Goal: Task Accomplishment & Management: Manage account settings

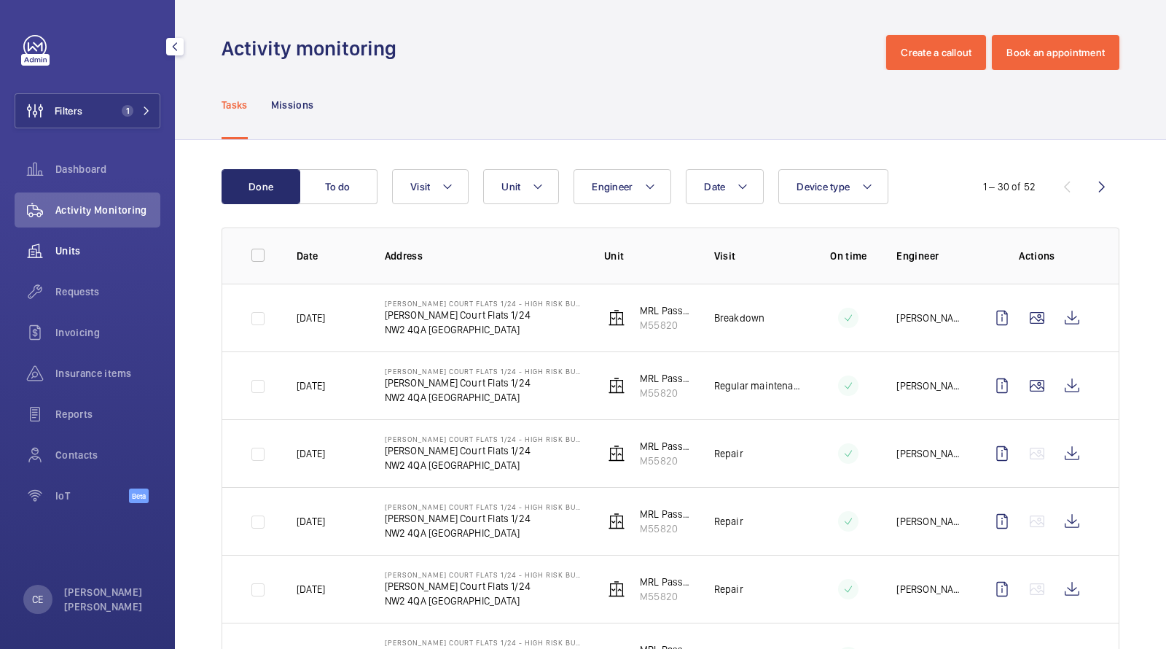
click at [79, 255] on span "Units" at bounding box center [107, 250] width 105 height 15
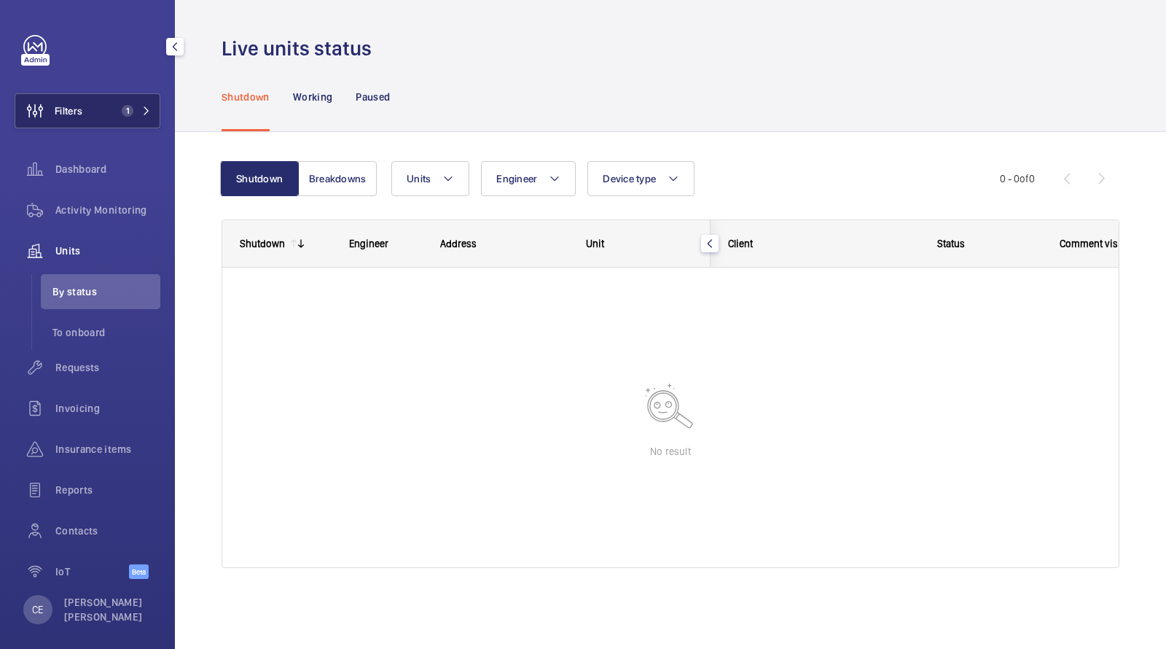
click at [120, 120] on button "Filters 1" at bounding box center [88, 110] width 146 height 35
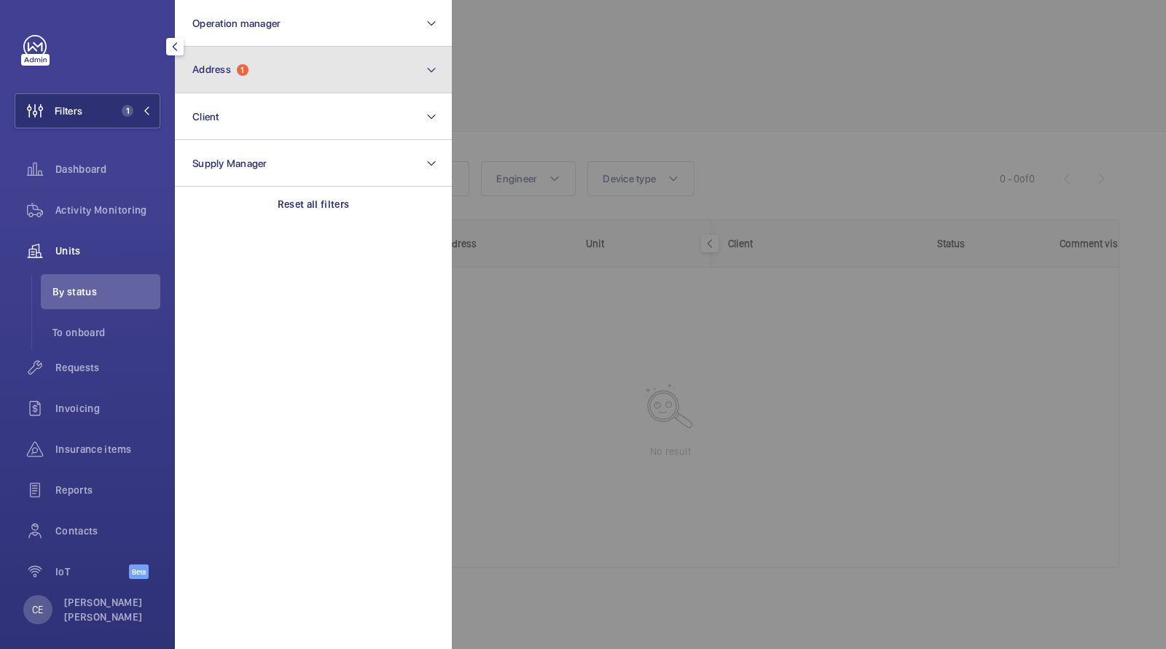
click at [239, 65] on span "Address 1" at bounding box center [220, 69] width 56 height 12
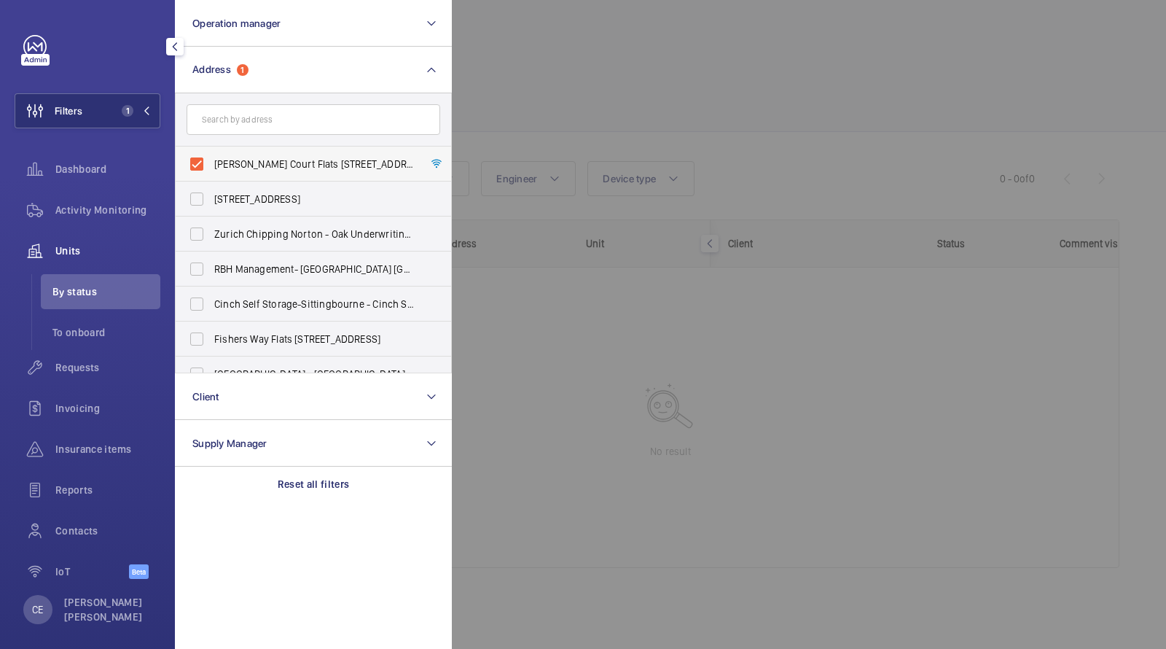
click at [261, 162] on span "[PERSON_NAME] Court Flats [STREET_ADDRESS][PERSON_NAME]" at bounding box center [314, 164] width 200 height 15
click at [211, 162] on input "[PERSON_NAME] Court Flats [STREET_ADDRESS][PERSON_NAME]" at bounding box center [196, 163] width 29 height 29
checkbox input "false"
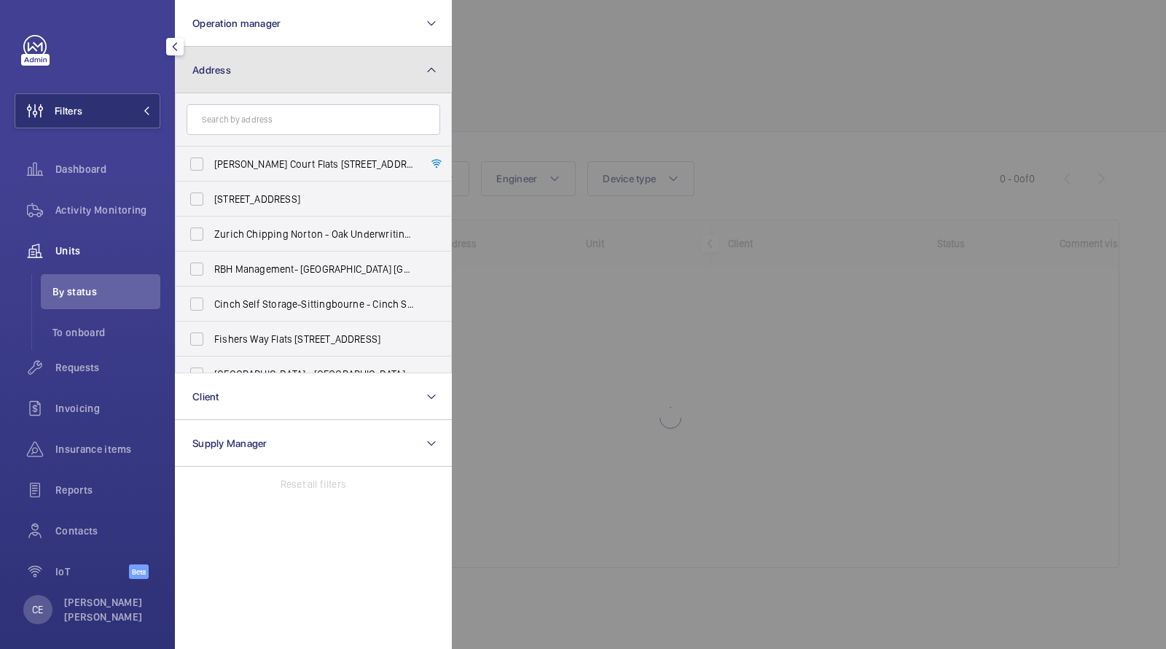
click at [252, 77] on button "Address" at bounding box center [313, 70] width 277 height 47
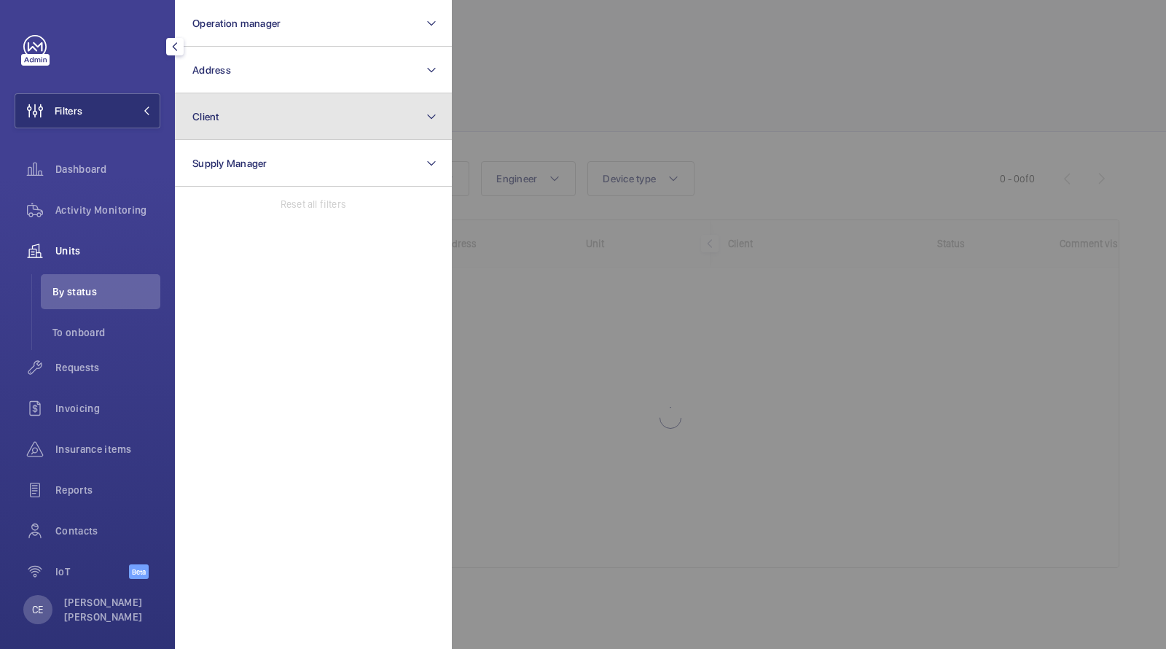
click at [255, 131] on button "Client" at bounding box center [313, 116] width 277 height 47
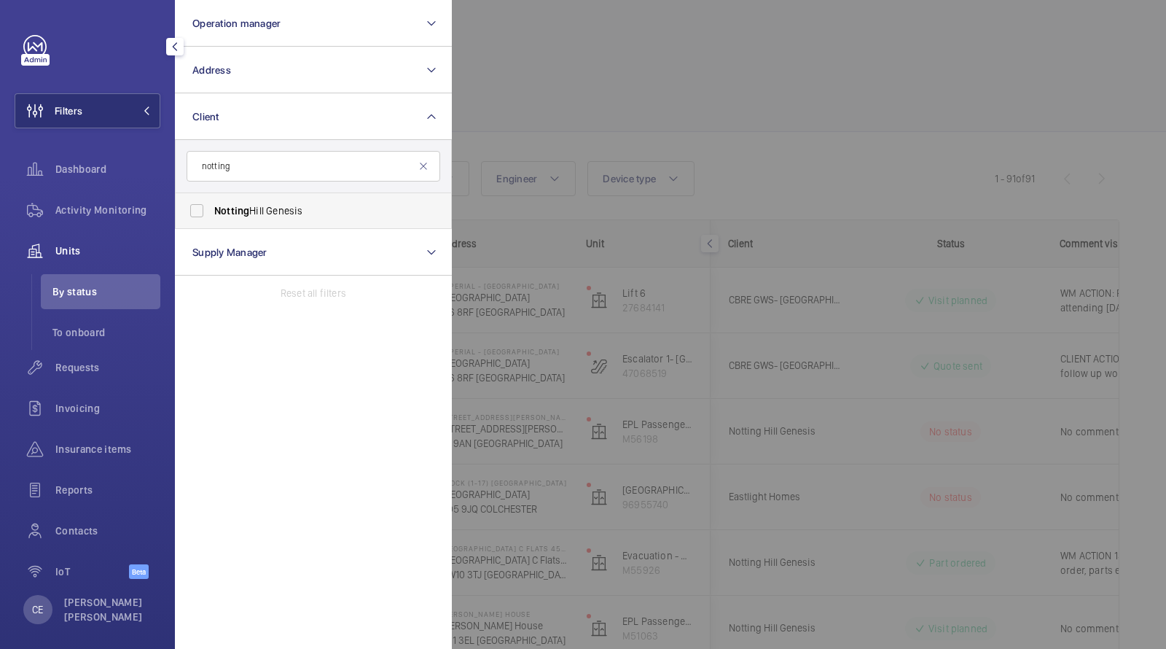
type input "notting"
click at [273, 209] on span "Notting Hill Genesis" at bounding box center [314, 210] width 200 height 15
click at [211, 209] on input "Notting Hill Genesis" at bounding box center [196, 210] width 29 height 29
checkbox input "true"
click at [646, 61] on div at bounding box center [1035, 324] width 1166 height 649
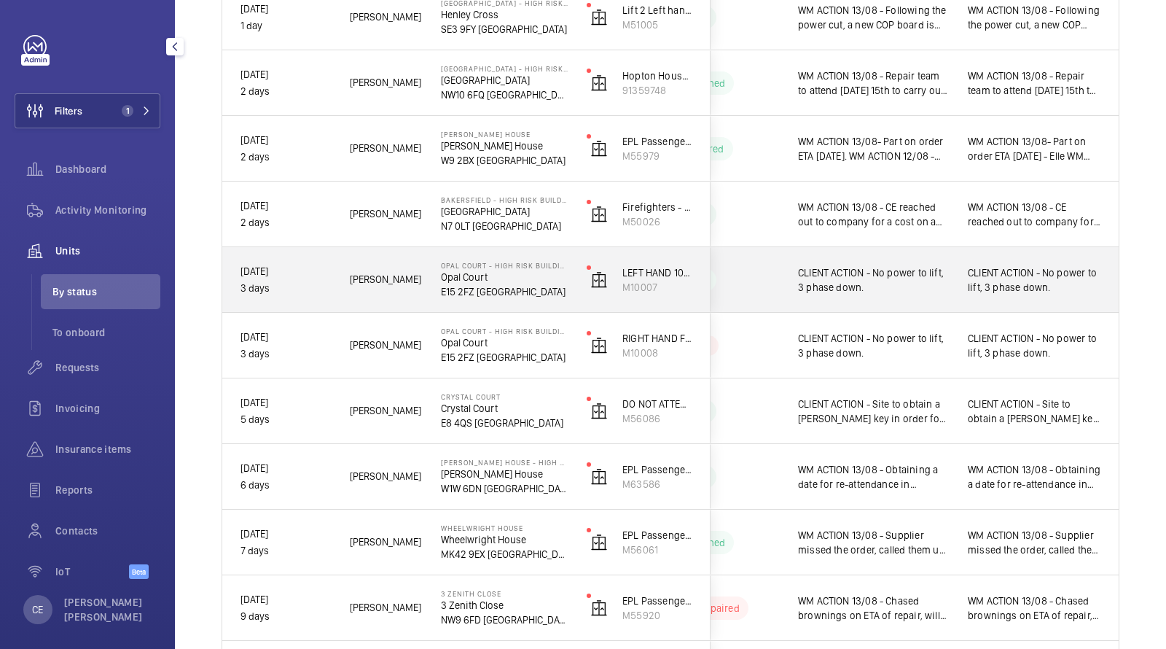
scroll to position [674, 0]
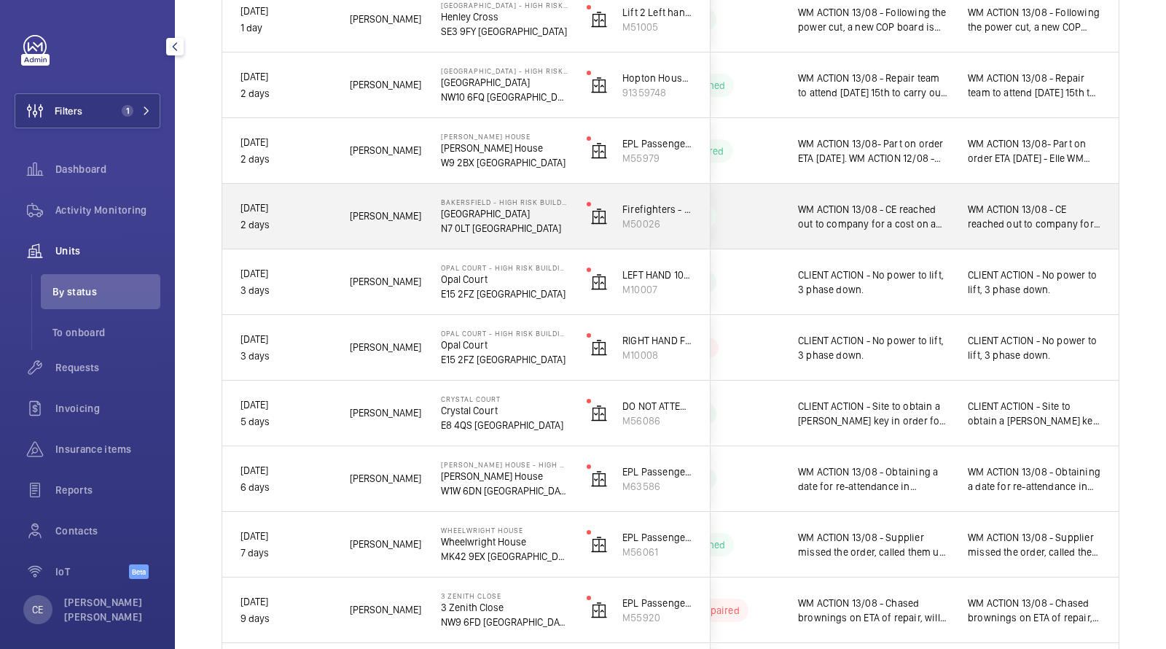
click at [954, 228] on div "WM ACTION 13/08 - CE reached out to company for a cost on a deep clean, permane…" at bounding box center [1034, 216] width 168 height 63
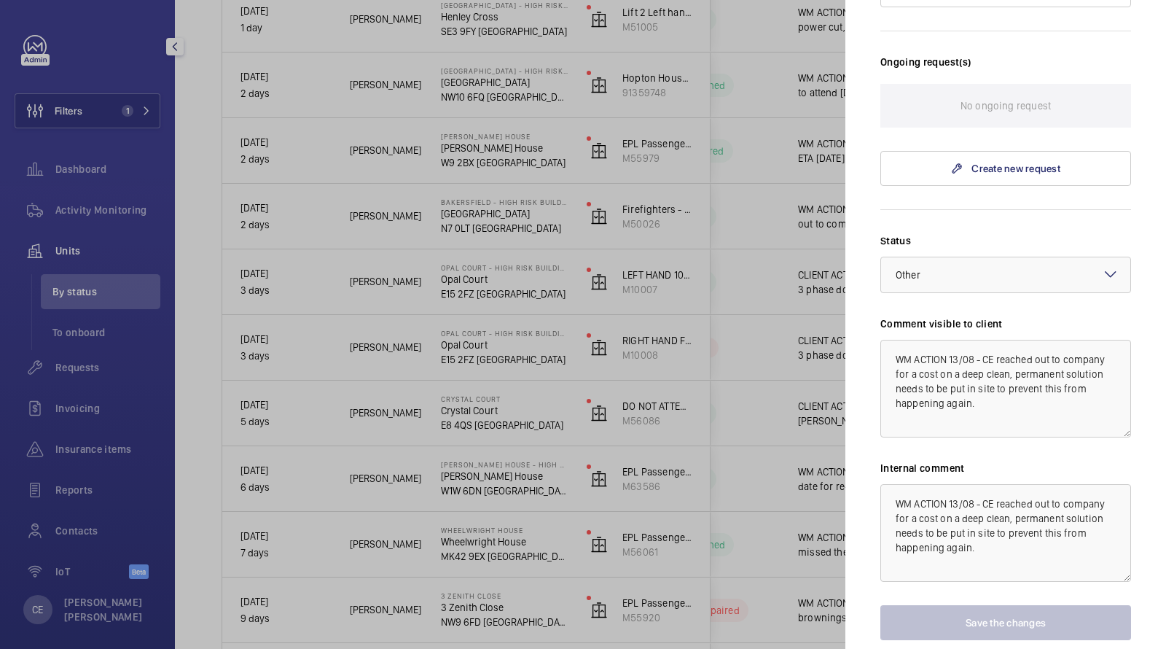
scroll to position [464, 0]
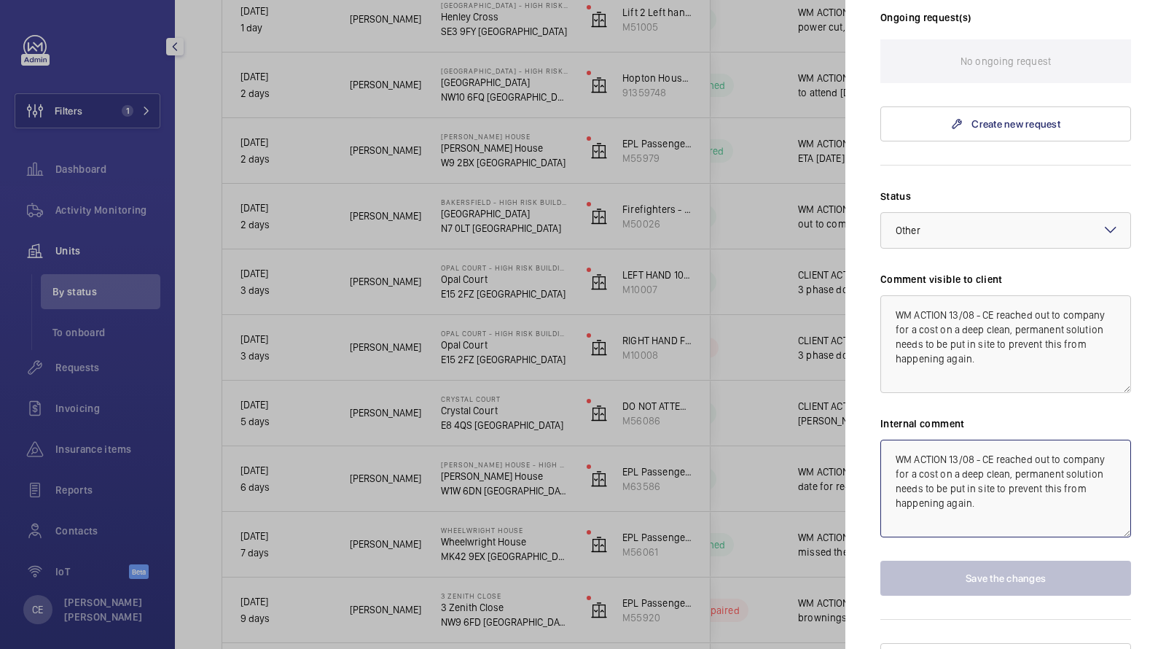
drag, startPoint x: 993, startPoint y: 482, endPoint x: 838, endPoint y: 354, distance: 200.4
click at [859, 371] on mat-sidenav "Stopped unit [GEOGRAPHIC_DATA] - High Risk Building [GEOGRAPHIC_DATA] N7 0LT [G…" at bounding box center [1005, 324] width 321 height 649
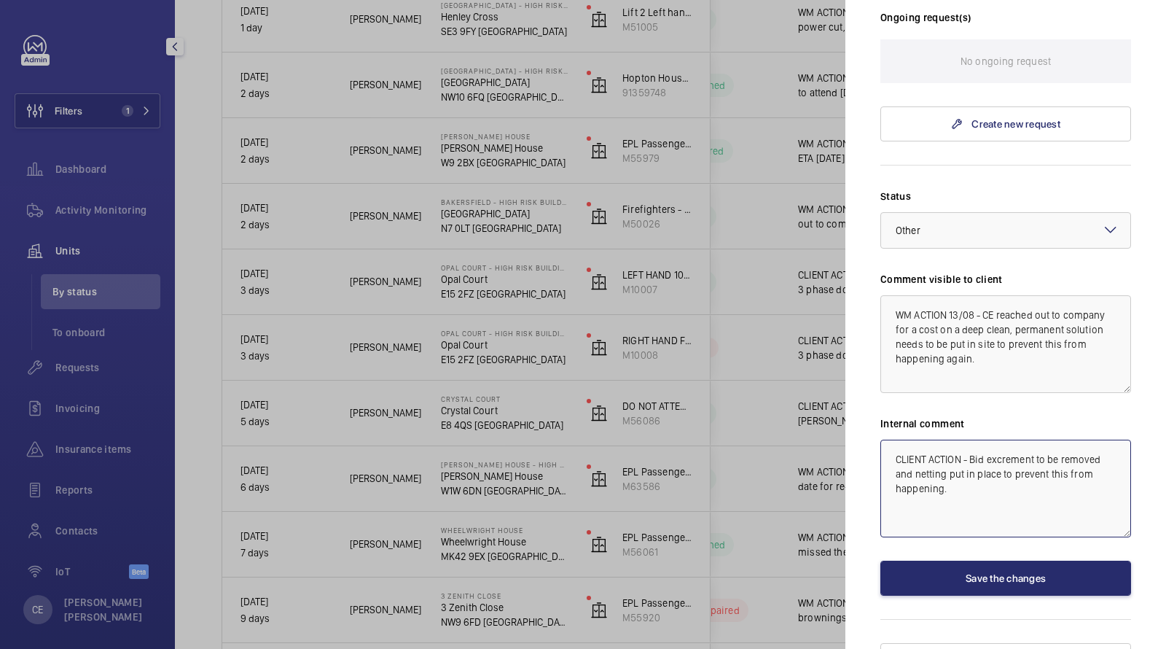
drag, startPoint x: 937, startPoint y: 473, endPoint x: 818, endPoint y: 260, distance: 243.7
click at [825, 280] on mat-sidenav-container "Filters 1 Dashboard Activity Monitoring Units By status To onboard Requests Inv…" at bounding box center [583, 324] width 1166 height 649
type textarea "CLIENT ACTION - Bid excrement to be removed and netting put in place to prevent…"
drag, startPoint x: 999, startPoint y: 346, endPoint x: 828, endPoint y: 227, distance: 207.8
click at [830, 228] on mat-sidenav-container "Filters 1 Dashboard Activity Monitoring Units By status To onboard Requests Inv…" at bounding box center [583, 324] width 1166 height 649
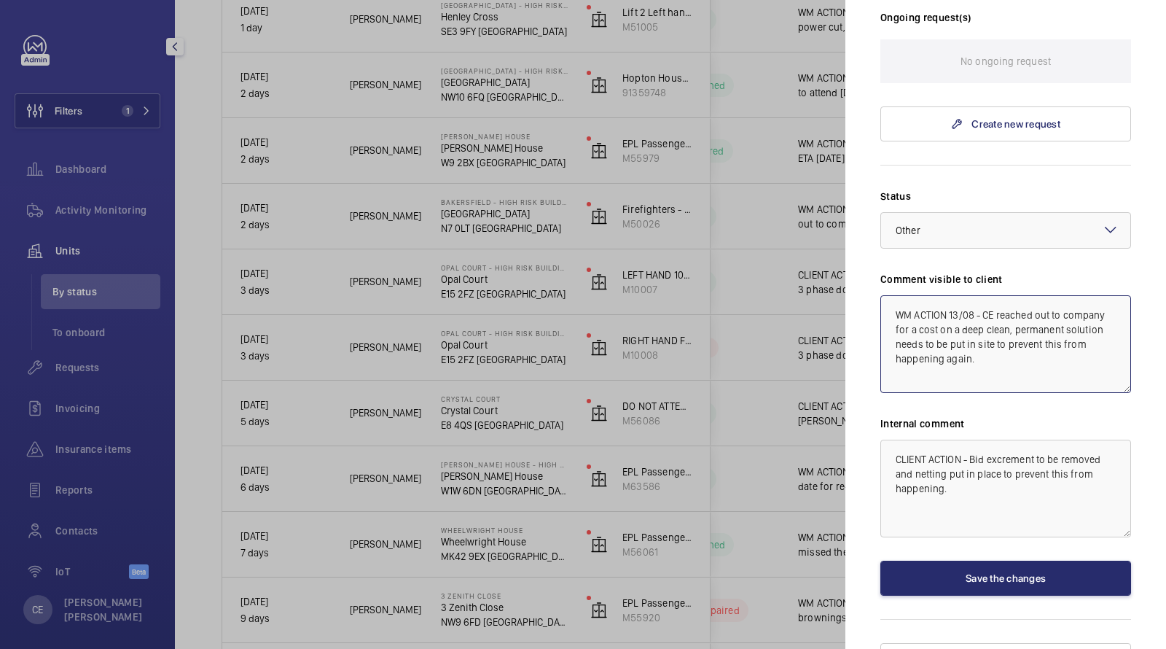
paste textarea "CLIENT ACTION - Bid excrement to be removed and netting put in place to prevent…"
type textarea "CLIENT ACTION - Bid excrement to be removed and netting put in place to prevent…"
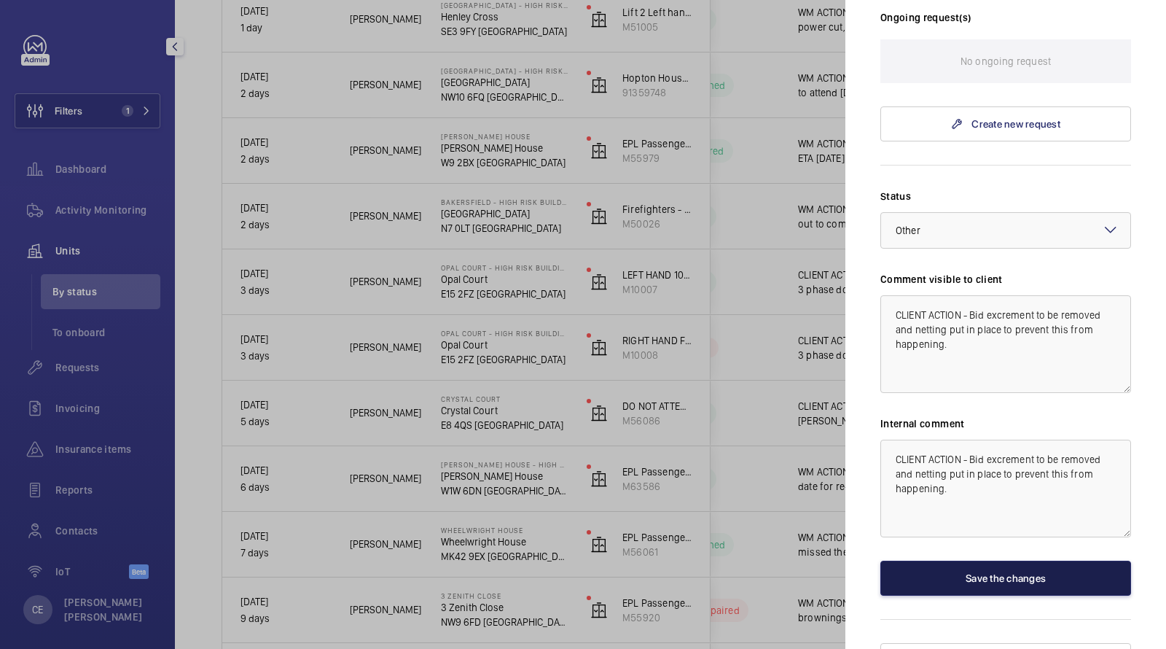
click at [993, 560] on button "Save the changes" at bounding box center [1005, 577] width 251 height 35
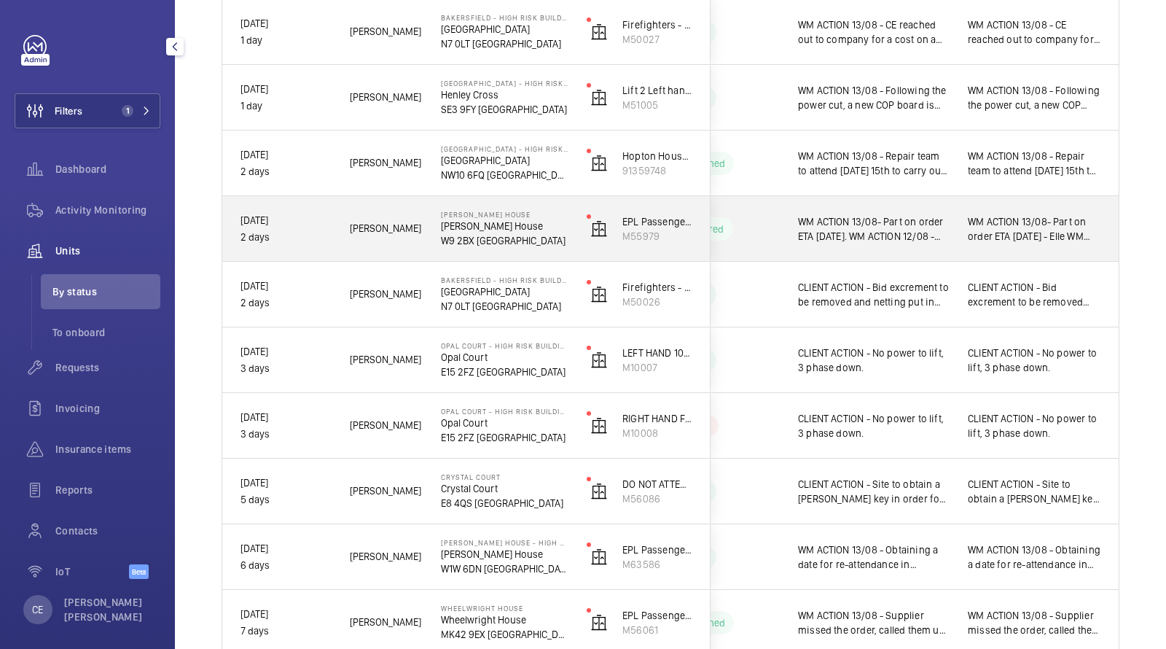
scroll to position [593, 0]
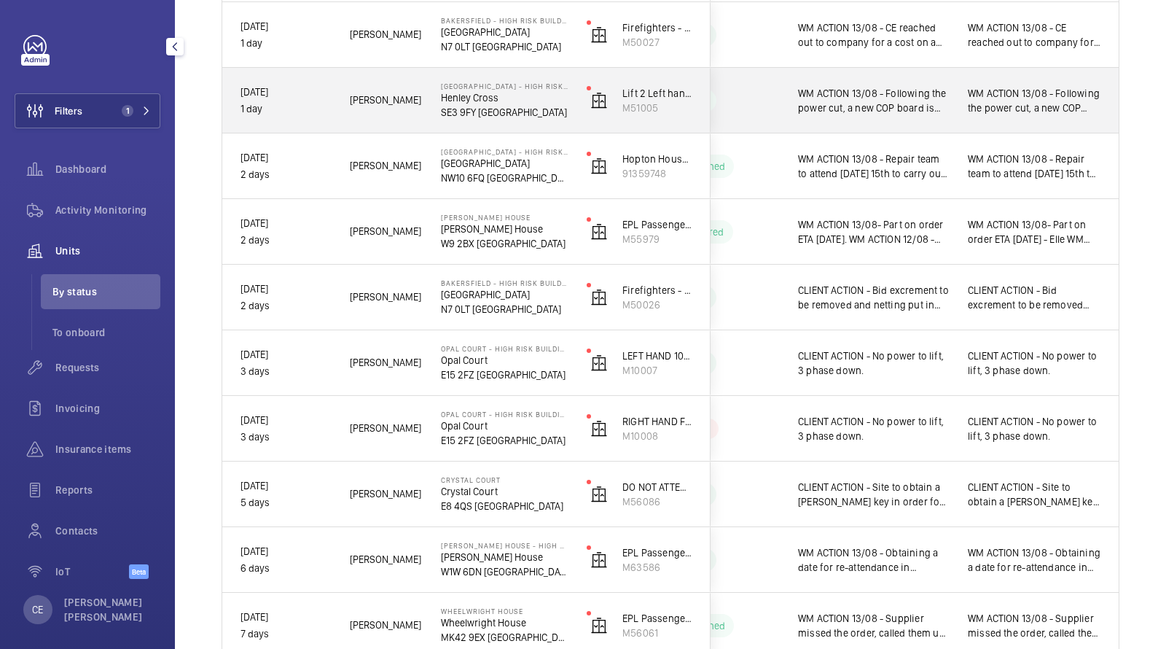
click at [938, 114] on span "WM ACTION 13/08 - Following the power cut, a new COP board is required, quote t…" at bounding box center [873, 100] width 151 height 29
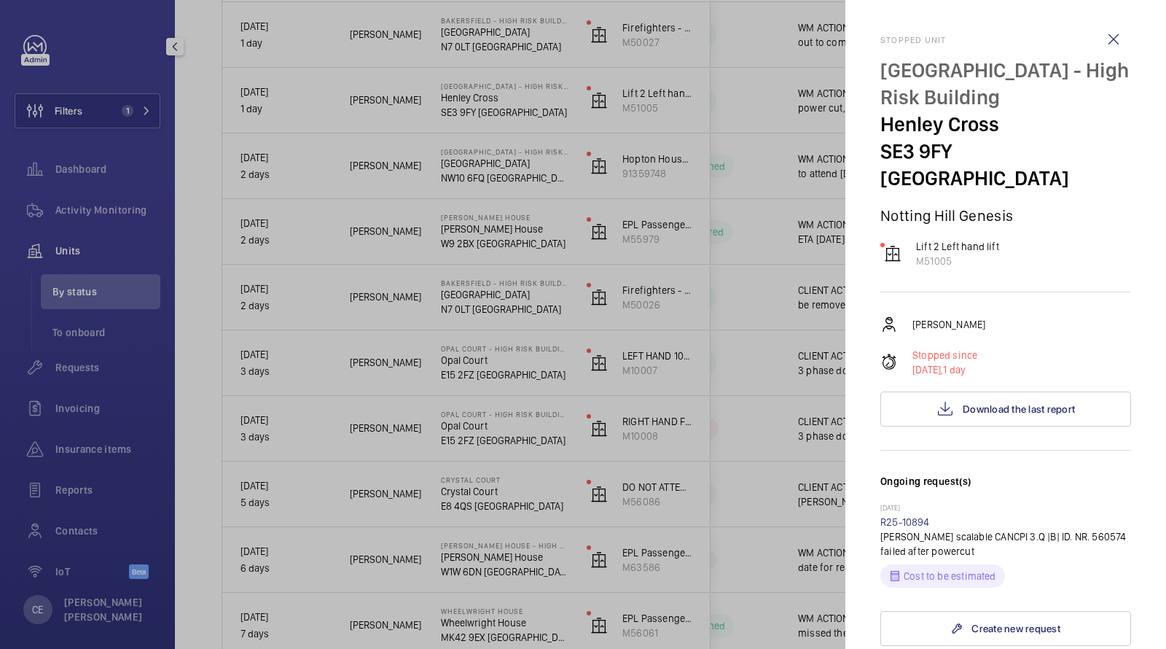
scroll to position [289, 0]
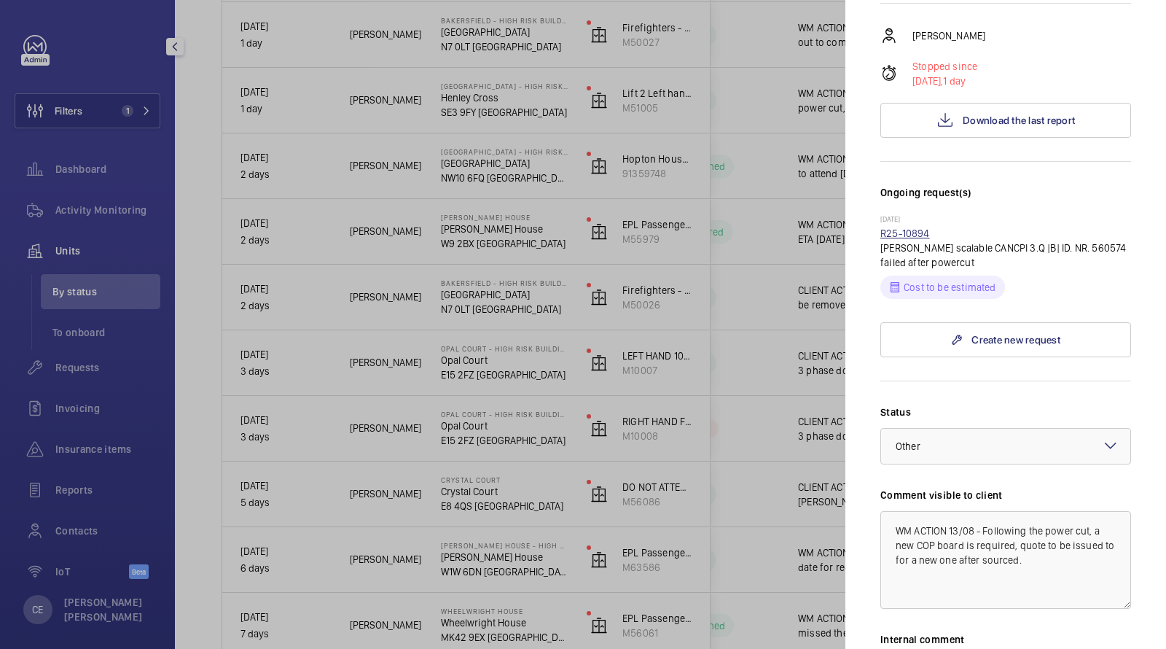
click at [918, 227] on link "R25-10894" at bounding box center [905, 233] width 50 height 12
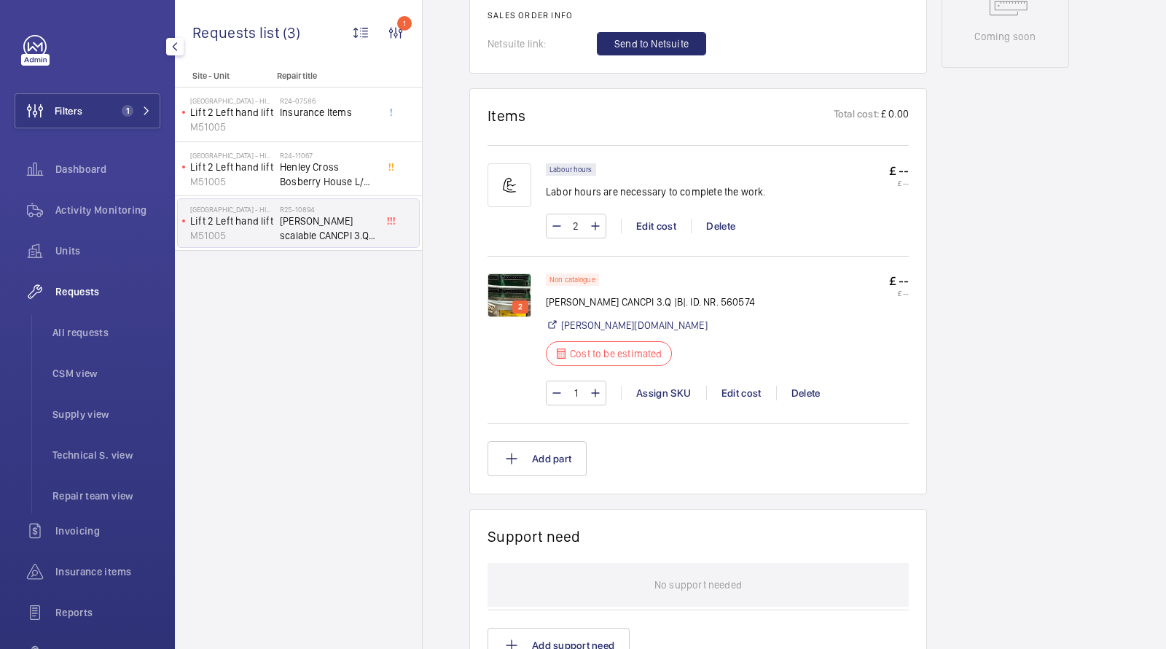
scroll to position [822, 0]
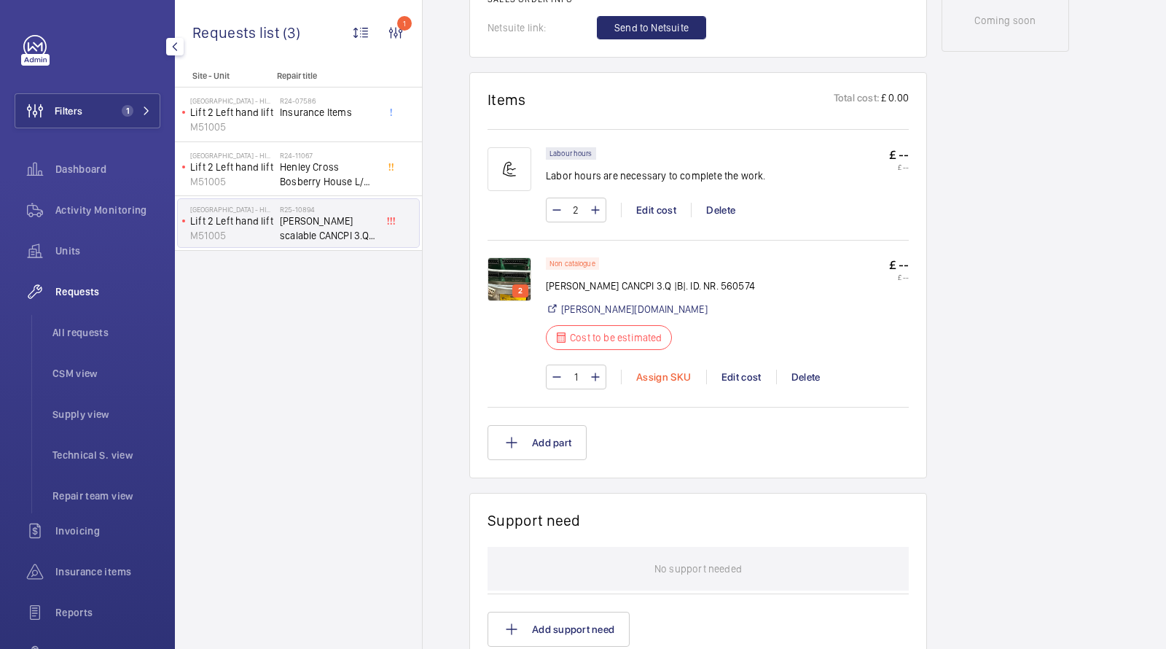
click at [666, 376] on div "Assign SKU" at bounding box center [663, 377] width 85 height 15
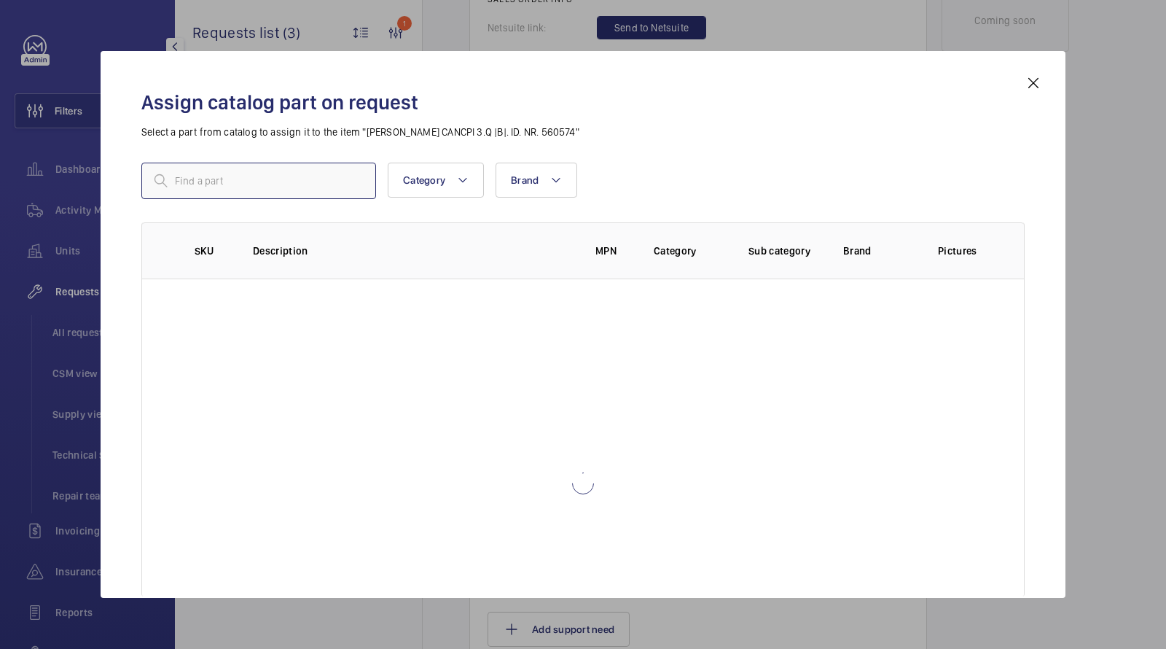
click at [332, 181] on input "text" at bounding box center [258, 181] width 235 height 36
type input "CLIENT ACTION - Bid excrement to be removed and netting put in place to prevent…"
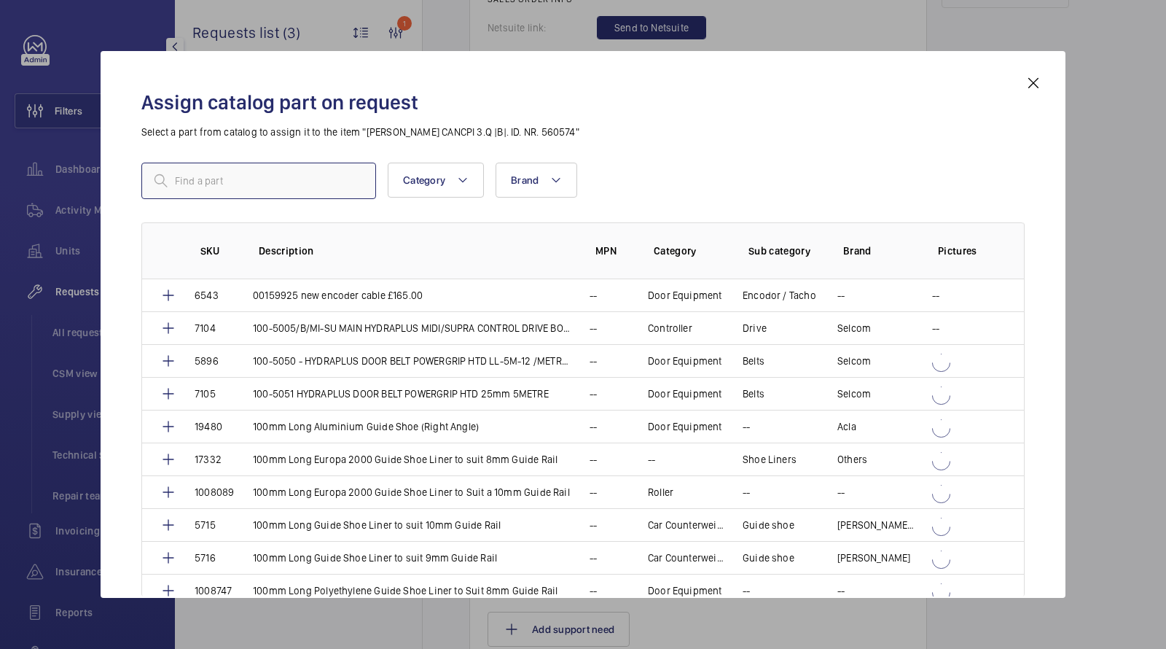
paste input "1009974"
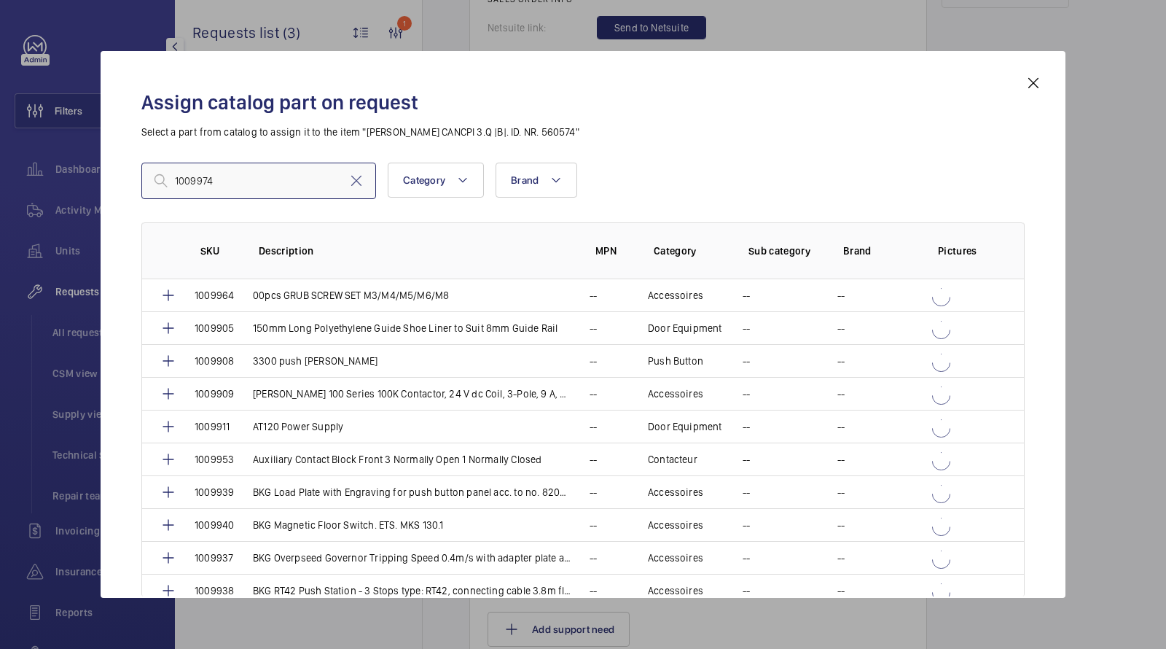
drag, startPoint x: 254, startPoint y: 185, endPoint x: 138, endPoint y: 165, distance: 117.0
click at [146, 166] on input "1009974" at bounding box center [258, 181] width 235 height 36
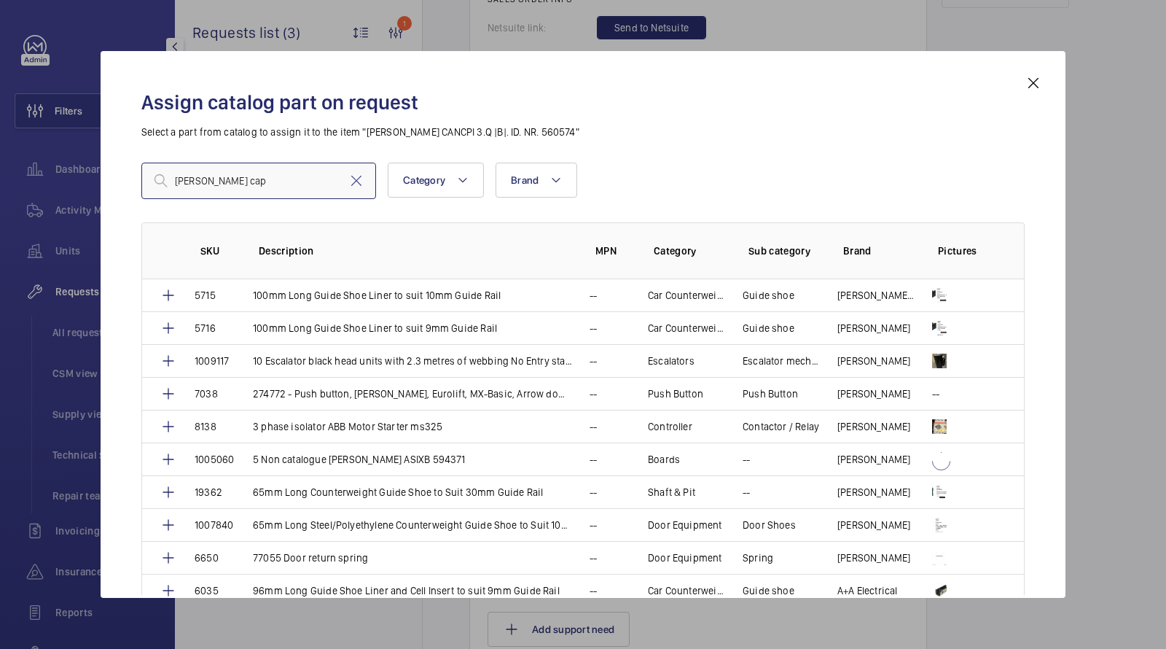
drag, startPoint x: 272, startPoint y: 185, endPoint x: 74, endPoint y: 177, distance: 197.7
click at [80, 178] on div "Assign catalog part on request Select a part from catalog to assign it to the i…" at bounding box center [583, 324] width 1166 height 649
paste input "[PERSON_NAME] CANCPI 3.QB 560574"
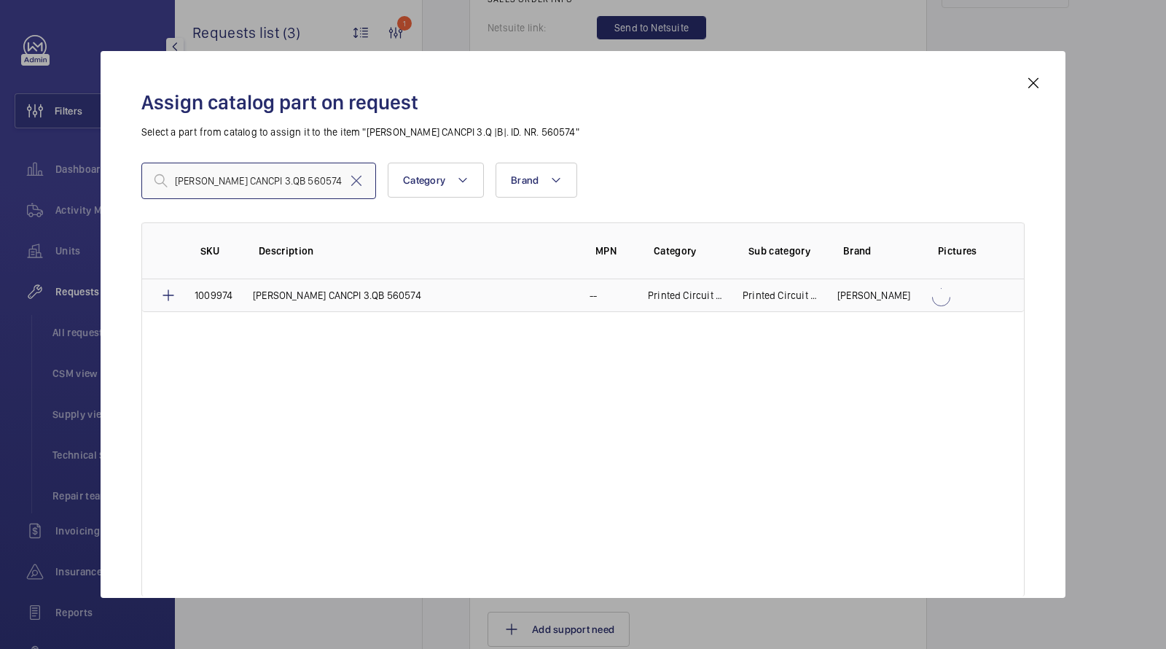
type input "[PERSON_NAME] CANCPI 3.QB 560574"
click at [317, 292] on p "[PERSON_NAME] CANCPI 3.QB 560574" at bounding box center [337, 295] width 168 height 15
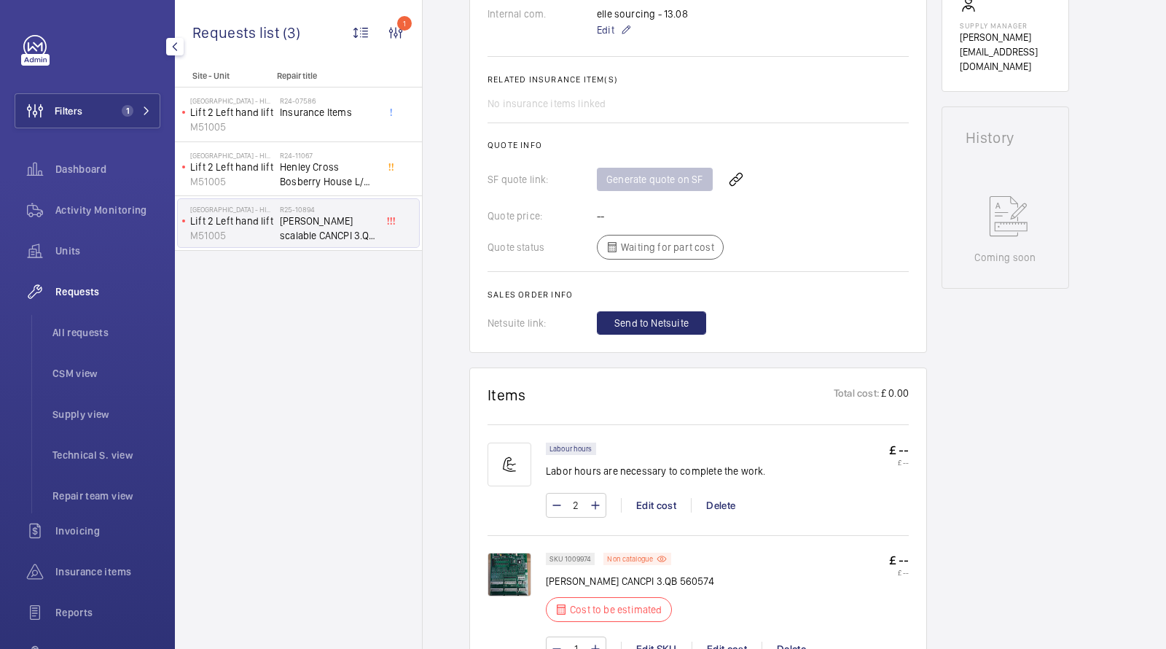
scroll to position [854, 0]
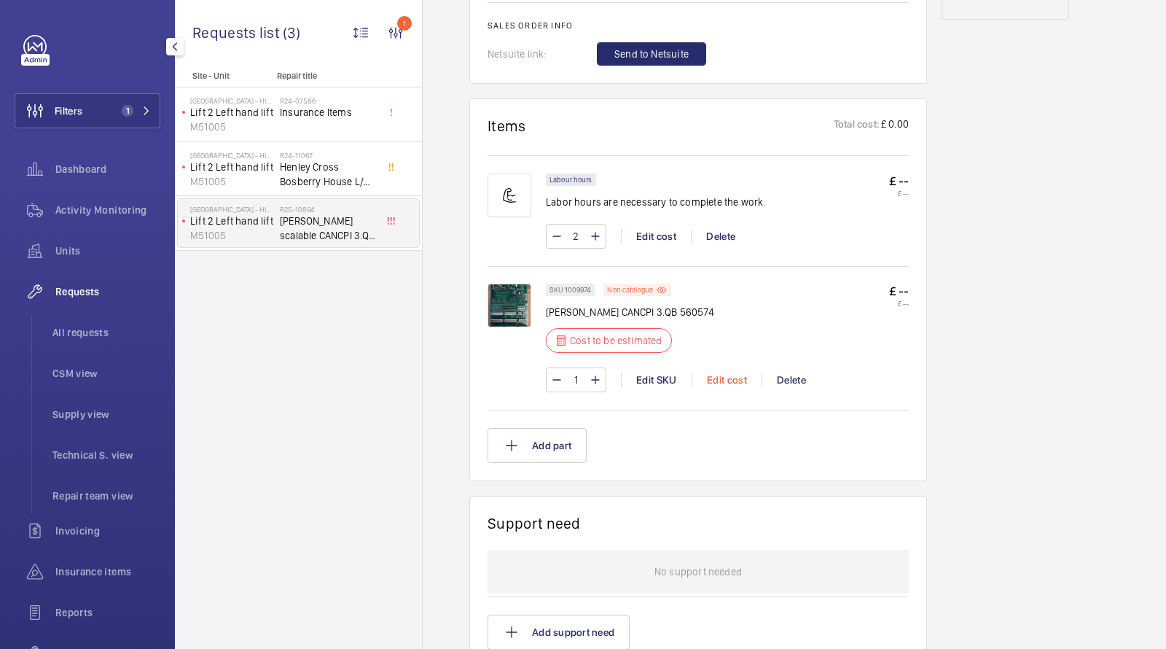
click at [722, 375] on div "Edit cost" at bounding box center [727, 379] width 70 height 15
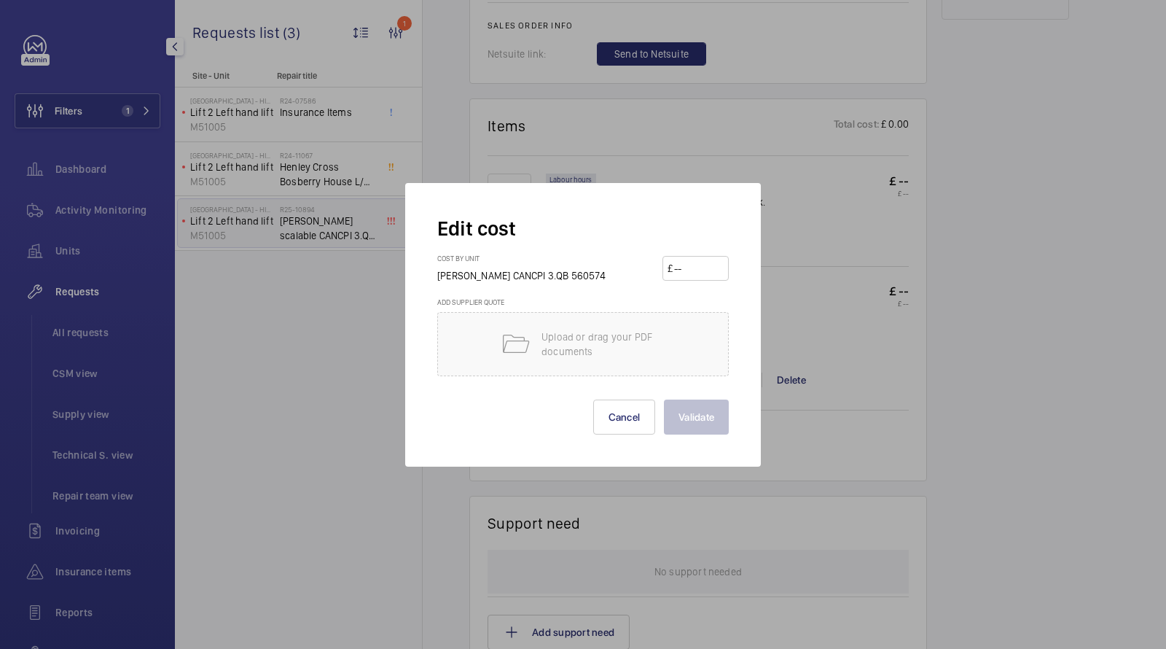
click at [711, 273] on input "number" at bounding box center [698, 268] width 51 height 23
type input "6"
type input "7"
type input "750"
click at [699, 415] on button "Validate" at bounding box center [696, 416] width 65 height 35
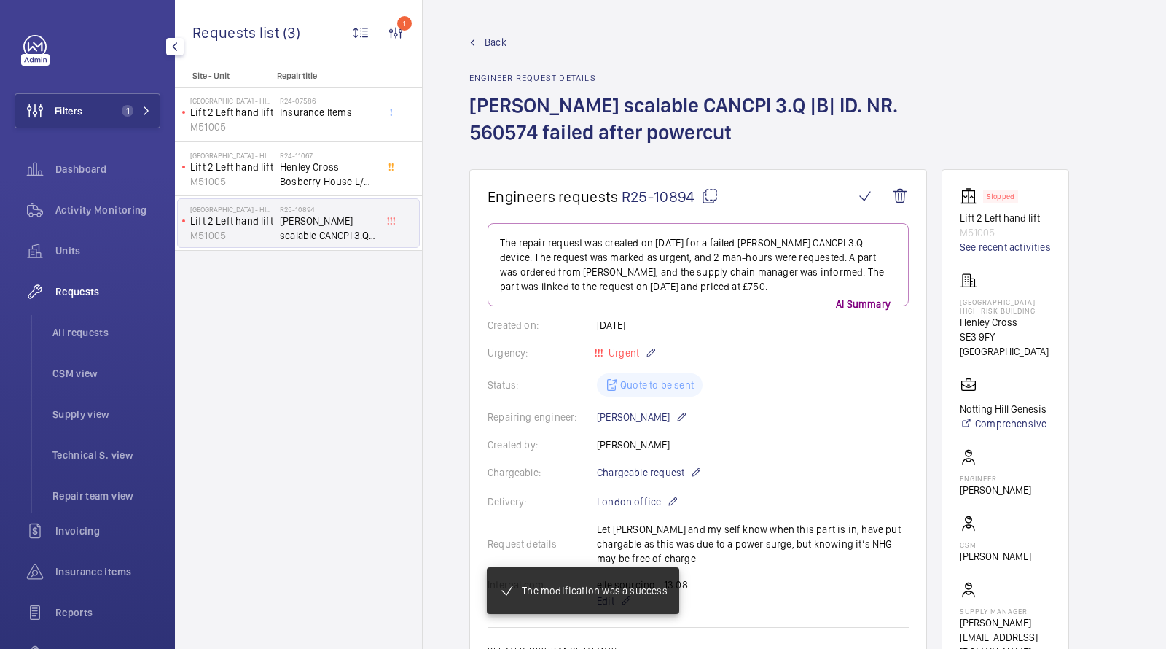
scroll to position [657, 0]
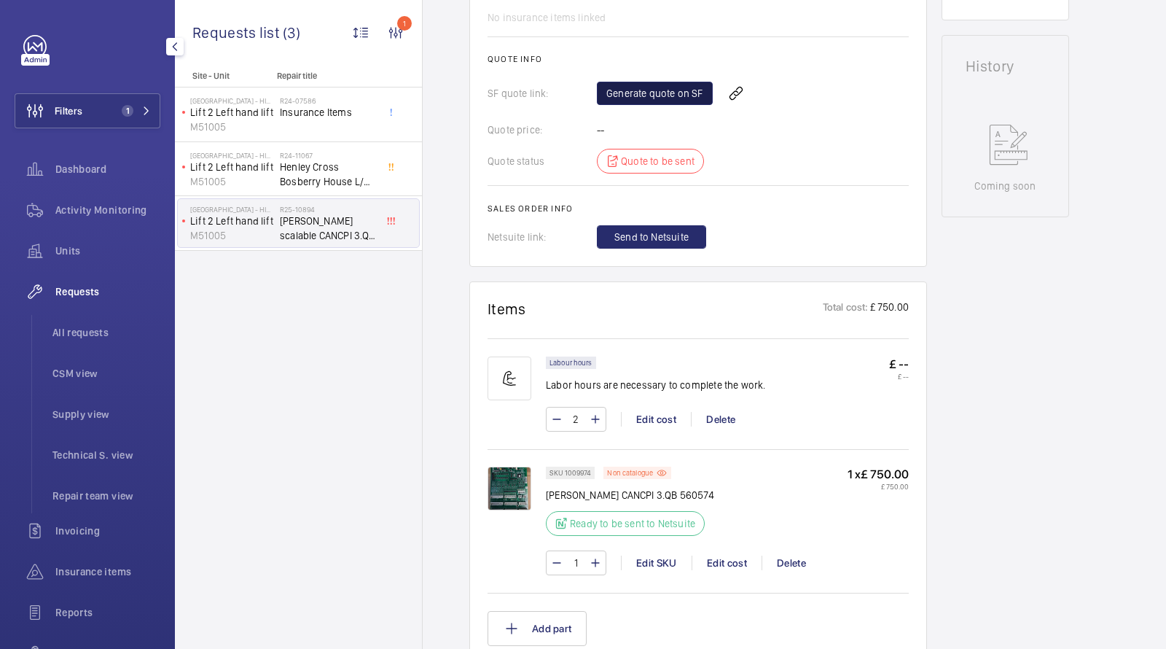
click at [657, 95] on link "Generate quote on SF" at bounding box center [655, 93] width 116 height 23
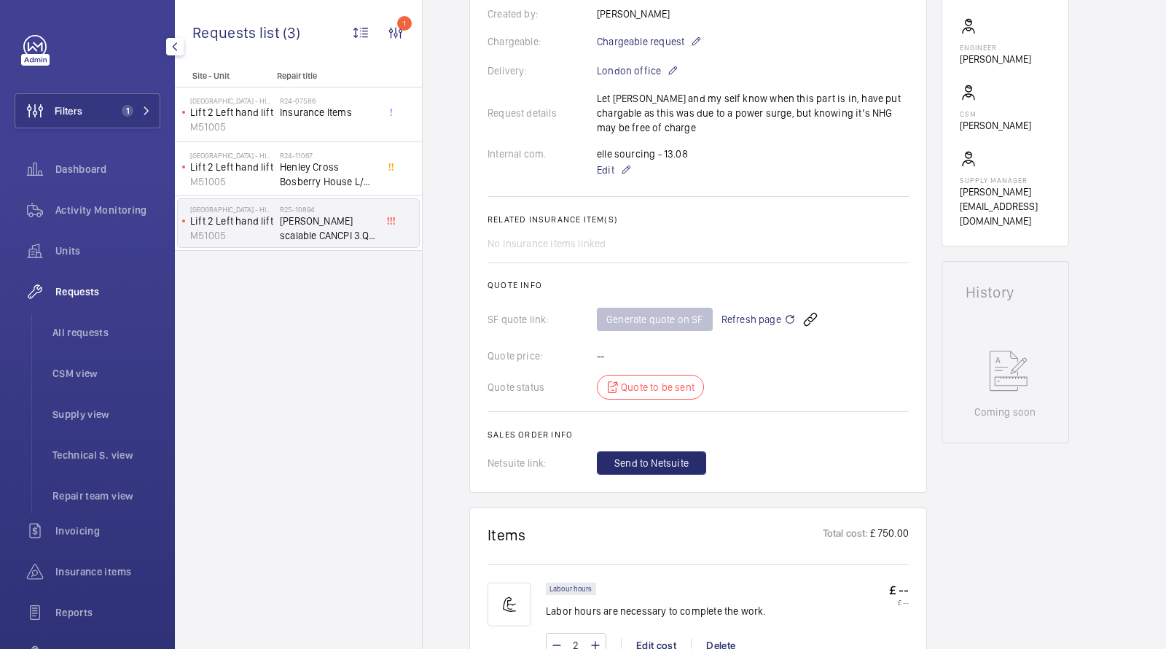
scroll to position [0, 0]
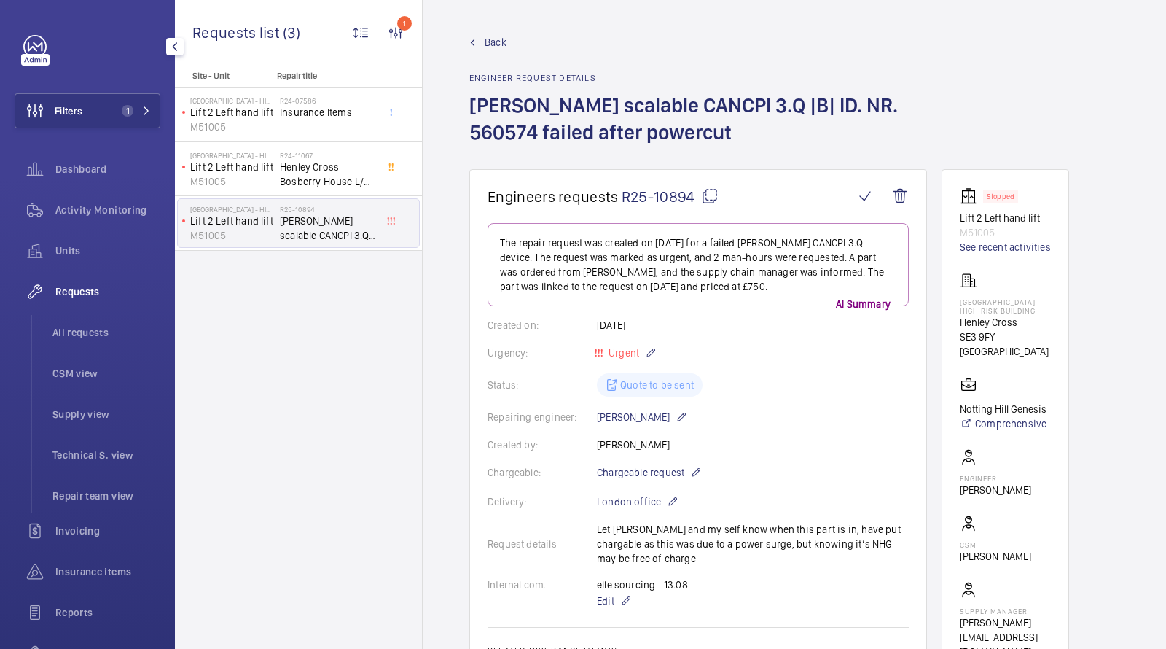
click at [1005, 254] on link "See recent activities" at bounding box center [1005, 247] width 91 height 15
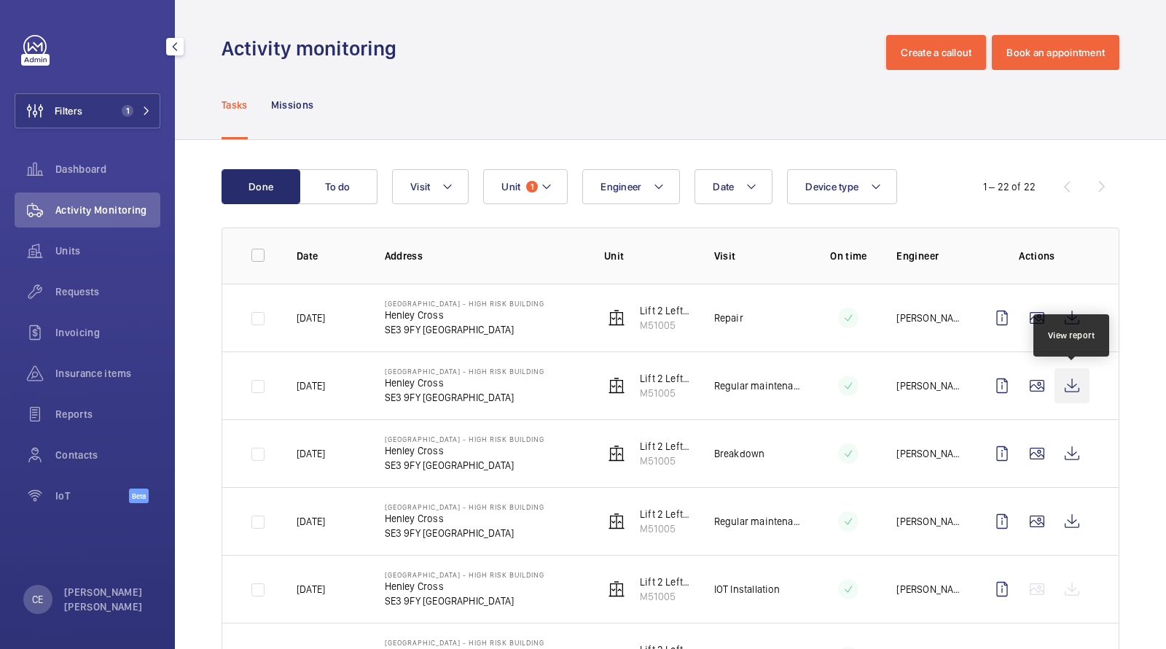
click at [1077, 389] on wm-front-icon-button at bounding box center [1072, 385] width 35 height 35
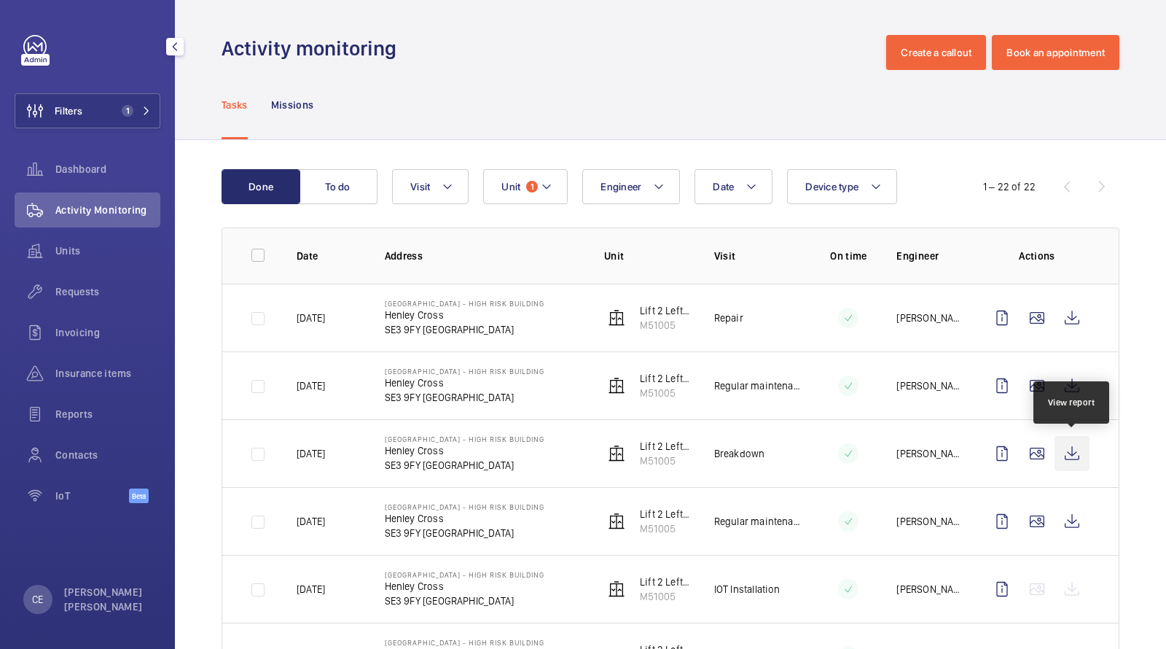
click at [1079, 451] on wm-front-icon-button at bounding box center [1072, 453] width 35 height 35
click at [74, 294] on span "Requests" at bounding box center [107, 291] width 105 height 15
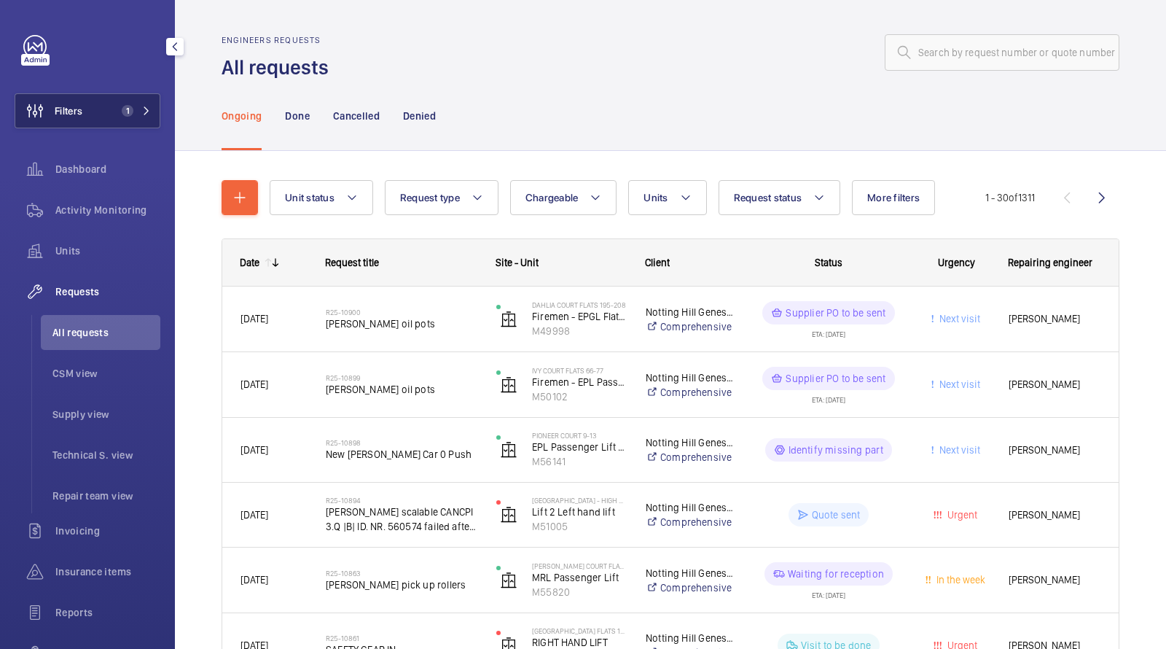
click at [100, 103] on button "Filters 1" at bounding box center [88, 110] width 146 height 35
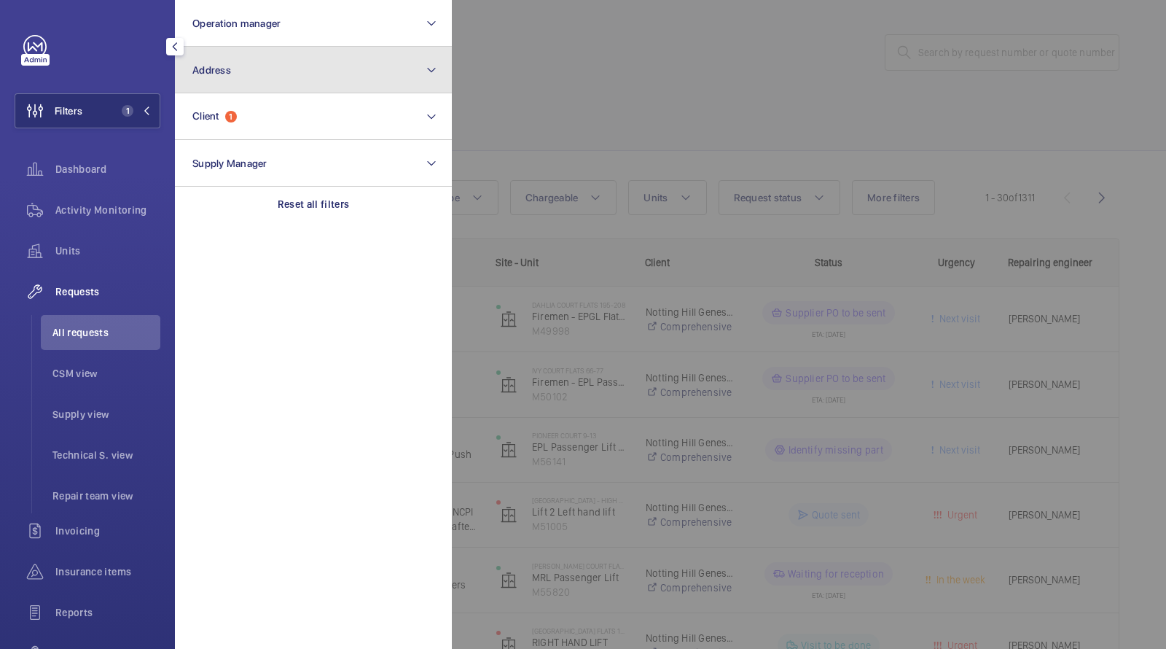
click at [291, 69] on button "Address" at bounding box center [313, 70] width 277 height 47
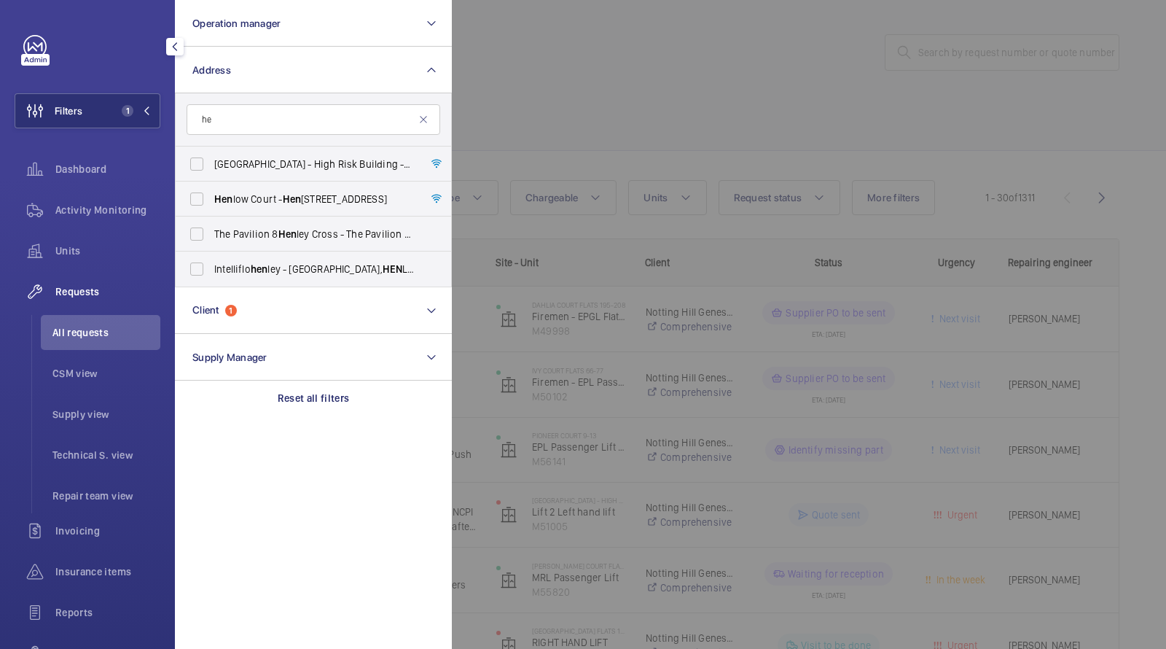
type input "h"
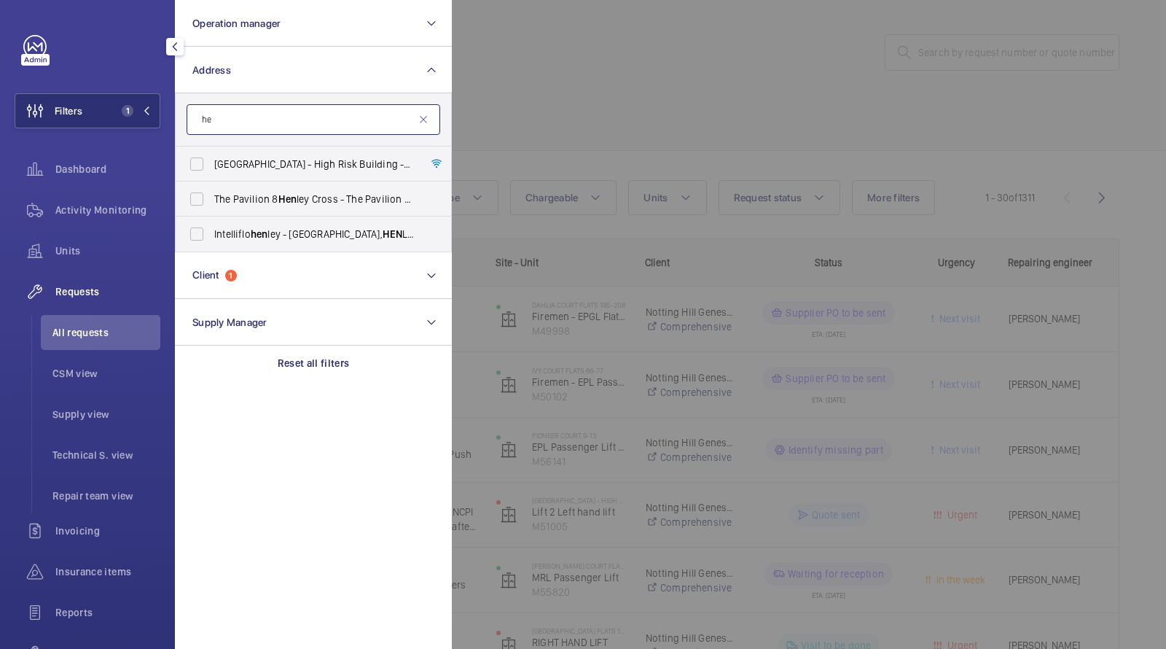
type input "h"
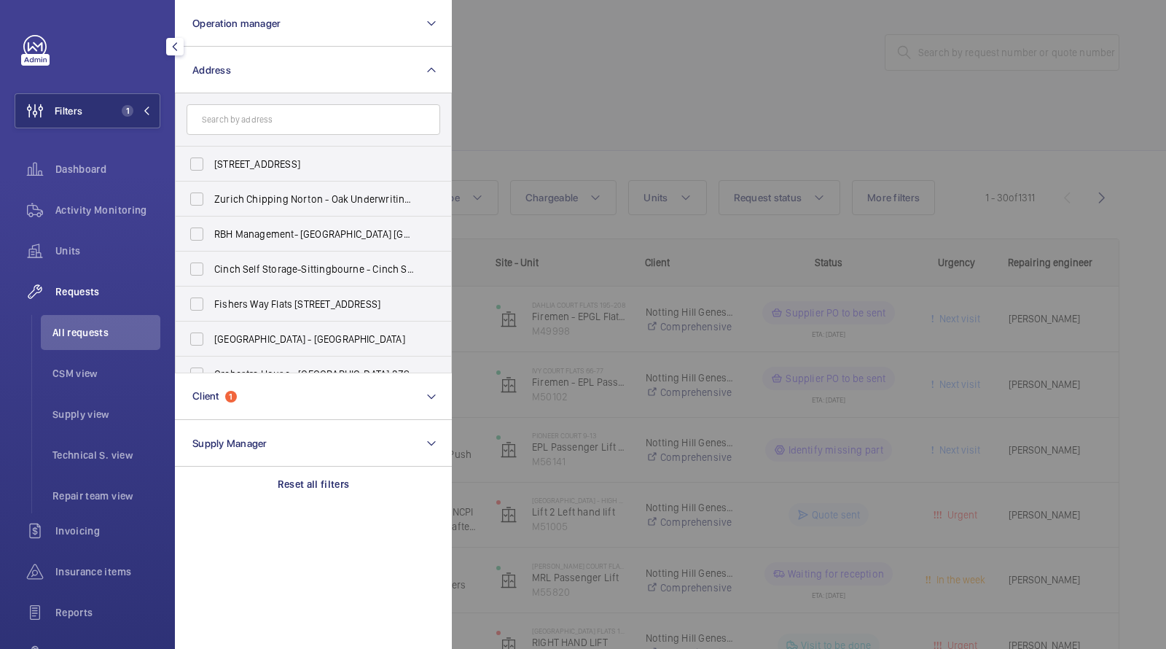
click at [644, 131] on div at bounding box center [1035, 324] width 1166 height 649
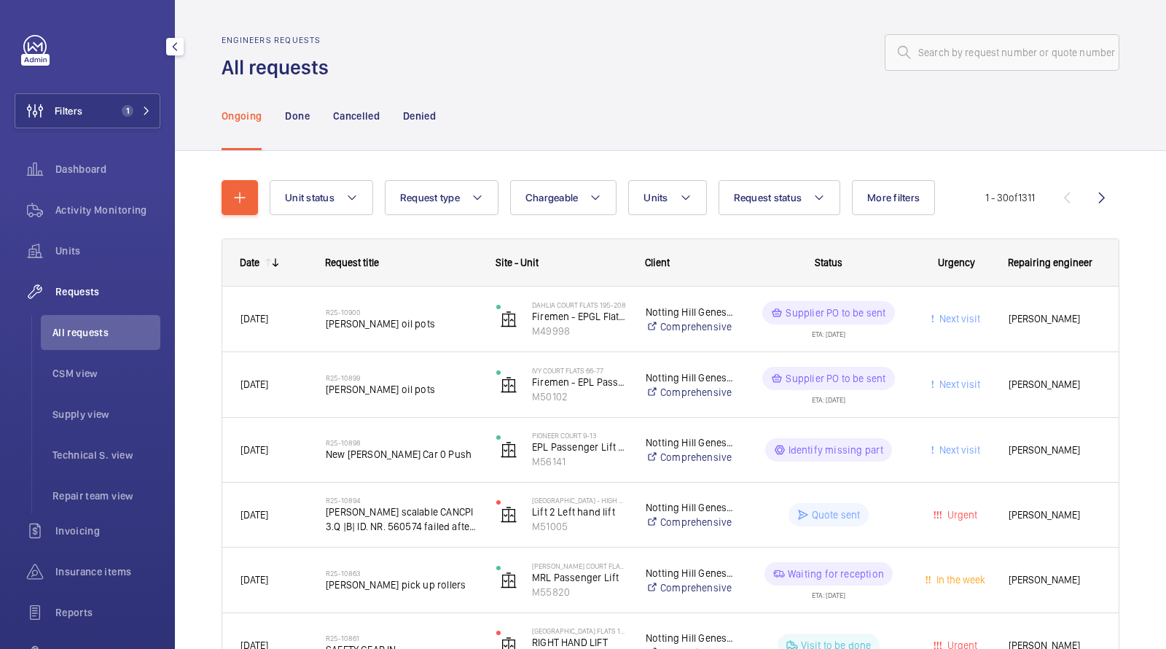
click at [98, 337] on span "All requests" at bounding box center [106, 332] width 108 height 15
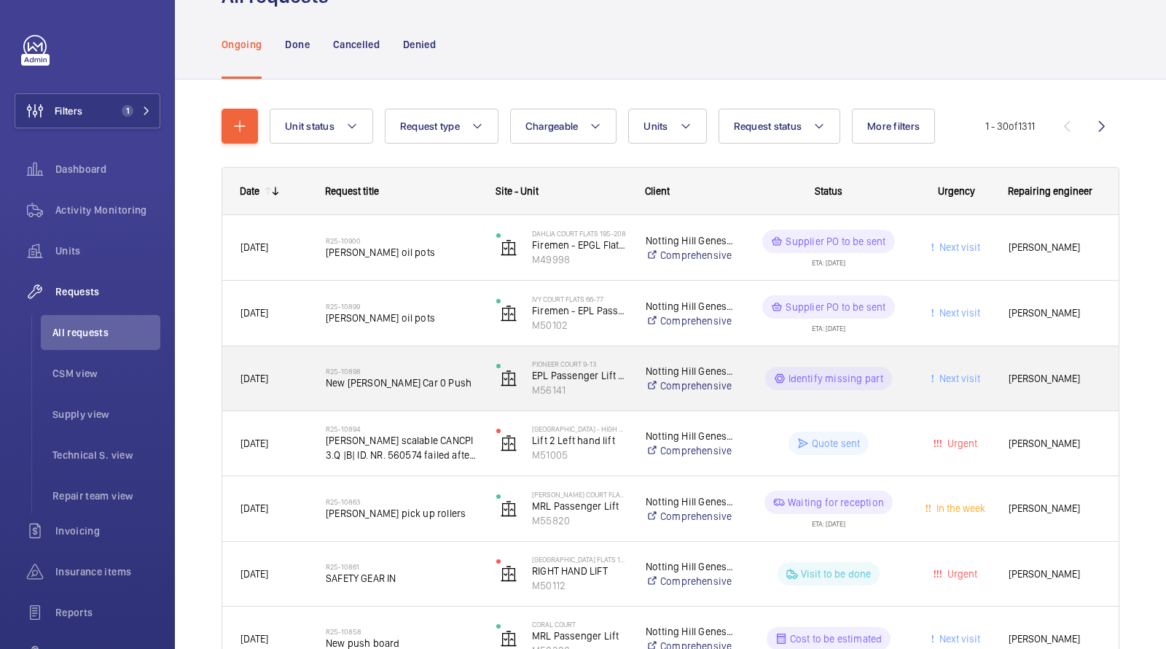
scroll to position [77, 0]
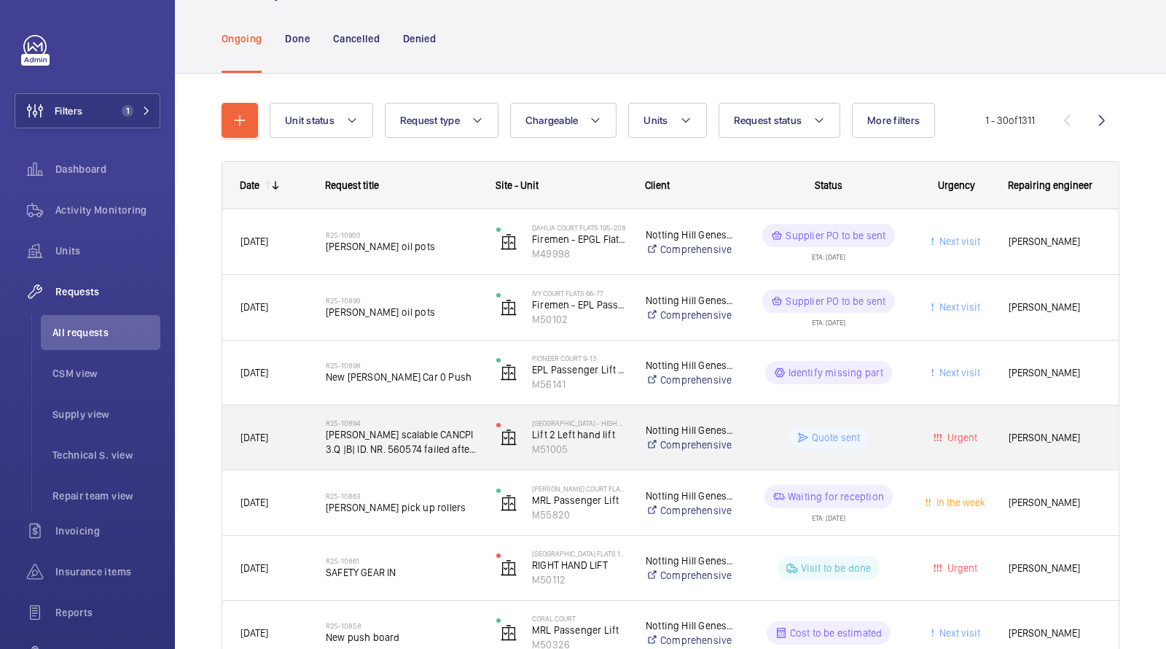
click at [388, 449] on span "[PERSON_NAME] scalable CANCPI 3.Q |B| ID. NR. 560574 failed after powercut" at bounding box center [402, 441] width 152 height 29
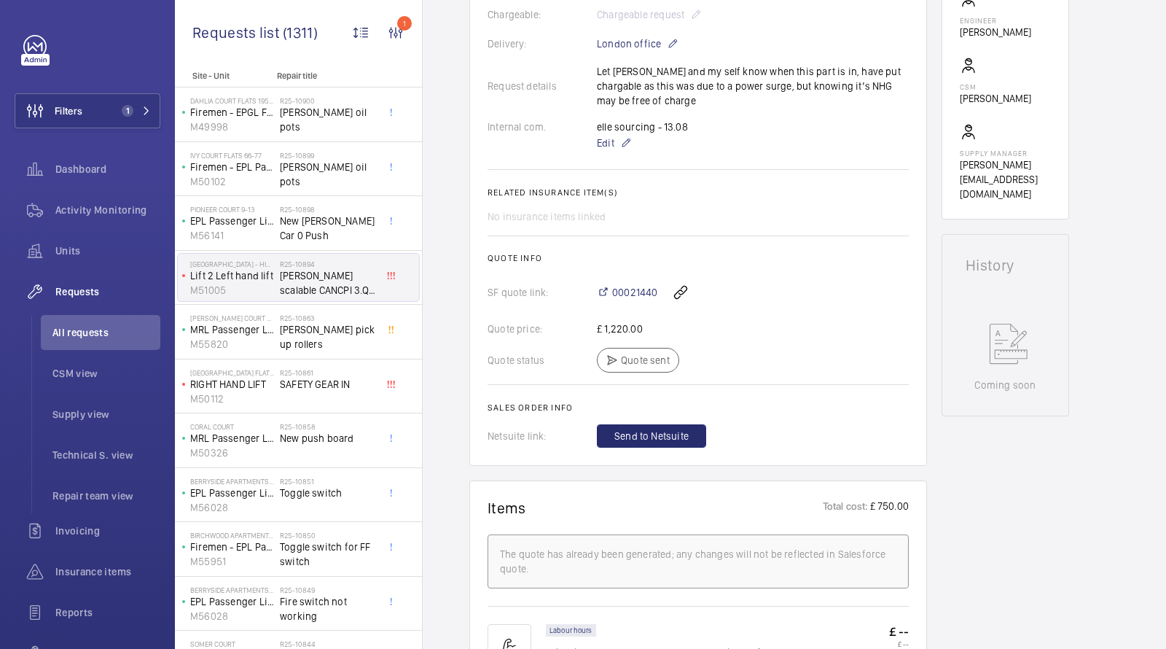
scroll to position [391, 0]
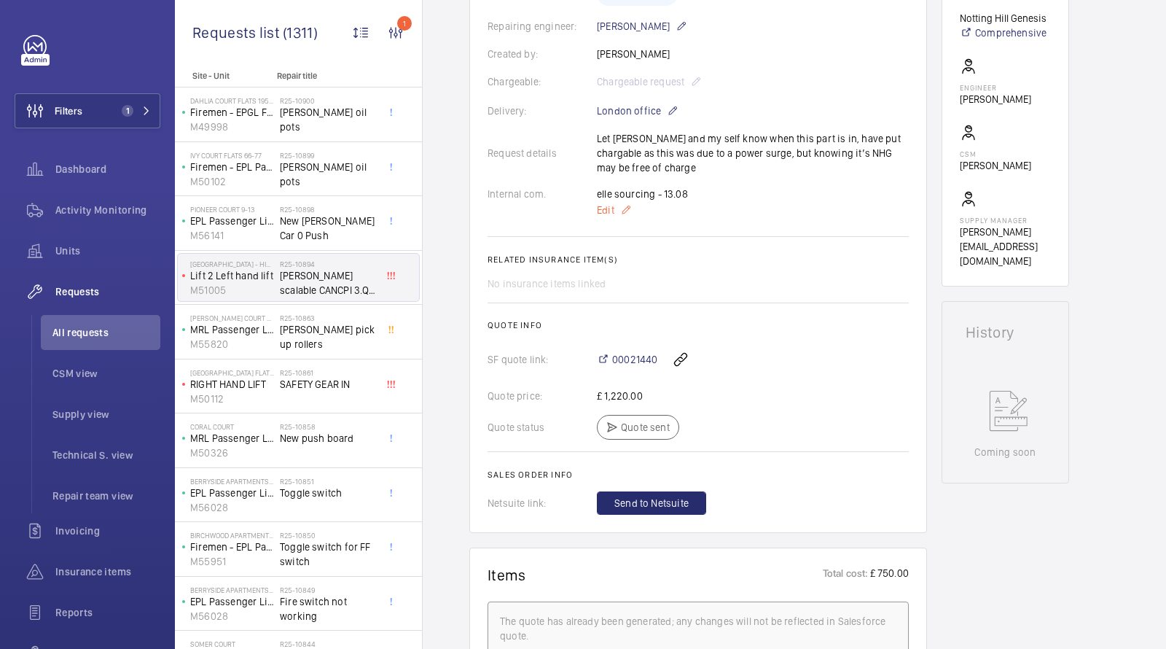
click at [609, 217] on span "Edit" at bounding box center [605, 210] width 17 height 15
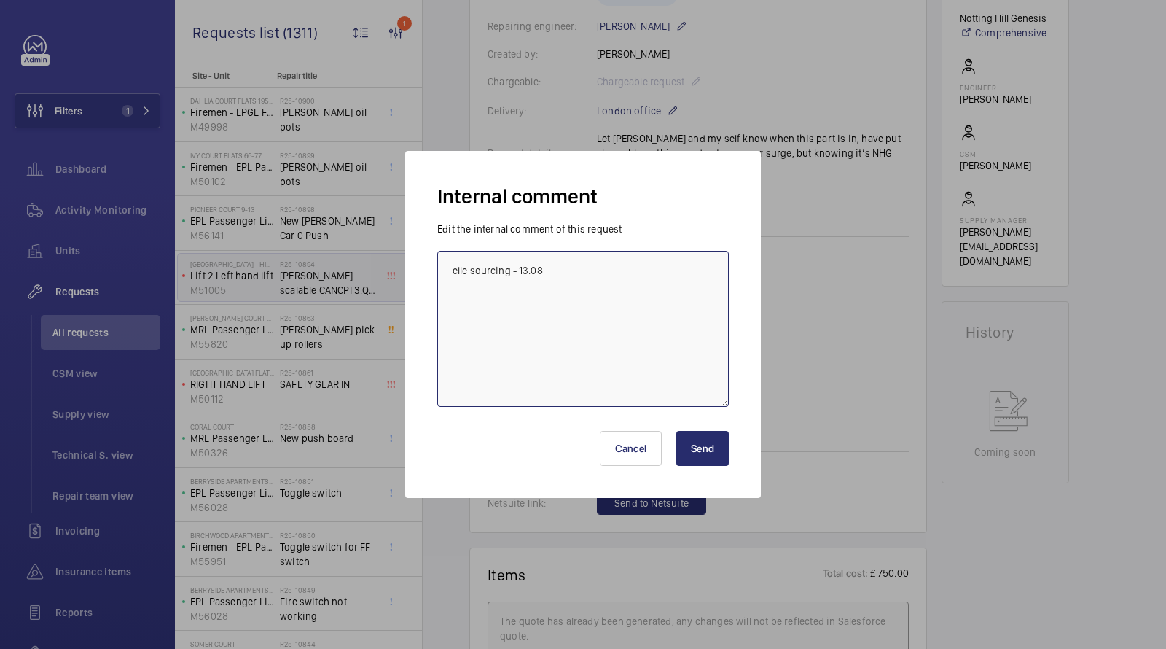
drag, startPoint x: 634, startPoint y: 280, endPoint x: 381, endPoint y: 266, distance: 253.3
click at [396, 276] on div "Internal comment Edit the internal comment of this request elle sourcing - 13.0…" at bounding box center [583, 324] width 1166 height 649
paste textarea "560574, 210 gbp/pc."
type textarea "560574, 210 gbp/pc. [PERSON_NAME]"
click at [716, 452] on button "Send" at bounding box center [702, 448] width 52 height 35
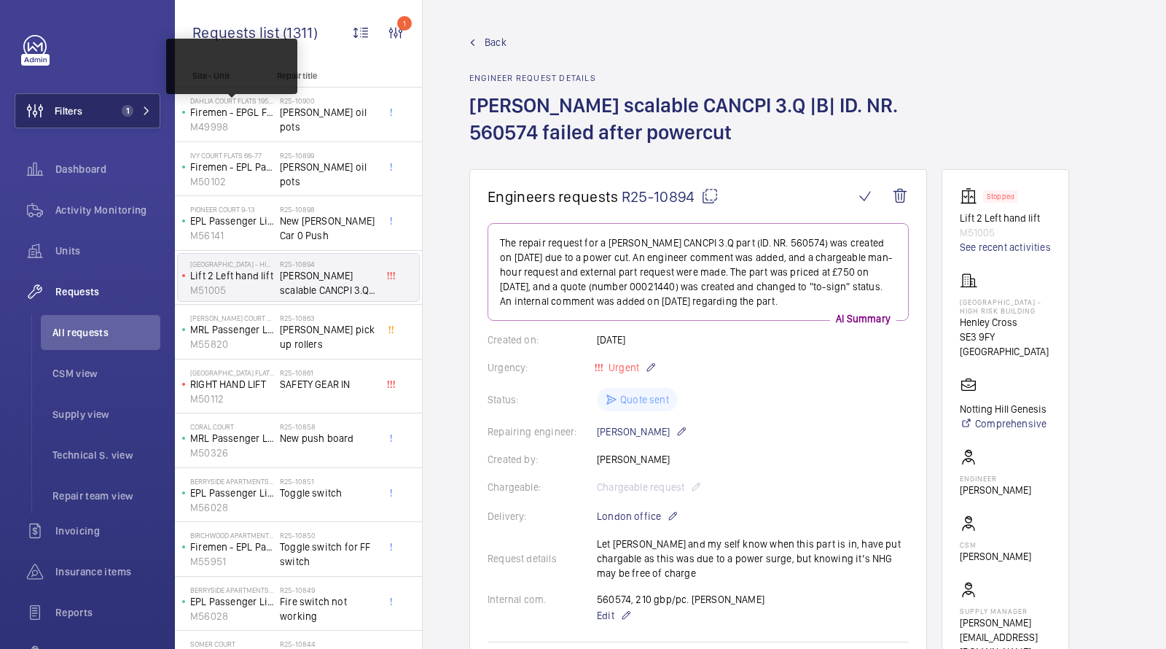
click at [135, 91] on div "Filters 1 Dashboard Activity Monitoring Units Requests All requests CSM view Su…" at bounding box center [88, 376] width 146 height 682
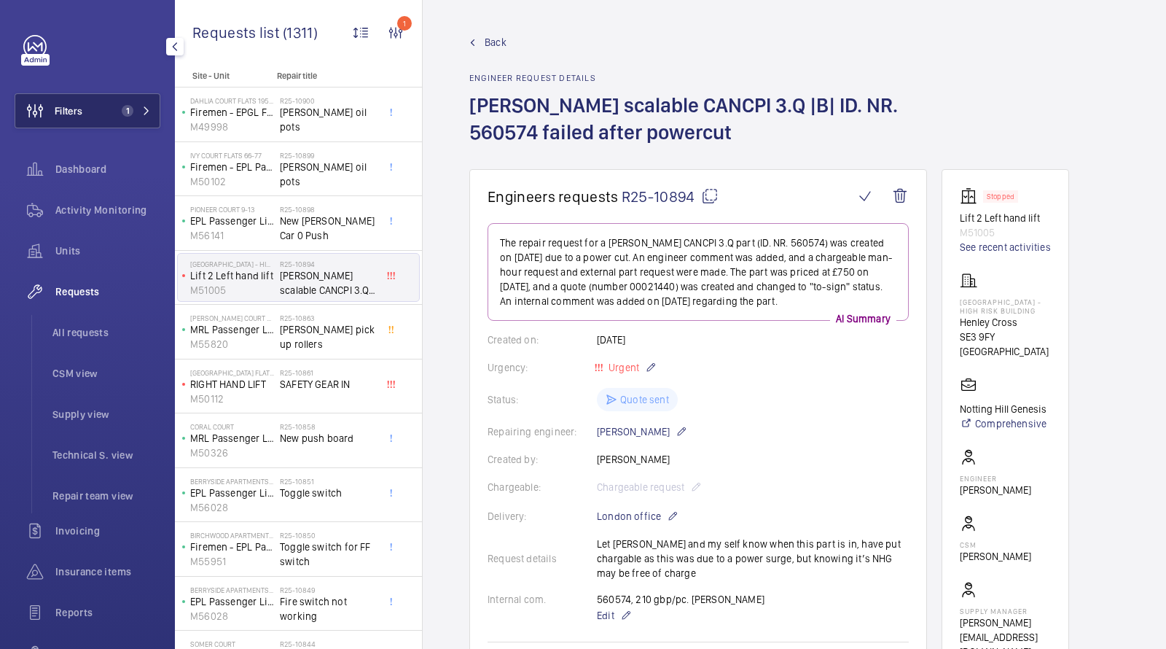
click at [137, 116] on span "1" at bounding box center [133, 111] width 35 height 12
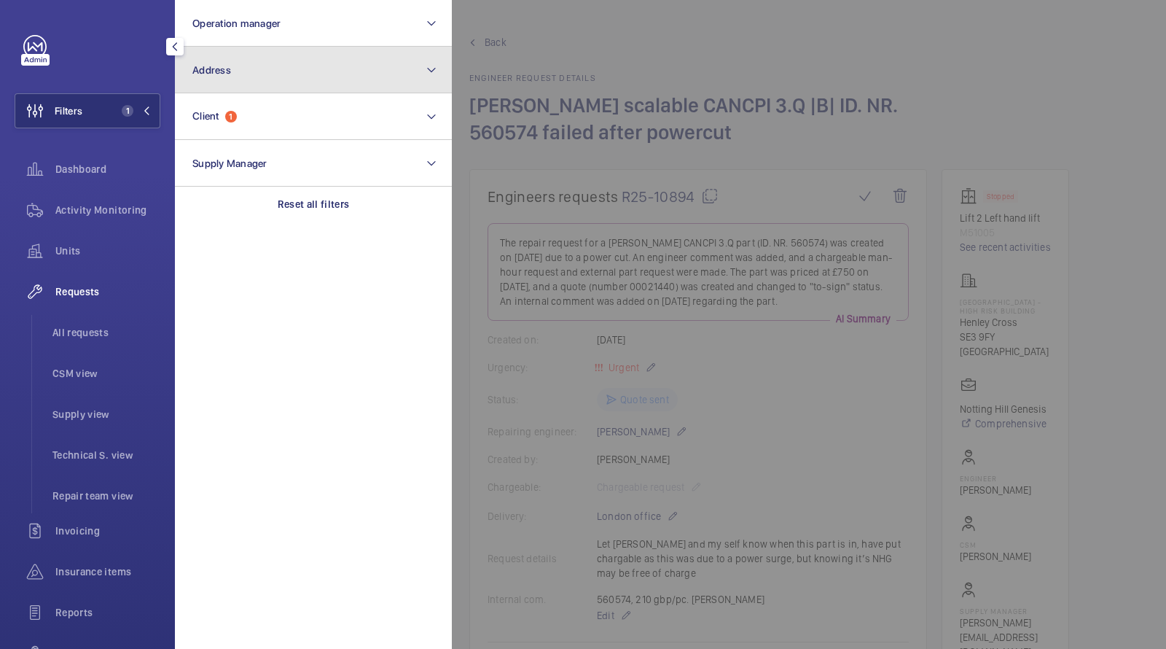
click at [252, 68] on button "Address" at bounding box center [313, 70] width 277 height 47
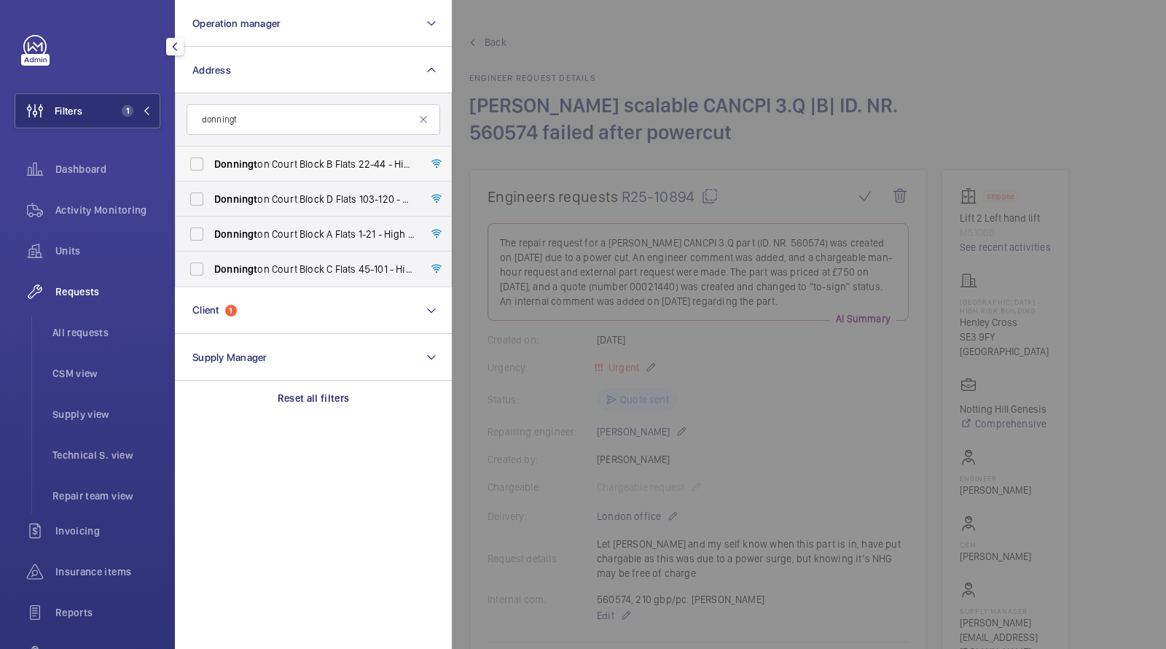
type input "donningt"
click at [246, 157] on span "Donningt on Court Block B Flats 22-44 - High Risk Building - [GEOGRAPHIC_DATA]" at bounding box center [314, 164] width 200 height 15
click at [211, 156] on input "Donningt on Court Block B Flats 22-44 - High Risk Building - [GEOGRAPHIC_DATA]" at bounding box center [196, 163] width 29 height 29
checkbox input "true"
click at [233, 193] on span "Donningt" at bounding box center [235, 199] width 43 height 12
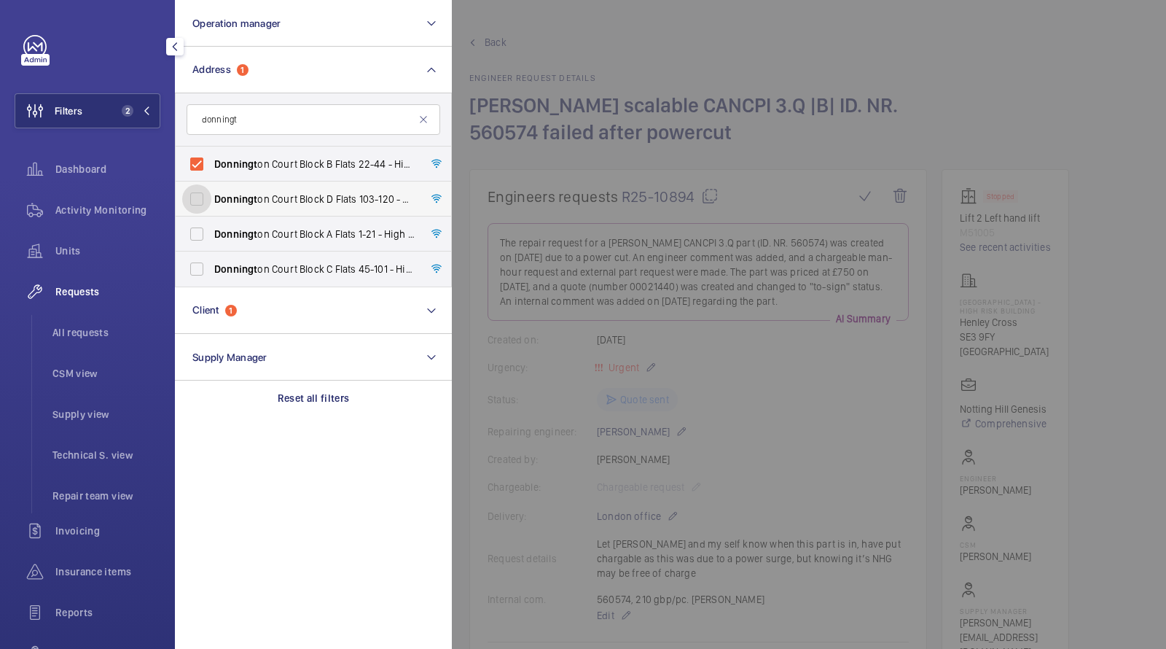
click at [211, 192] on input "Donningt on Court Block D Flats 103-120 - High Risk Building - Donningt on Cour…" at bounding box center [196, 198] width 29 height 29
checkbox input "true"
click at [236, 249] on label "Donningt on Court Block A Flats 1-21 - High Risk Building - Donningt on Court B…" at bounding box center [303, 233] width 254 height 35
click at [211, 249] on input "Donningt on Court Block A Flats 1-21 - High Risk Building - Donningt on Court B…" at bounding box center [196, 233] width 29 height 29
checkbox input "true"
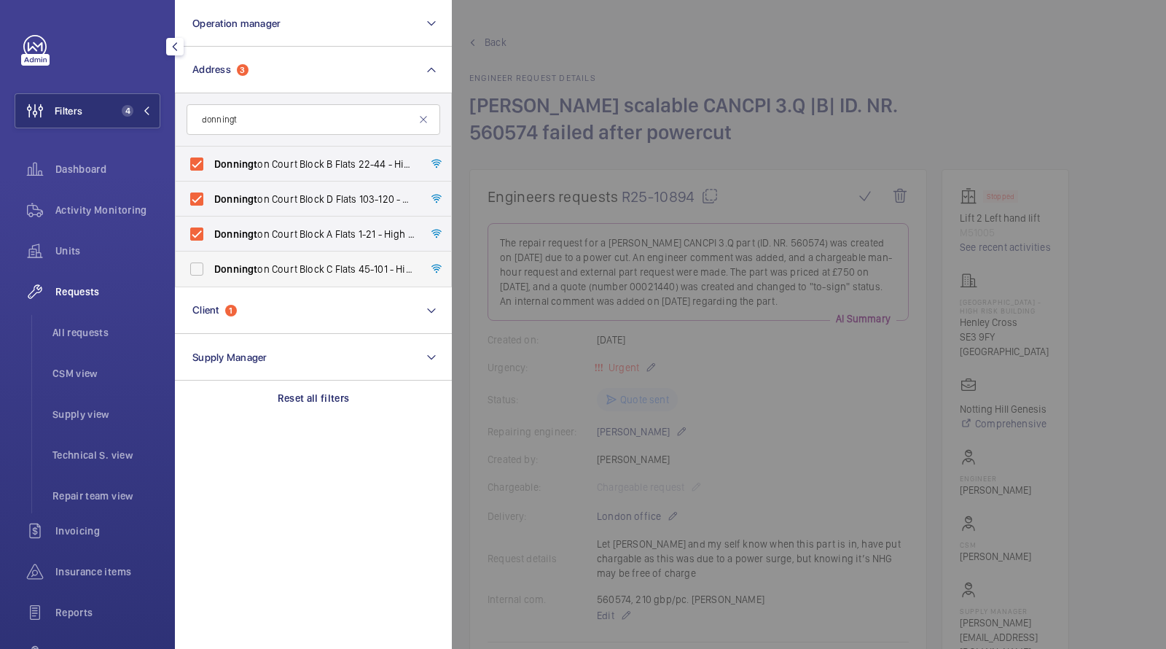
click at [234, 269] on span "Donningt" at bounding box center [235, 269] width 43 height 12
click at [211, 269] on input "Donningt on Court Block C Flats 45-101 - High Risk Building - [GEOGRAPHIC_DATA]…" at bounding box center [196, 268] width 29 height 29
checkbox input "true"
click at [101, 321] on li "All requests" at bounding box center [101, 332] width 120 height 35
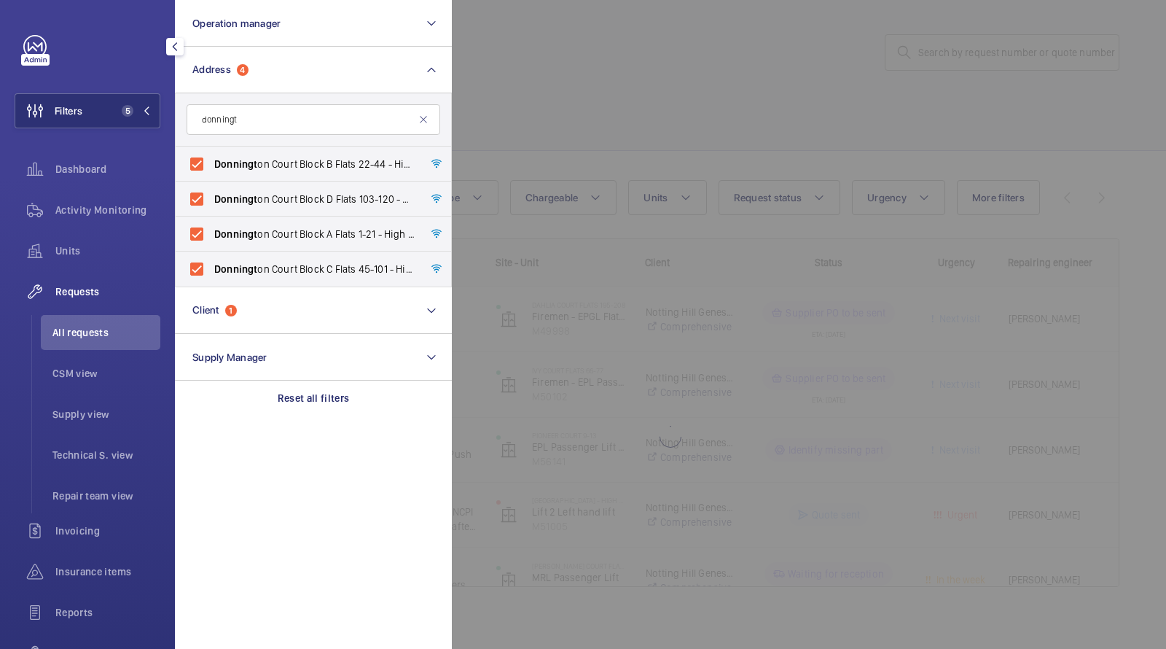
click at [641, 143] on div at bounding box center [1035, 324] width 1166 height 649
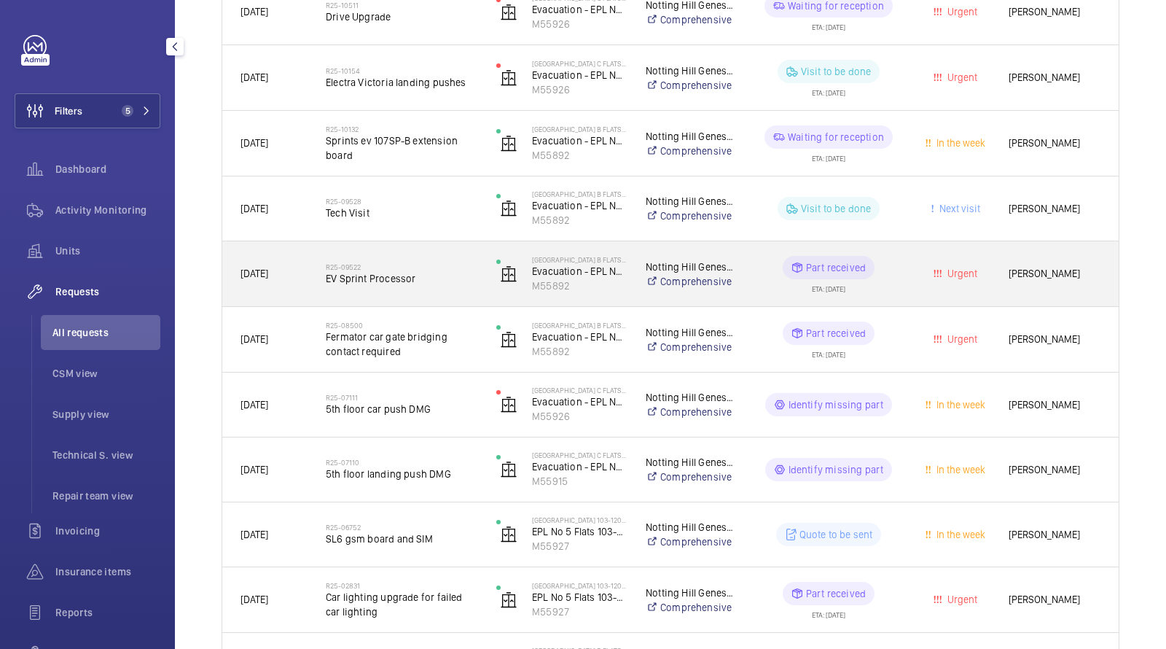
scroll to position [319, 0]
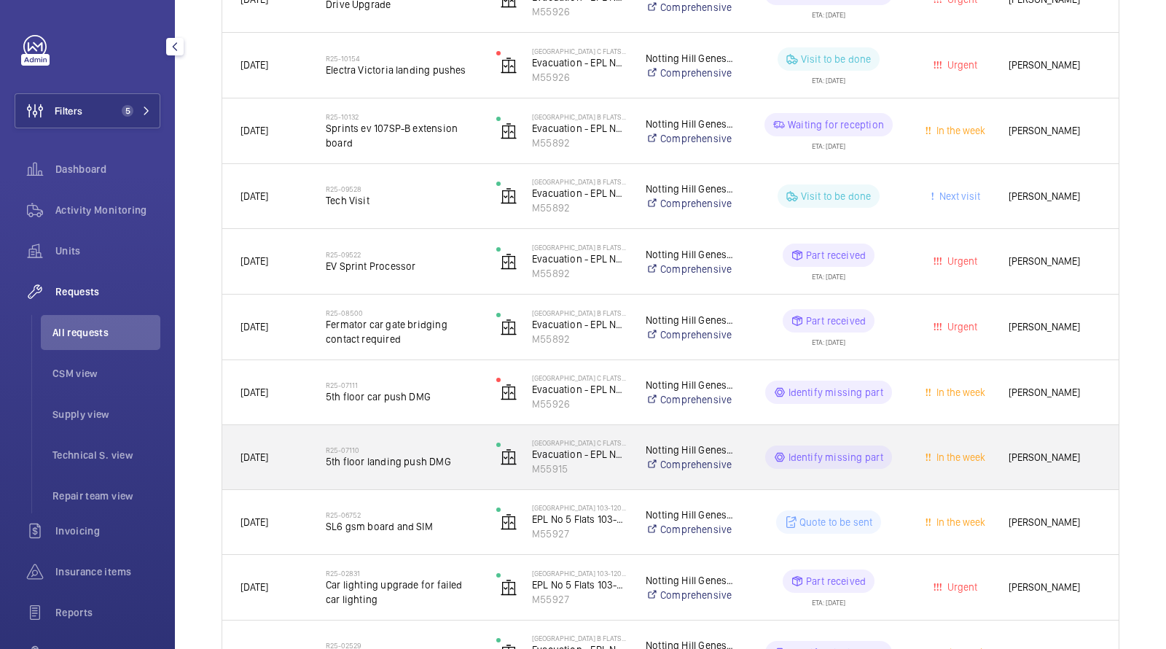
click at [429, 456] on span "5th floor landing push DMG" at bounding box center [402, 461] width 152 height 15
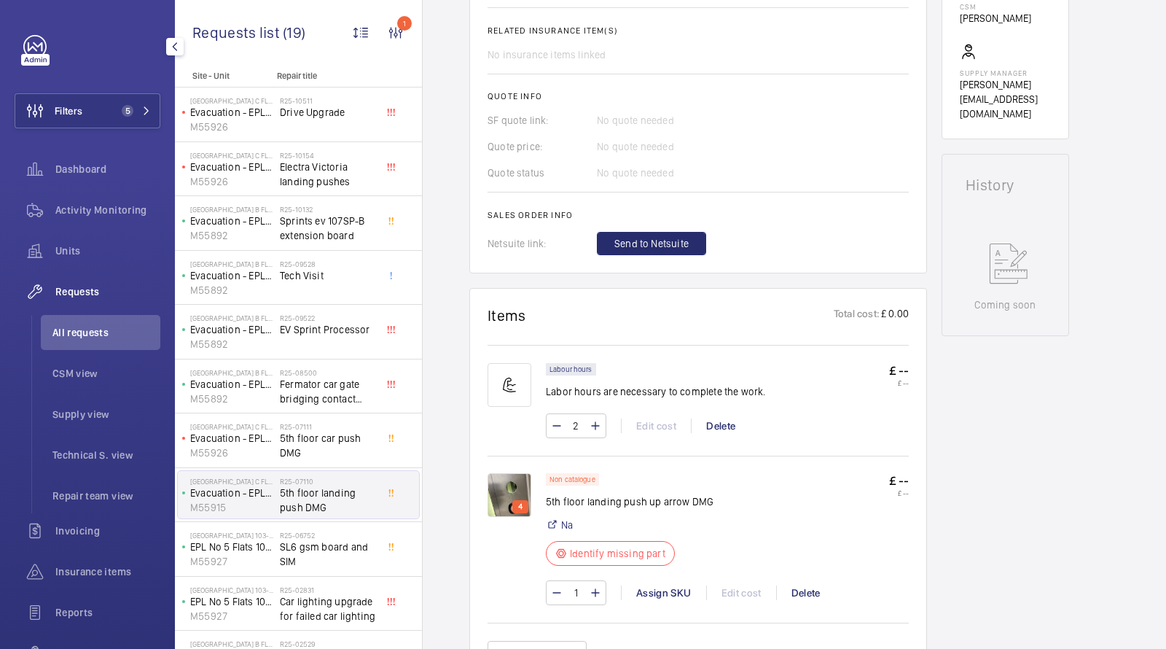
scroll to position [601, 0]
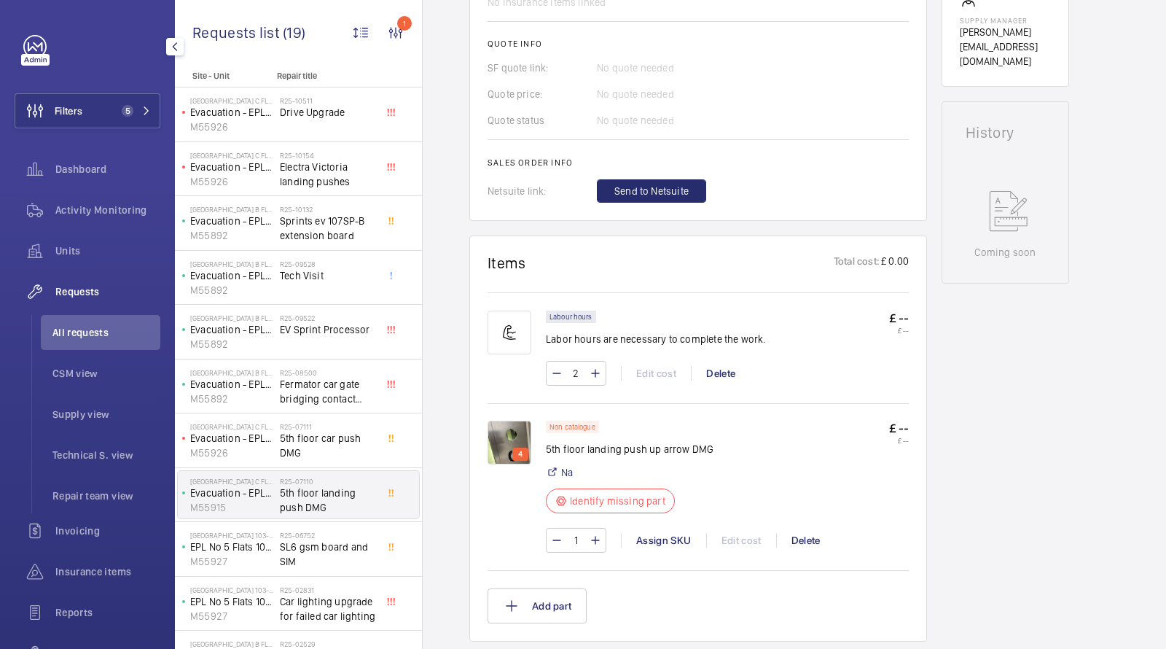
click at [512, 434] on img at bounding box center [510, 443] width 44 height 44
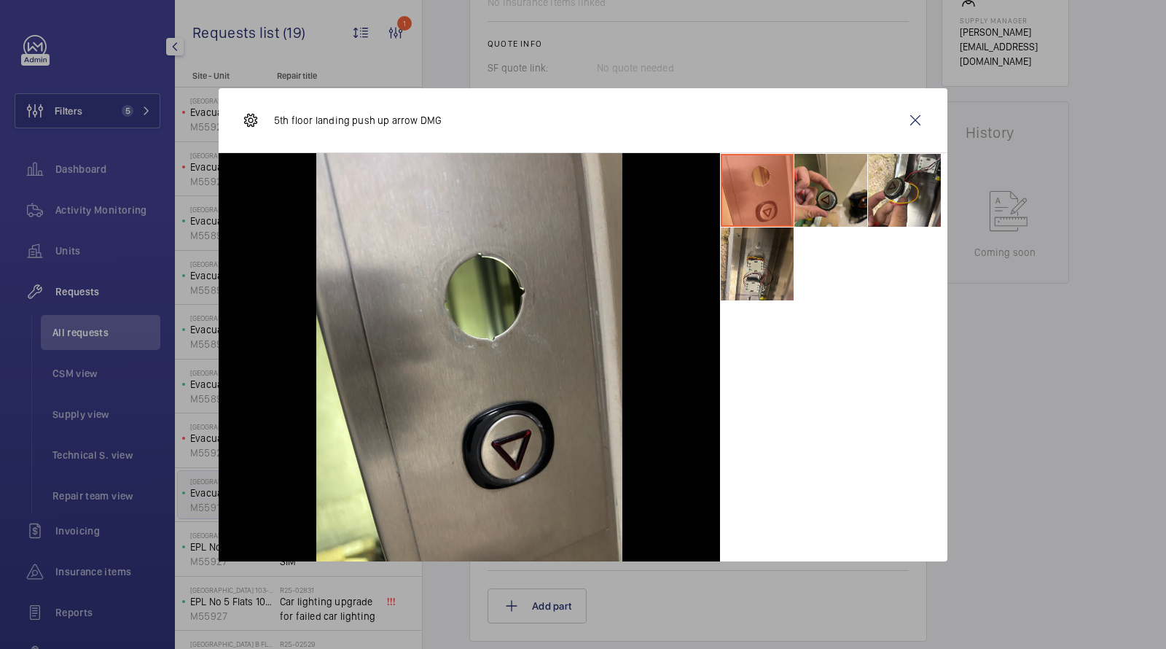
click at [823, 191] on li at bounding box center [830, 190] width 73 height 73
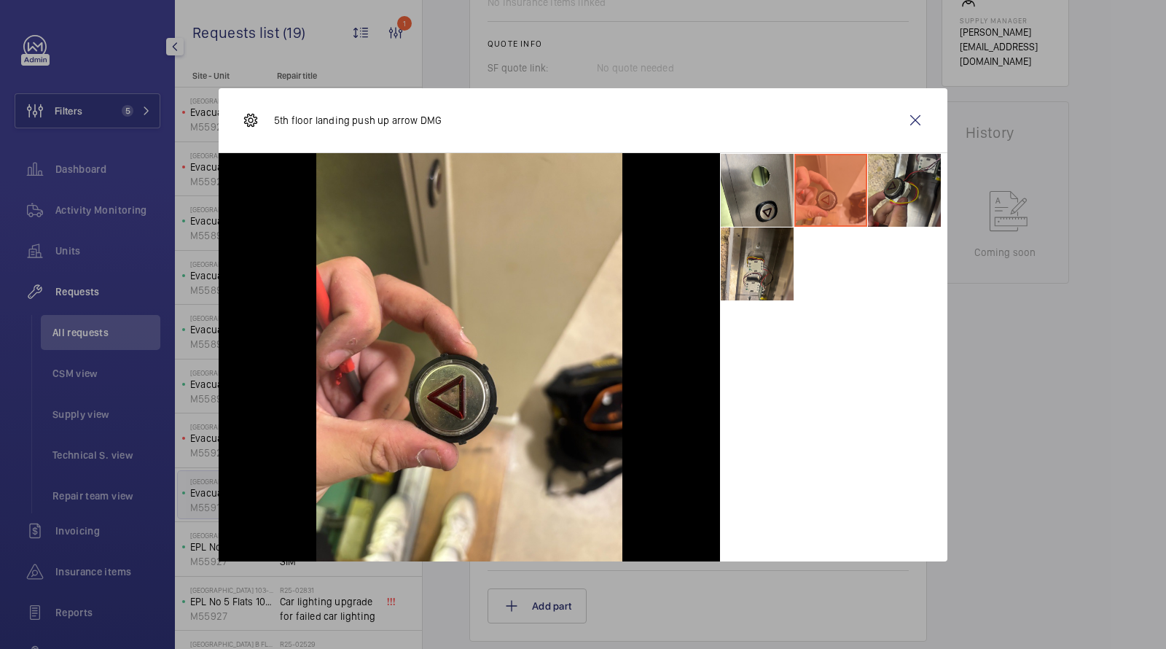
click at [883, 189] on li at bounding box center [904, 190] width 73 height 73
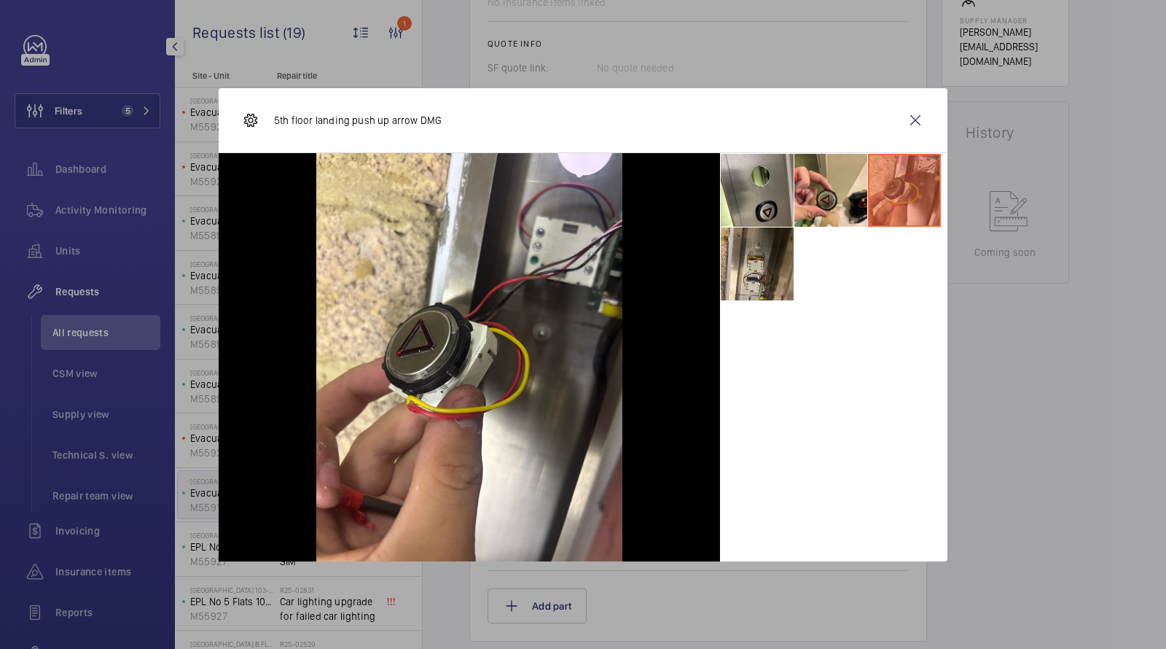
click at [794, 280] on ul at bounding box center [833, 227] width 227 height 148
click at [767, 276] on li at bounding box center [757, 263] width 73 height 73
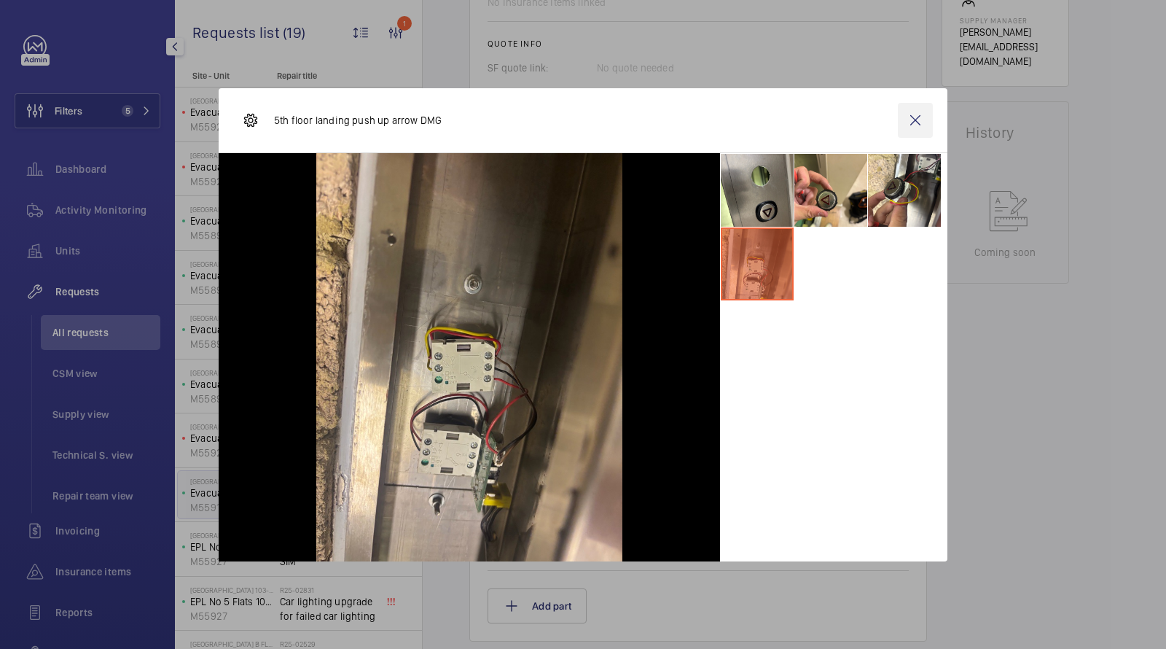
click at [918, 118] on wm-front-icon-button at bounding box center [915, 120] width 35 height 35
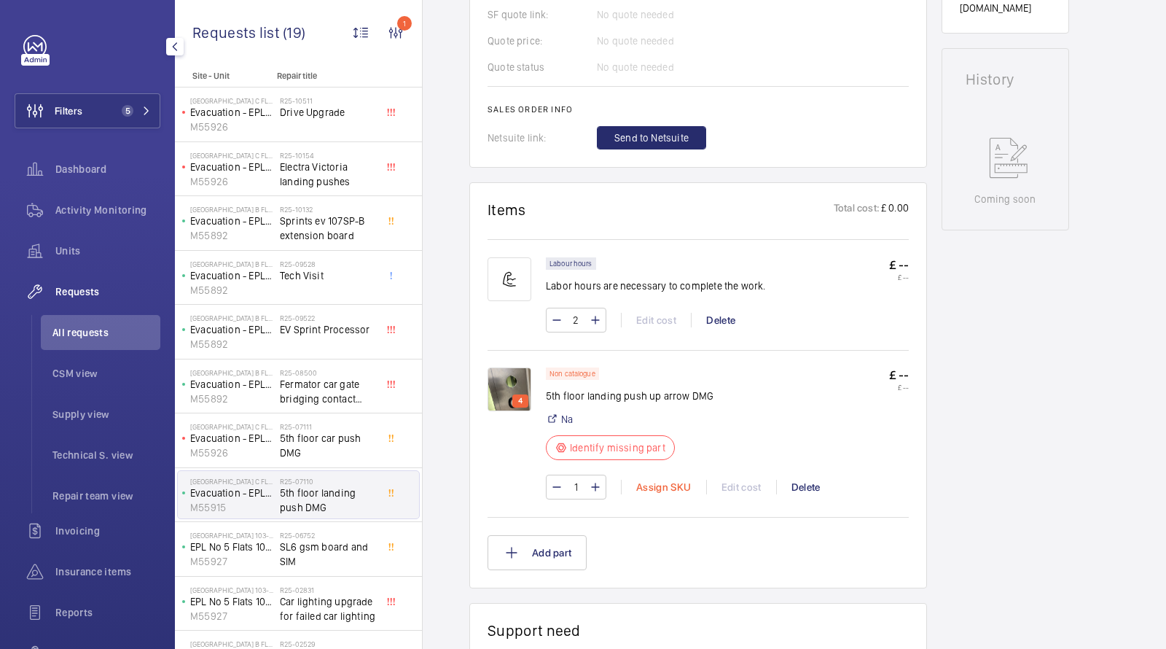
scroll to position [693, 0]
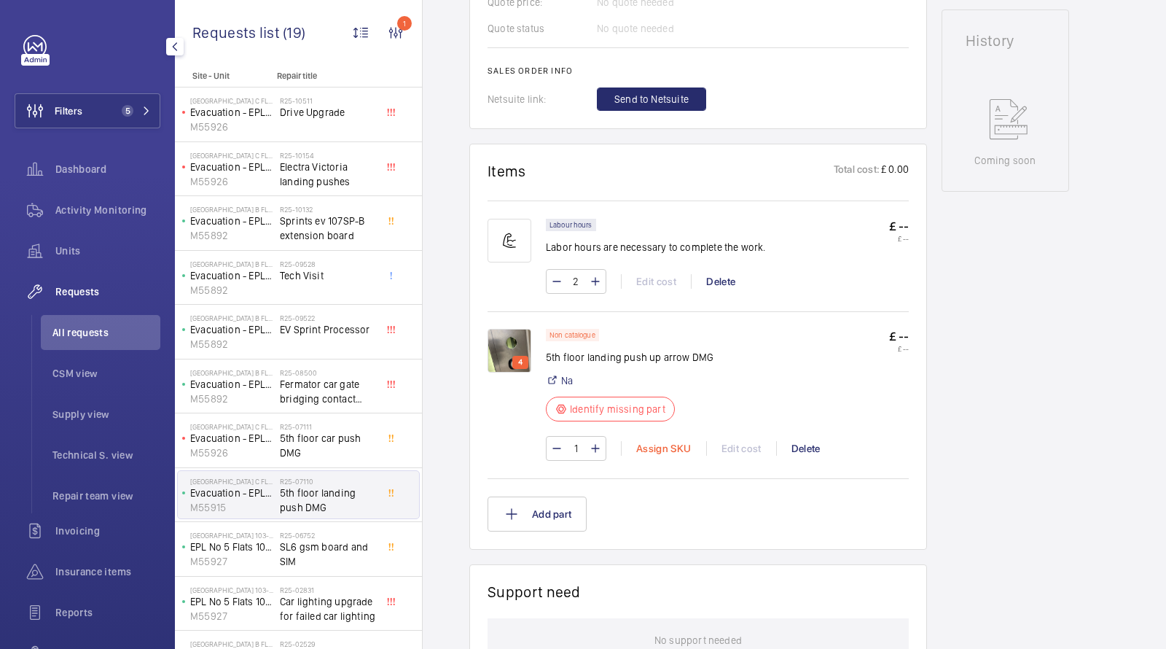
click at [653, 447] on div "Assign SKU" at bounding box center [663, 448] width 85 height 15
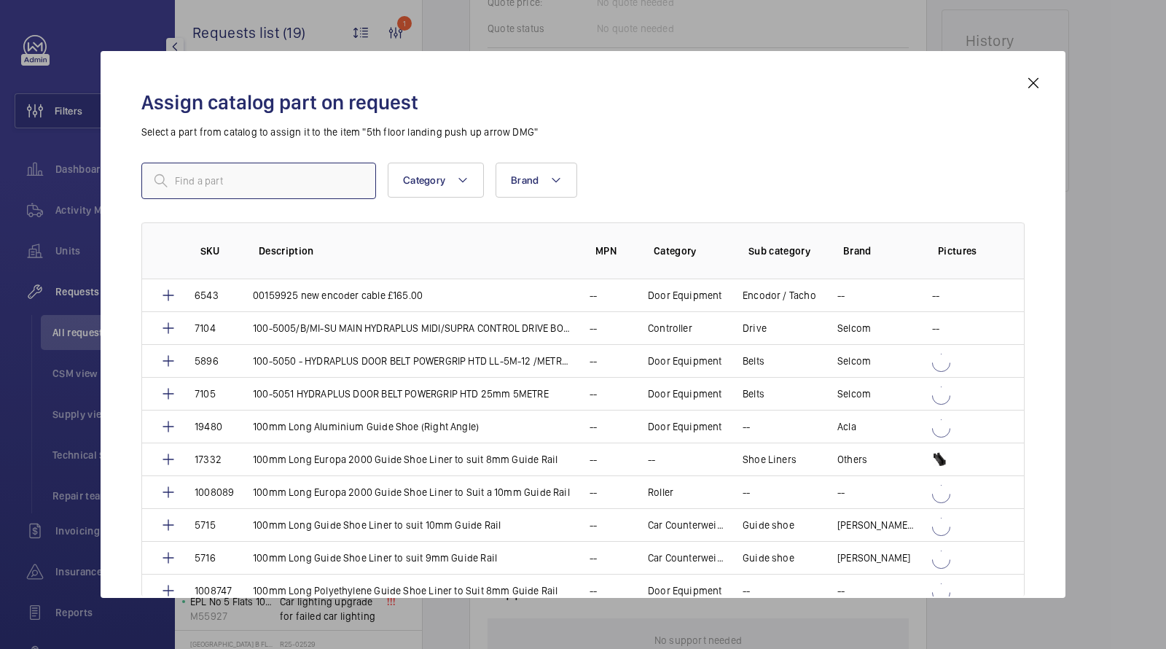
click at [245, 171] on input "text" at bounding box center [258, 181] width 235 height 36
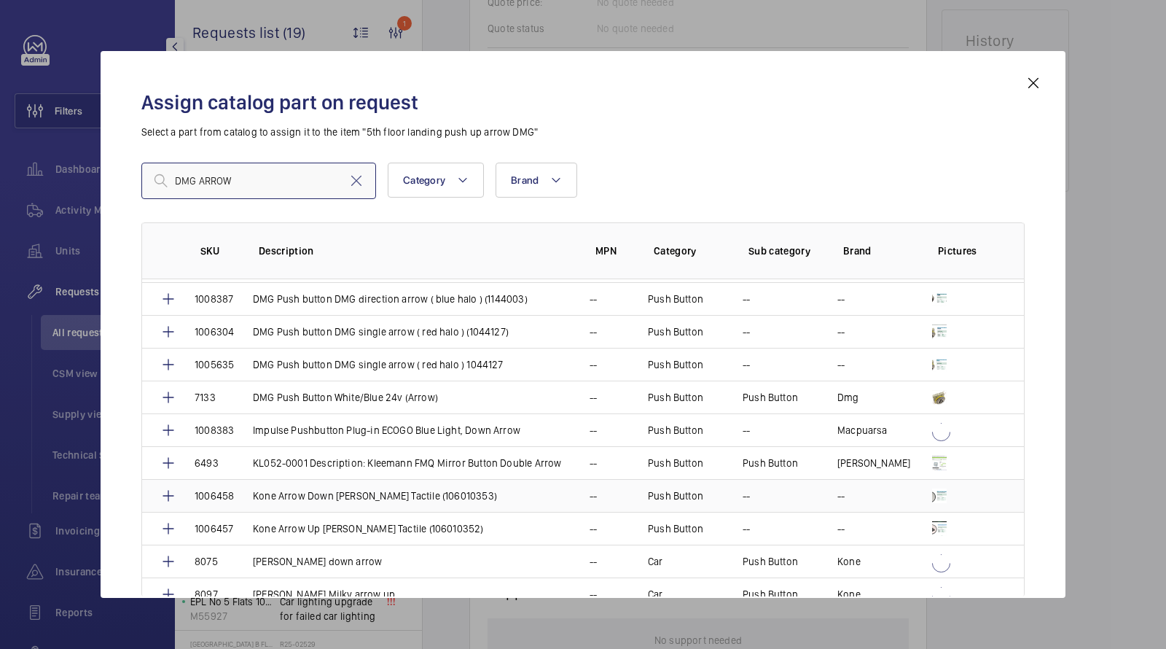
scroll to position [300, 0]
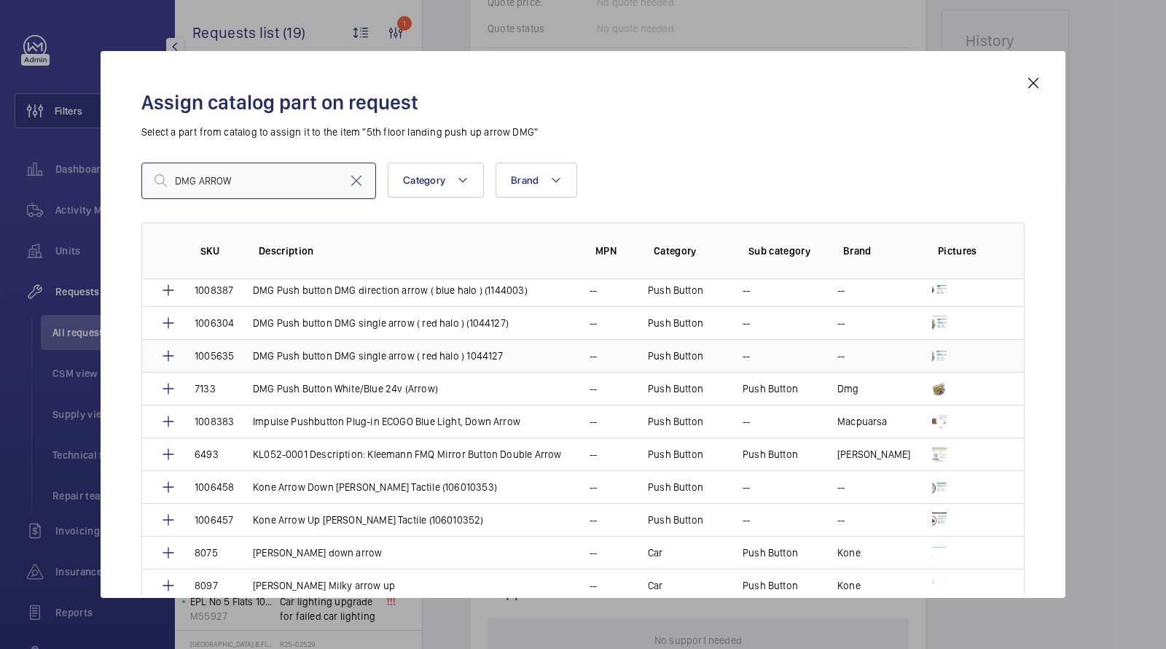
type input "DMG ARROW"
click at [405, 351] on p "DMG Push button DMG single arrow ( red halo ) 1044127" at bounding box center [378, 355] width 251 height 15
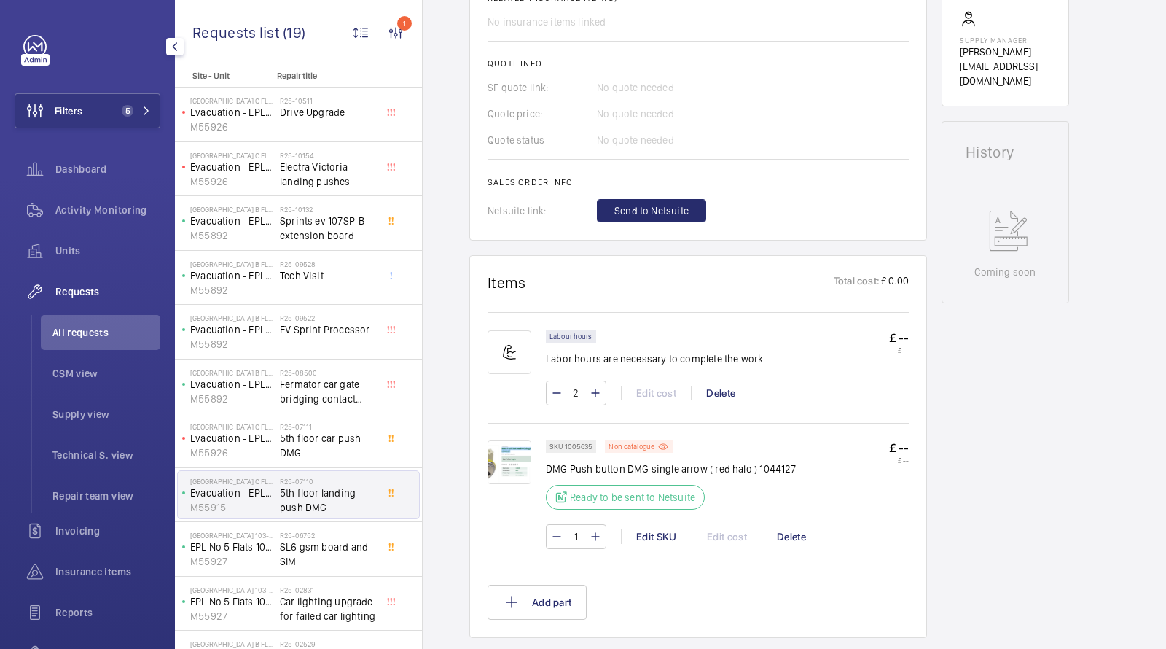
scroll to position [611, 0]
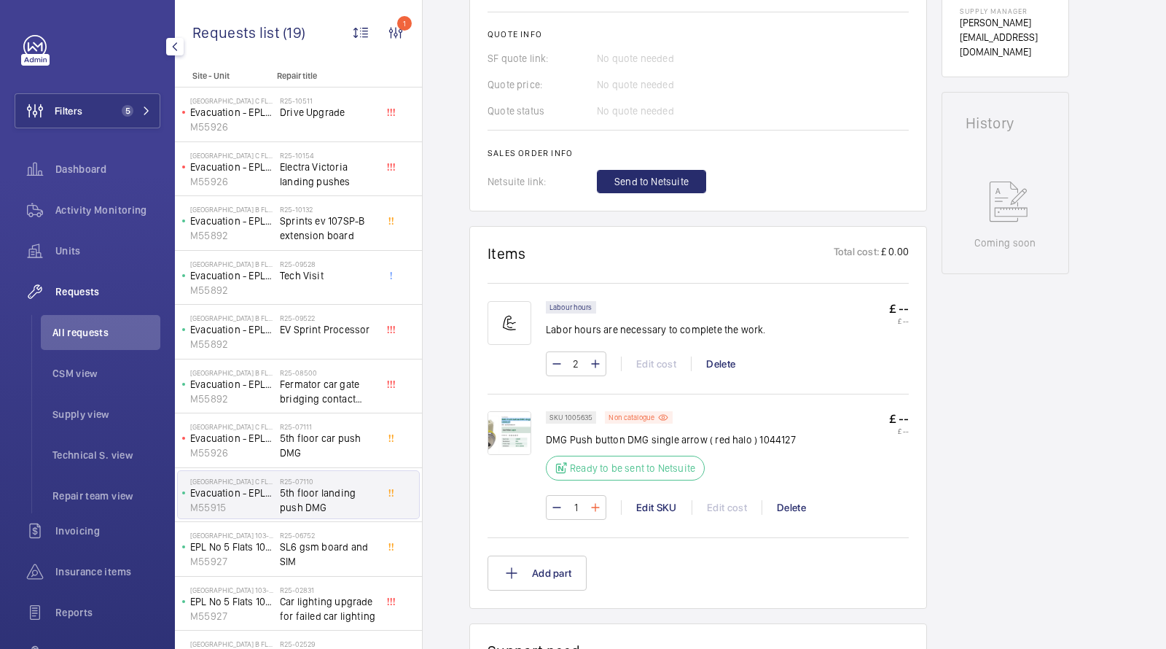
click at [593, 507] on mat-icon at bounding box center [596, 507] width 12 height 17
type input "2"
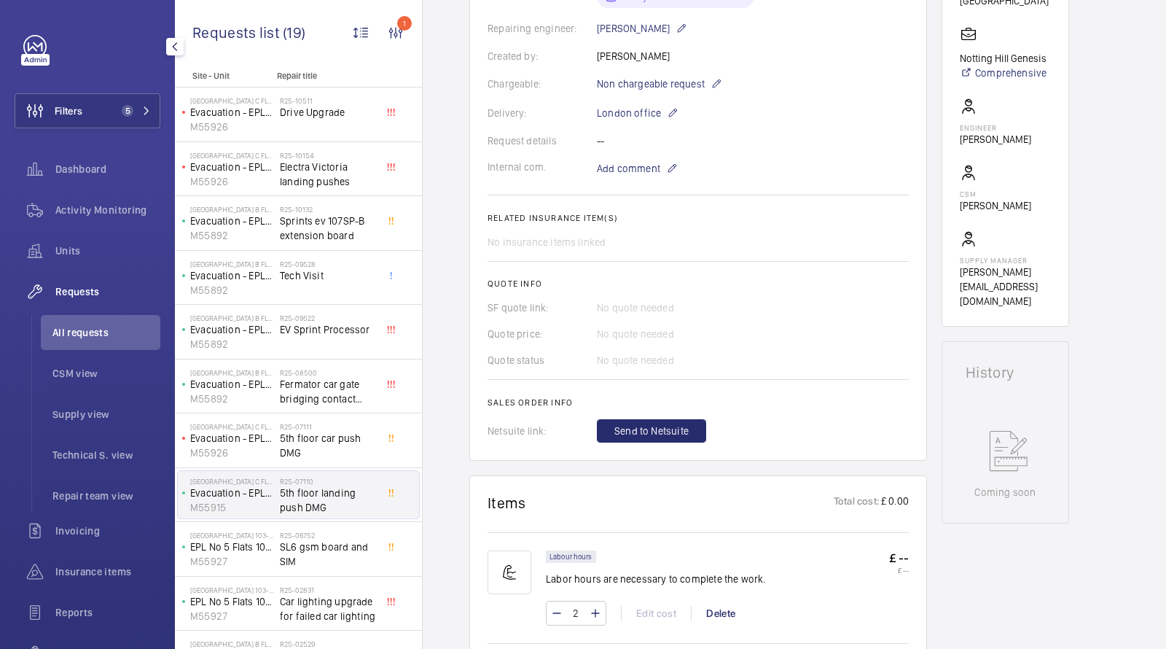
scroll to position [512, 0]
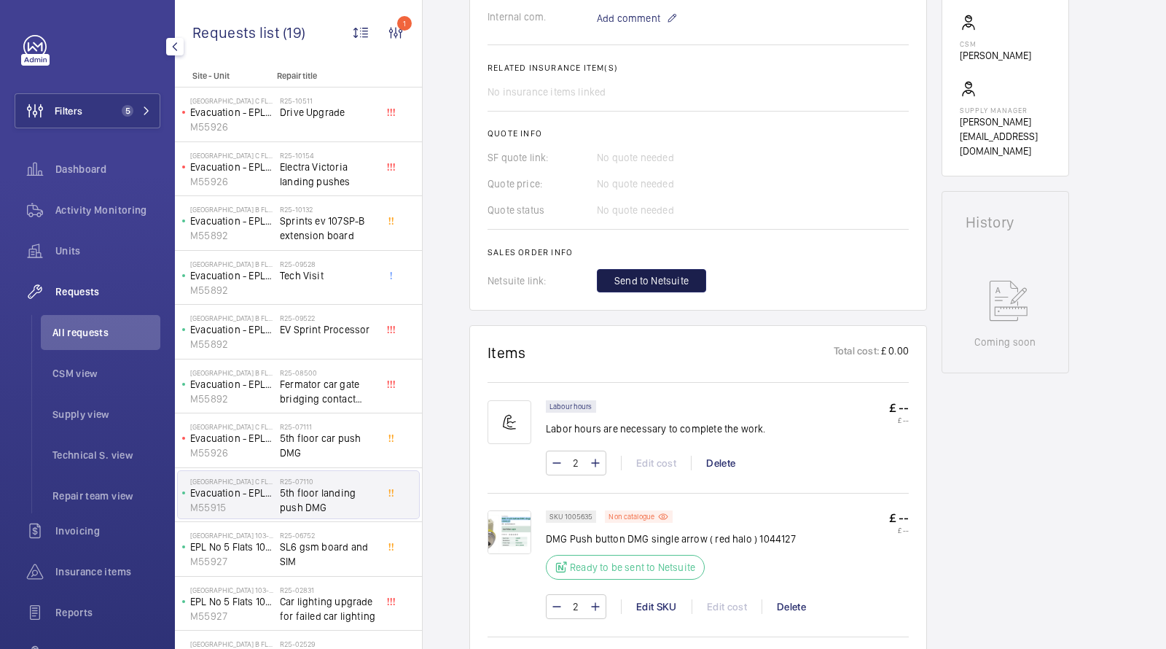
click at [636, 282] on span "Send to Netsuite" at bounding box center [651, 280] width 74 height 15
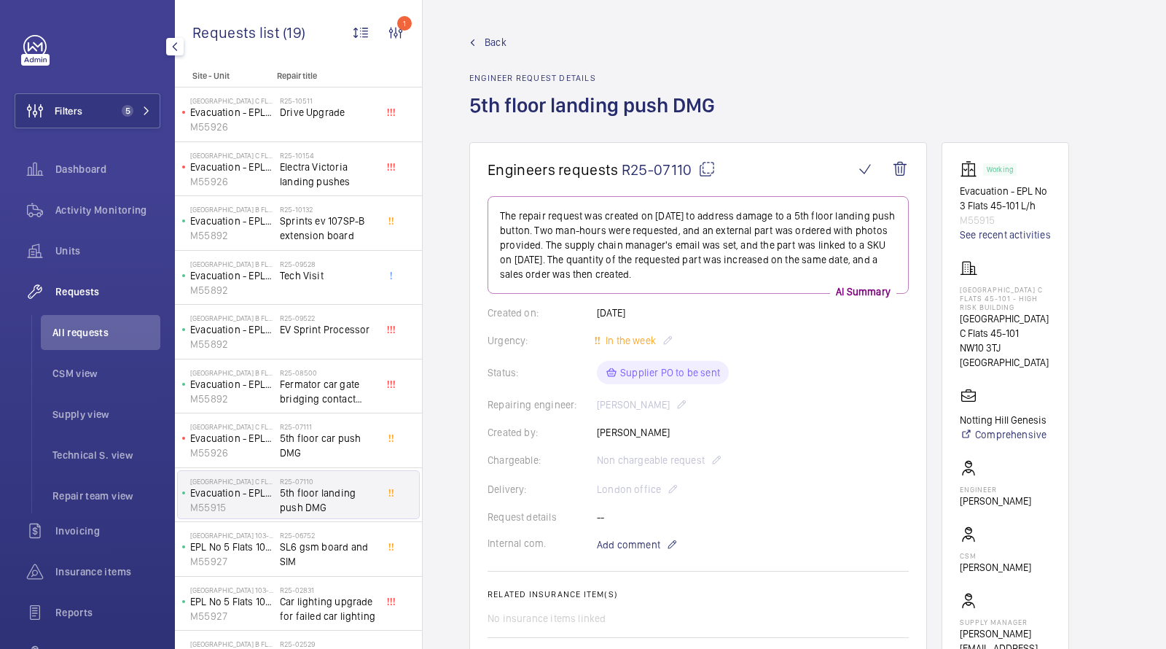
scroll to position [426, 0]
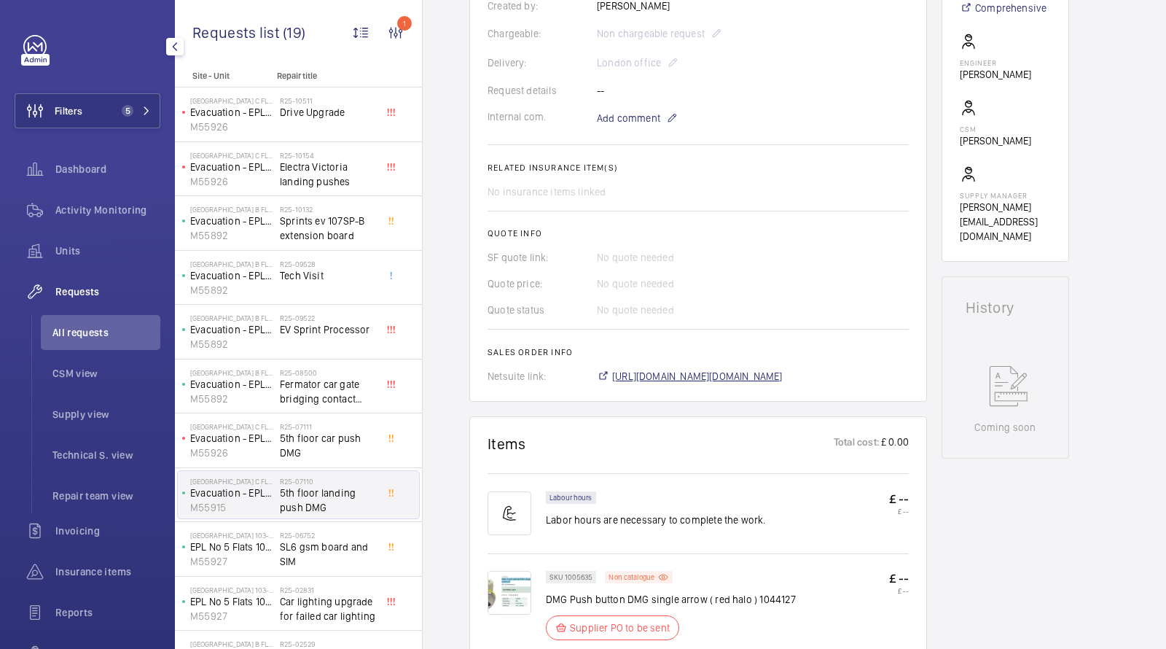
click at [672, 369] on span "[URL][DOMAIN_NAME][DOMAIN_NAME]" at bounding box center [697, 376] width 171 height 15
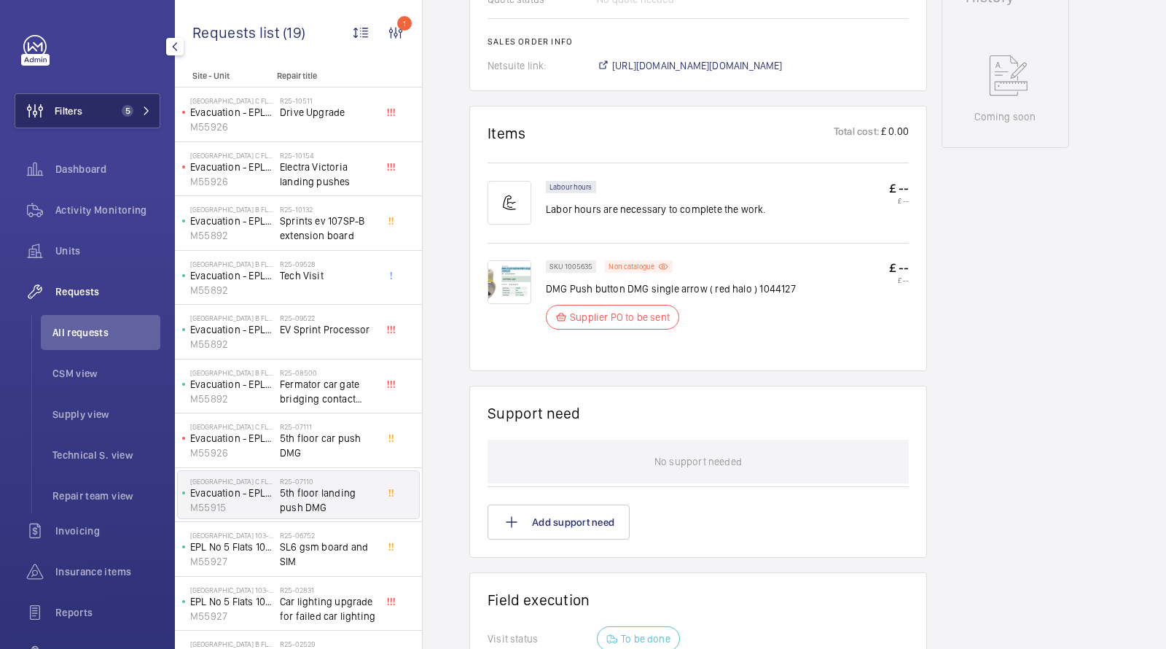
click at [107, 103] on button "Filters 5" at bounding box center [88, 110] width 146 height 35
click at [124, 120] on button "Filters 5" at bounding box center [88, 110] width 146 height 35
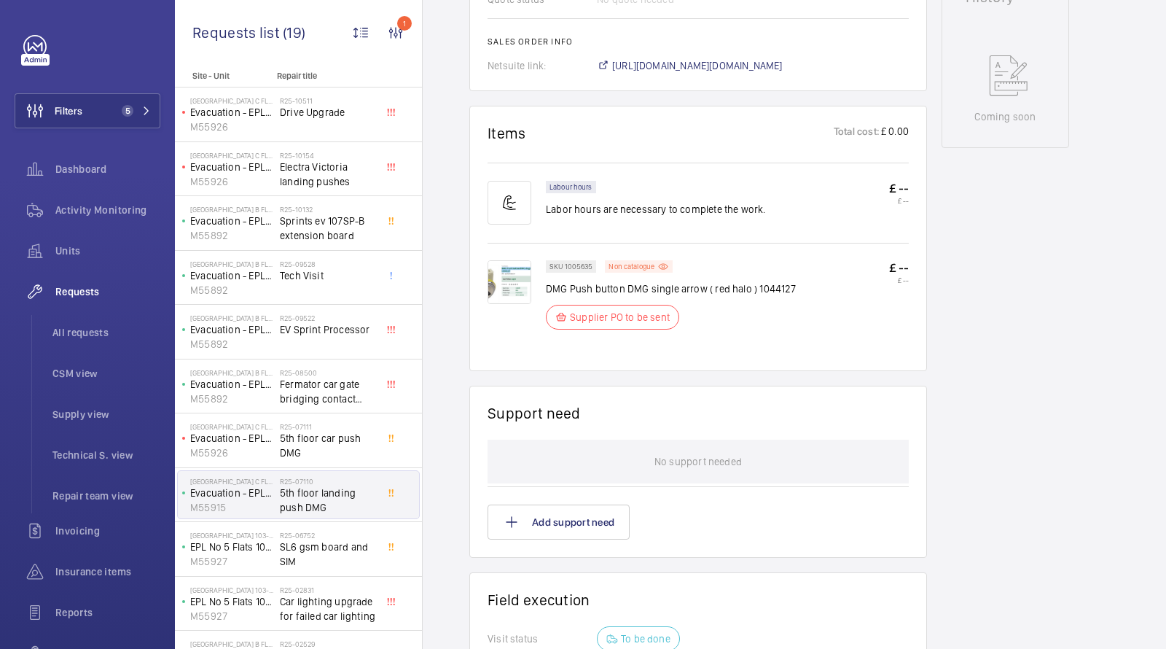
click at [106, 109] on button "Filters 5" at bounding box center [88, 110] width 146 height 35
click at [126, 113] on span "5" at bounding box center [128, 111] width 12 height 12
click at [125, 107] on span "5" at bounding box center [128, 111] width 12 height 12
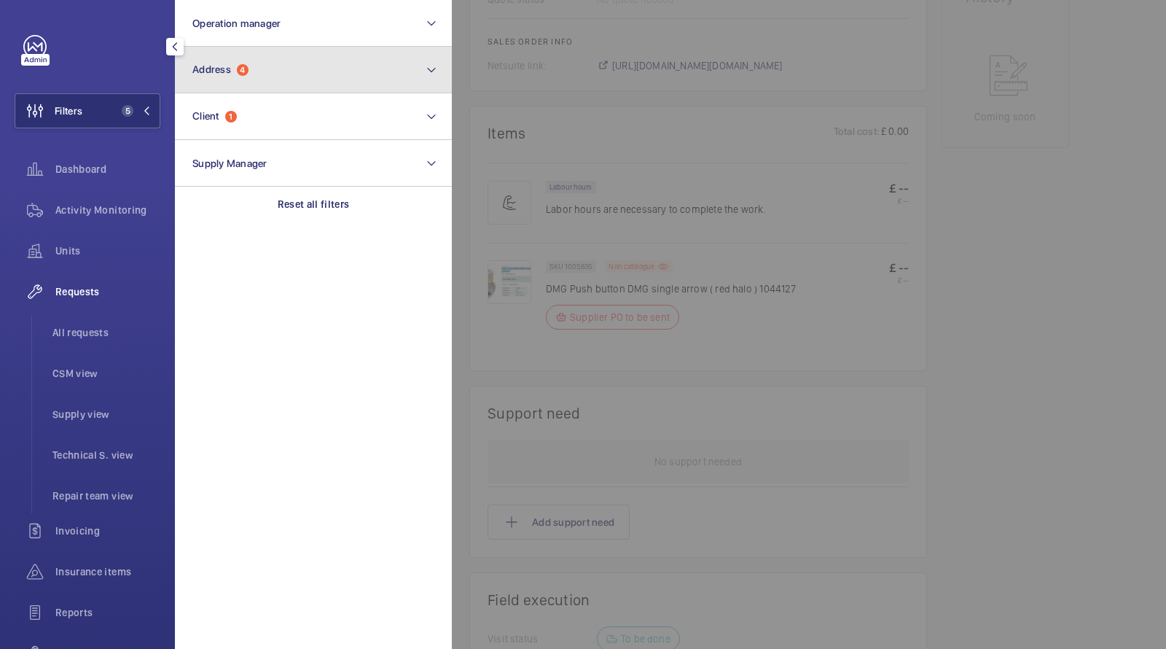
click at [315, 71] on button "Address 4" at bounding box center [313, 70] width 277 height 47
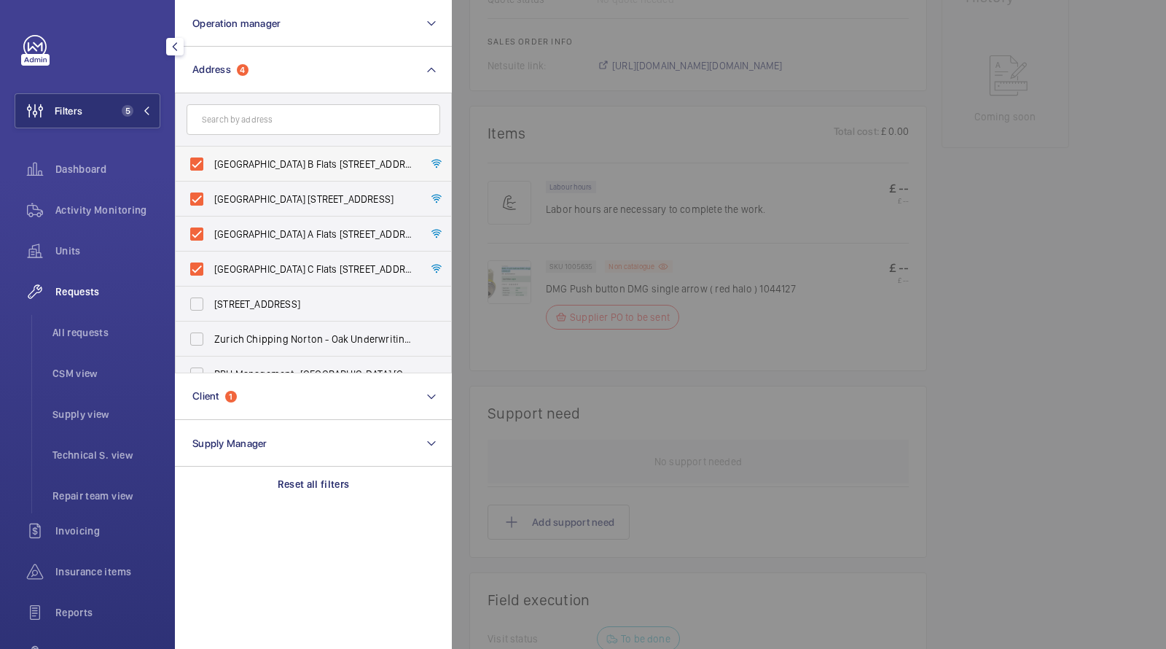
click at [275, 160] on span "[GEOGRAPHIC_DATA] B Flats [STREET_ADDRESS]" at bounding box center [314, 164] width 200 height 15
click at [211, 160] on input "[GEOGRAPHIC_DATA] B Flats [STREET_ADDRESS]" at bounding box center [196, 163] width 29 height 29
checkbox input "false"
click at [257, 188] on label "[GEOGRAPHIC_DATA] [STREET_ADDRESS]" at bounding box center [303, 198] width 254 height 35
click at [211, 188] on input "[GEOGRAPHIC_DATA] [STREET_ADDRESS]" at bounding box center [196, 198] width 29 height 29
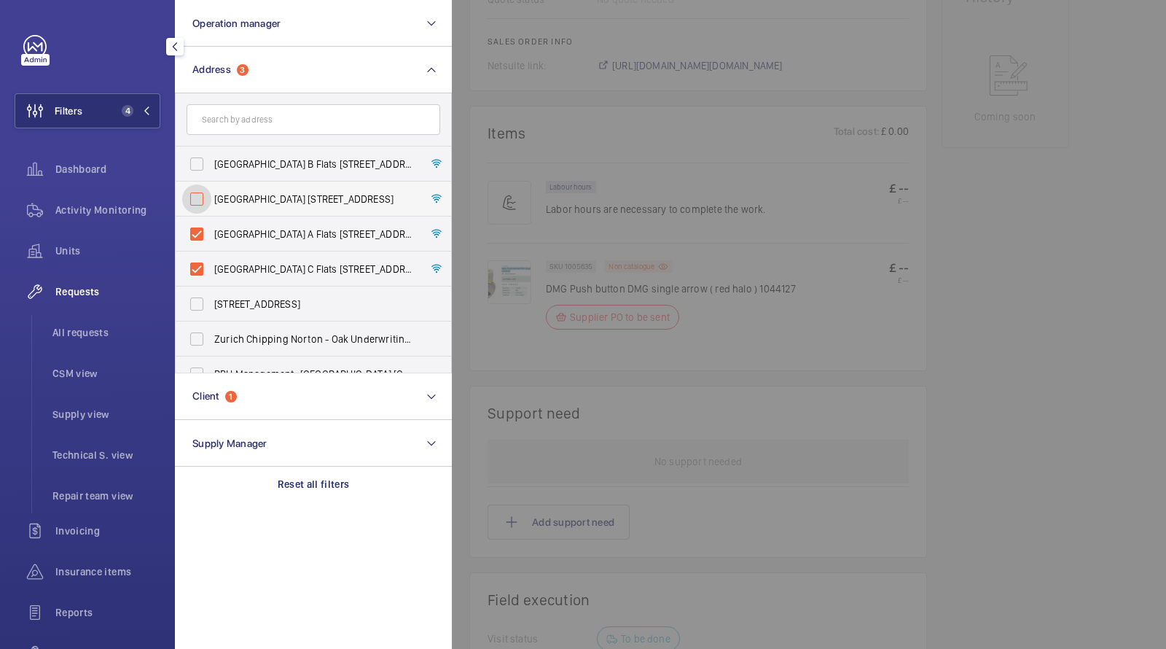
checkbox input "false"
click at [241, 219] on label "[GEOGRAPHIC_DATA] A Flats [STREET_ADDRESS]" at bounding box center [303, 233] width 254 height 35
click at [211, 219] on input "[GEOGRAPHIC_DATA] A Flats [STREET_ADDRESS]" at bounding box center [196, 233] width 29 height 29
checkbox input "false"
click at [220, 262] on span "[GEOGRAPHIC_DATA] C Flats [STREET_ADDRESS]" at bounding box center [314, 269] width 200 height 15
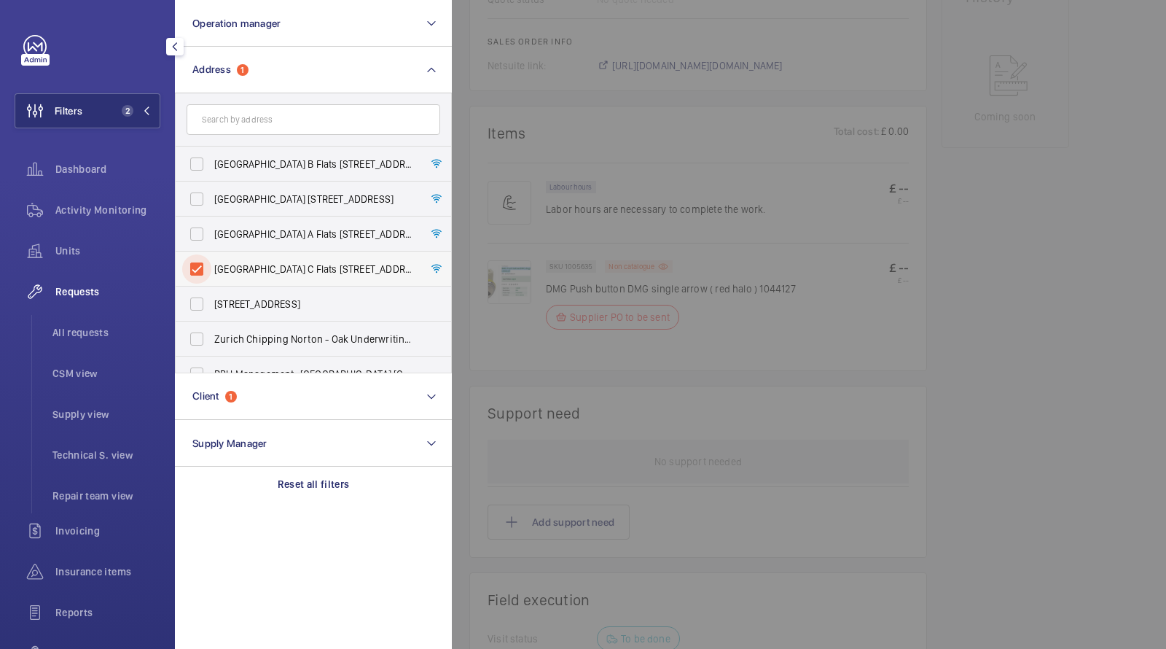
click at [211, 261] on input "[GEOGRAPHIC_DATA] C Flats [STREET_ADDRESS]" at bounding box center [196, 268] width 29 height 29
checkbox input "false"
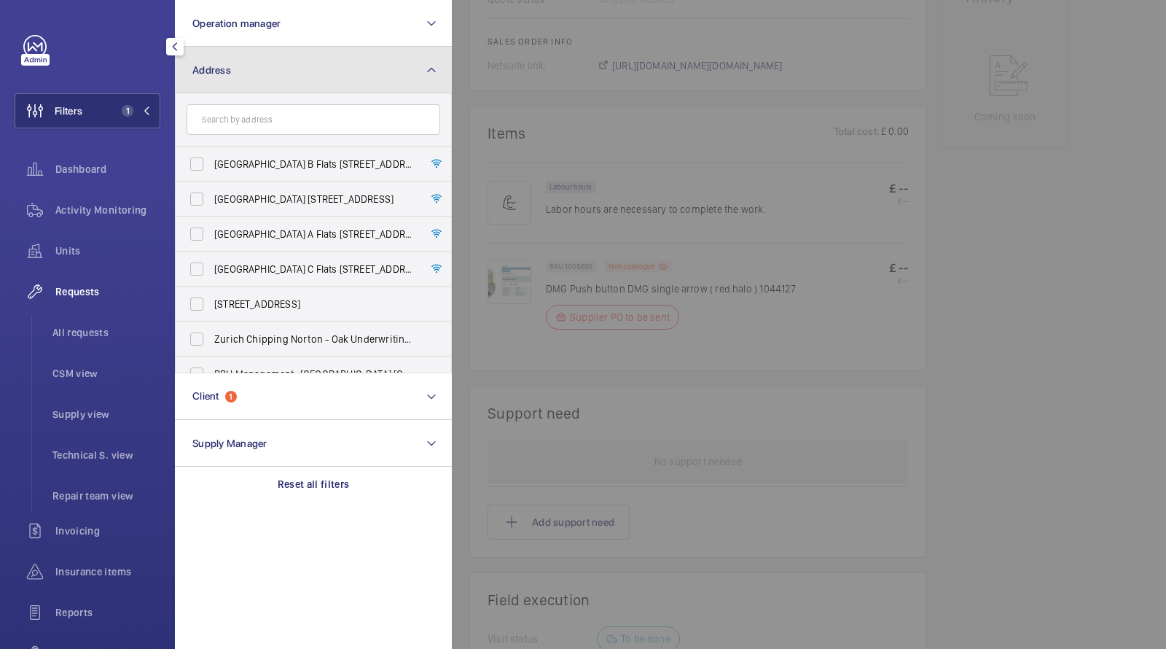
click at [217, 89] on button "Address" at bounding box center [313, 70] width 277 height 47
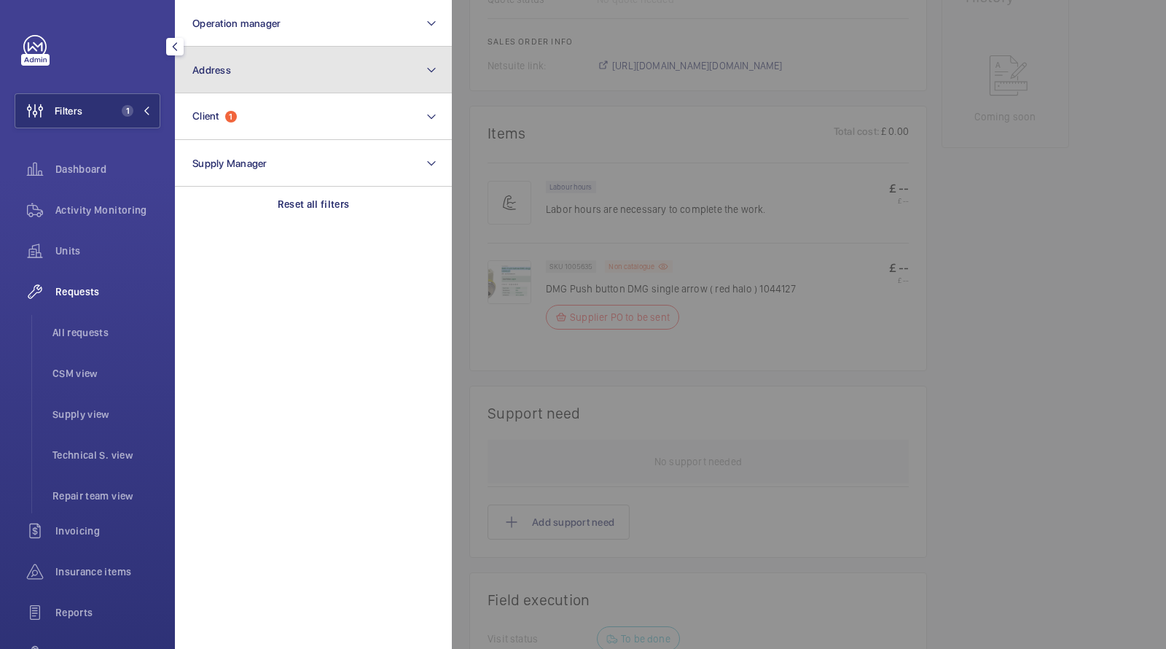
click at [219, 85] on button "Address" at bounding box center [313, 70] width 277 height 47
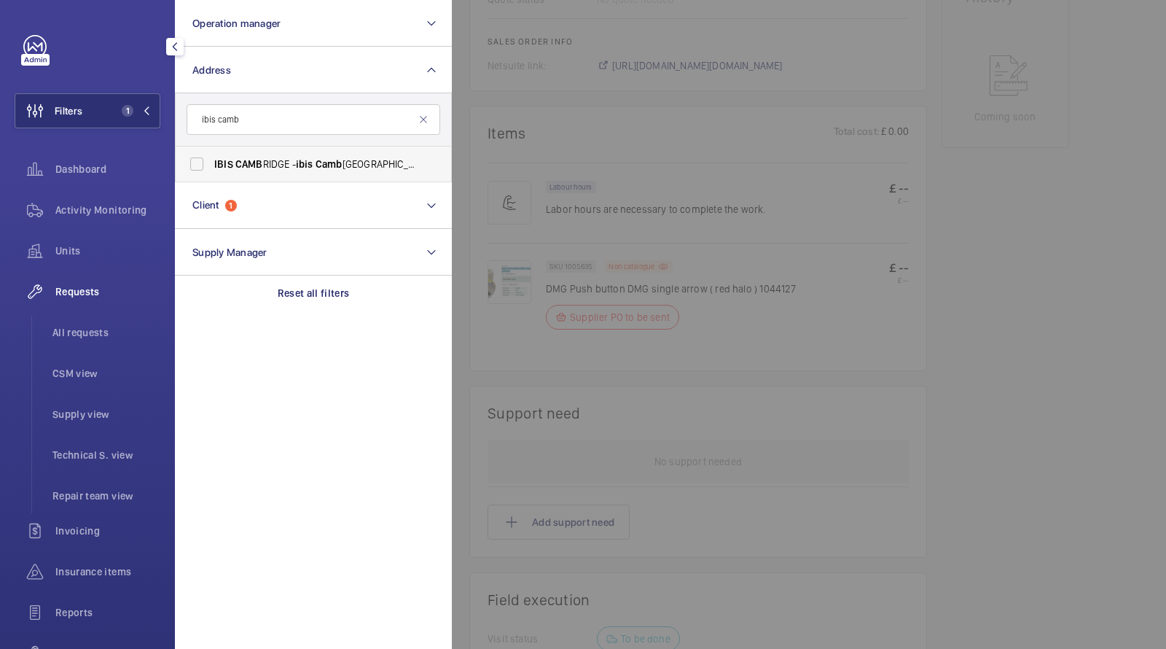
type input "ibis camb"
click at [249, 161] on span "CAMB" at bounding box center [249, 164] width 28 height 12
click at [211, 161] on input "IBIS CAMB RIDGE - ibis [GEOGRAPHIC_DATA], [GEOGRAPHIC_DATA]" at bounding box center [196, 163] width 29 height 29
checkbox input "true"
click at [77, 337] on span "All requests" at bounding box center [106, 332] width 108 height 15
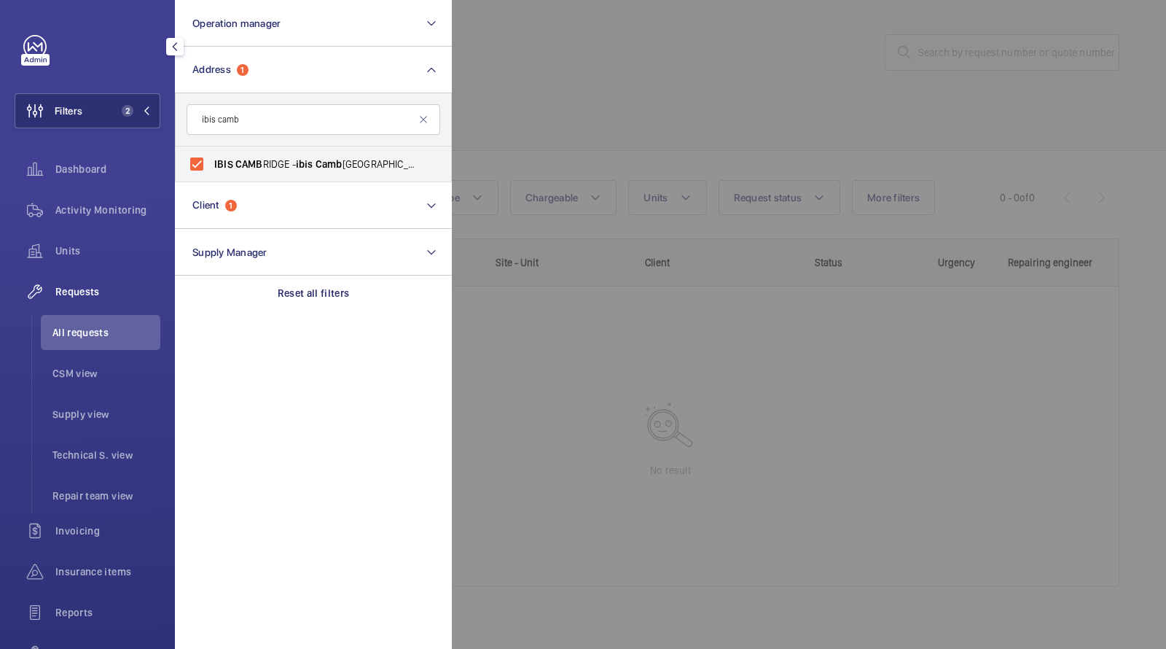
click at [689, 119] on div at bounding box center [1035, 324] width 1166 height 649
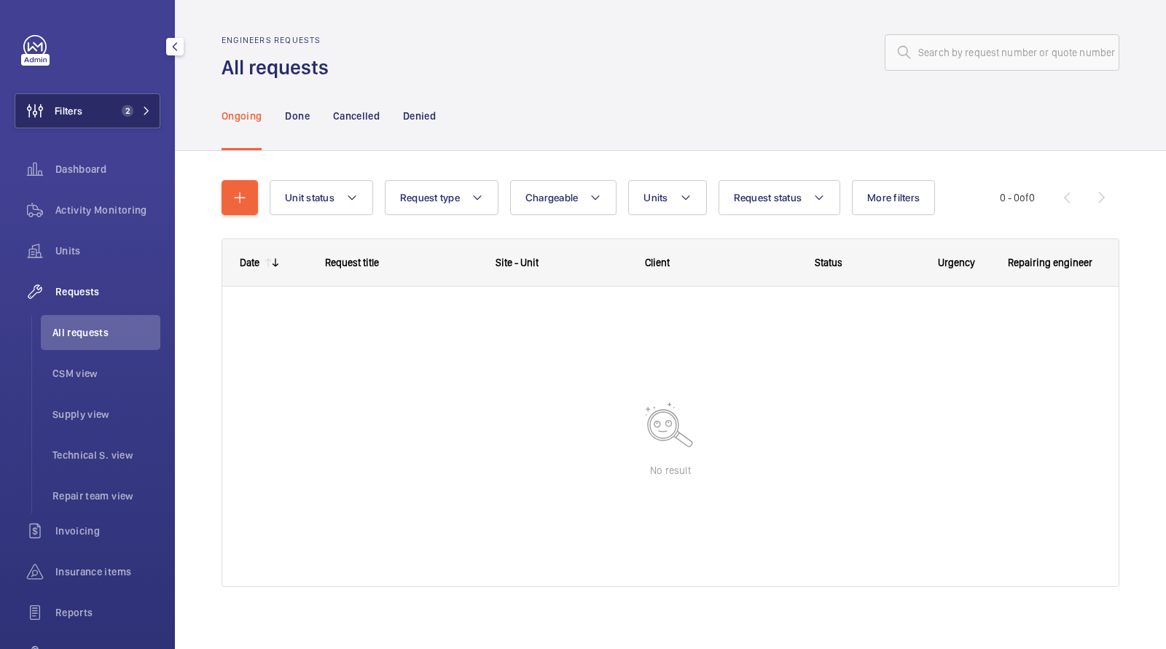
click at [123, 109] on span "2" at bounding box center [128, 111] width 12 height 12
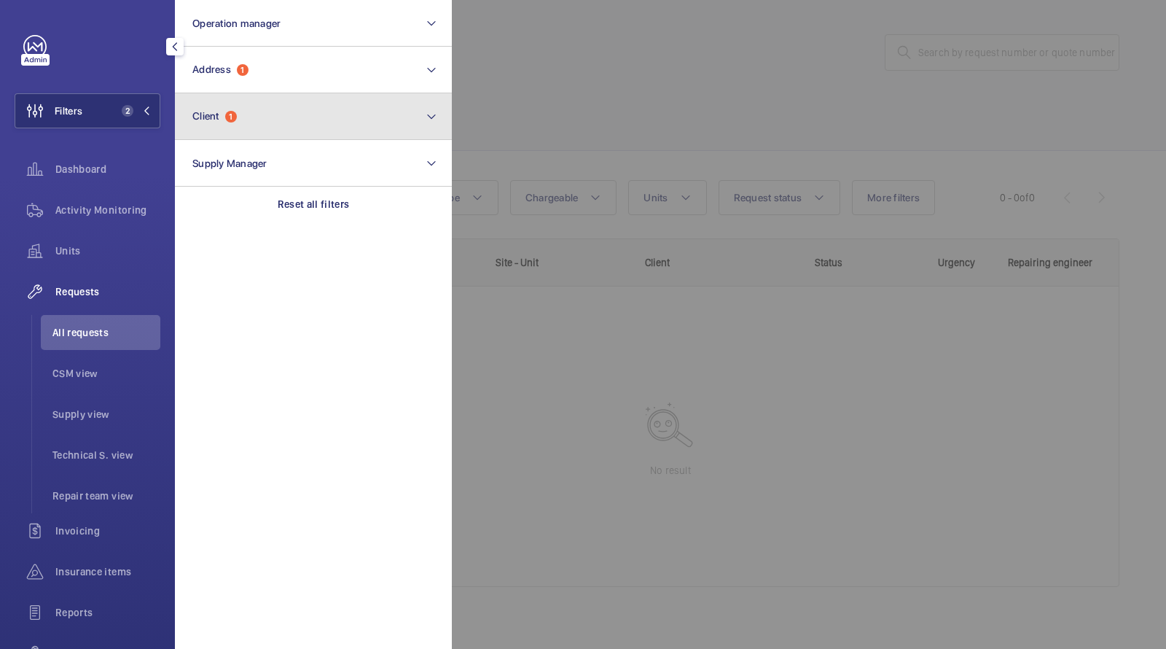
click at [250, 132] on button "Client 1" at bounding box center [313, 116] width 277 height 47
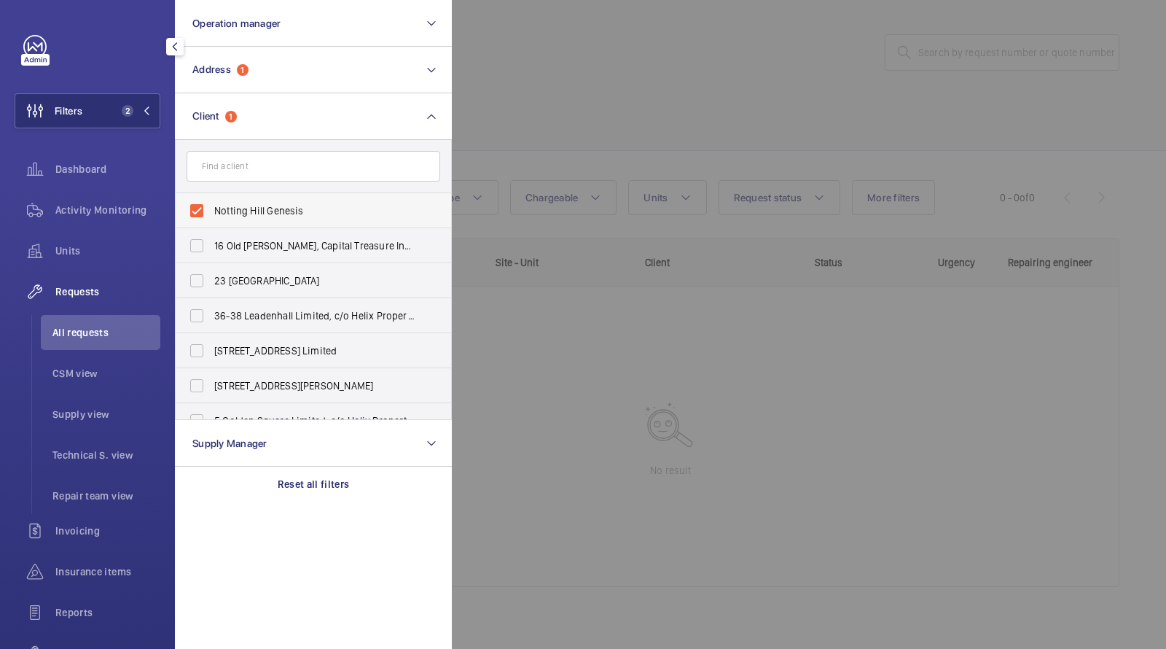
click at [261, 225] on label "Notting Hill Genesis" at bounding box center [303, 210] width 254 height 35
click at [211, 225] on input "Notting Hill Genesis" at bounding box center [196, 210] width 29 height 29
checkbox input "false"
click at [575, 85] on div at bounding box center [1035, 324] width 1166 height 649
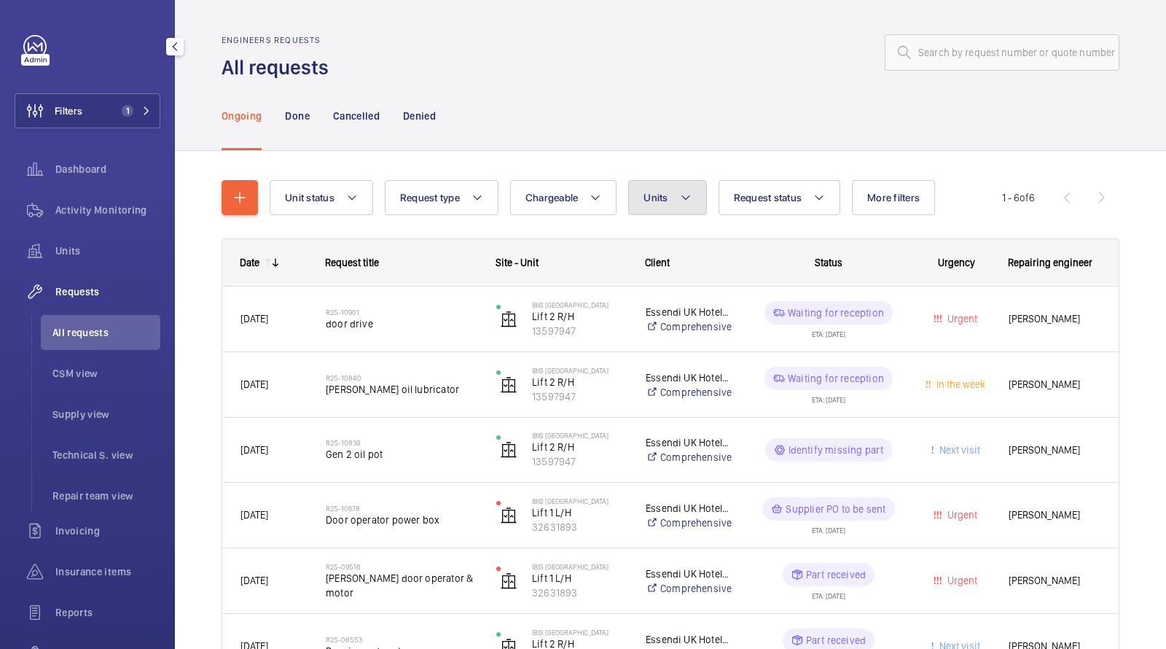
click at [668, 196] on button "Units" at bounding box center [667, 197] width 78 height 35
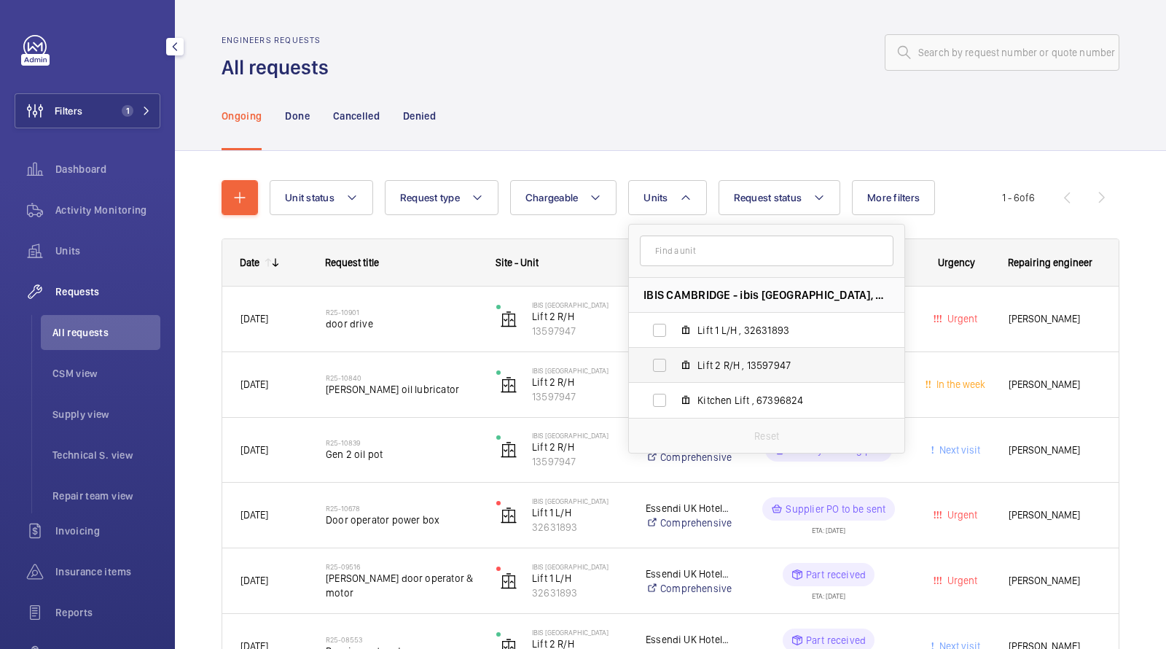
click at [709, 366] on span "Lift 2 R/H , 13597947" at bounding box center [782, 365] width 169 height 15
click at [674, 366] on input "Lift 2 R/H , 13597947" at bounding box center [659, 365] width 29 height 29
checkbox input "true"
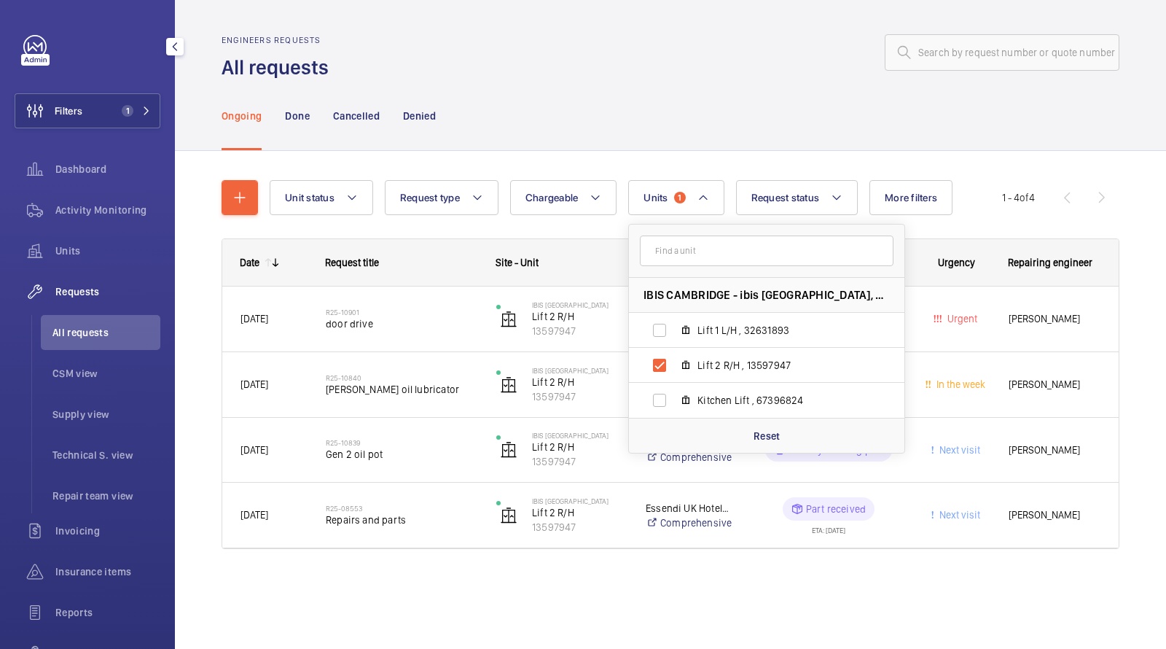
click at [604, 79] on div "Engineers requests All requests" at bounding box center [671, 58] width 898 height 46
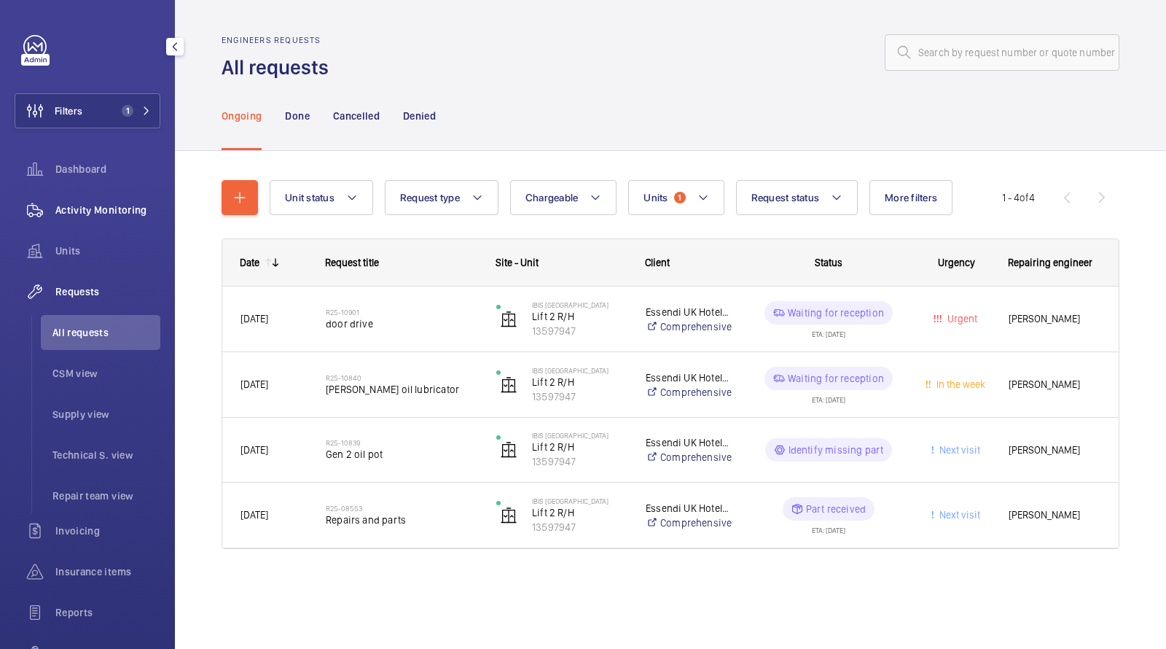
click at [112, 214] on span "Activity Monitoring" at bounding box center [107, 210] width 105 height 15
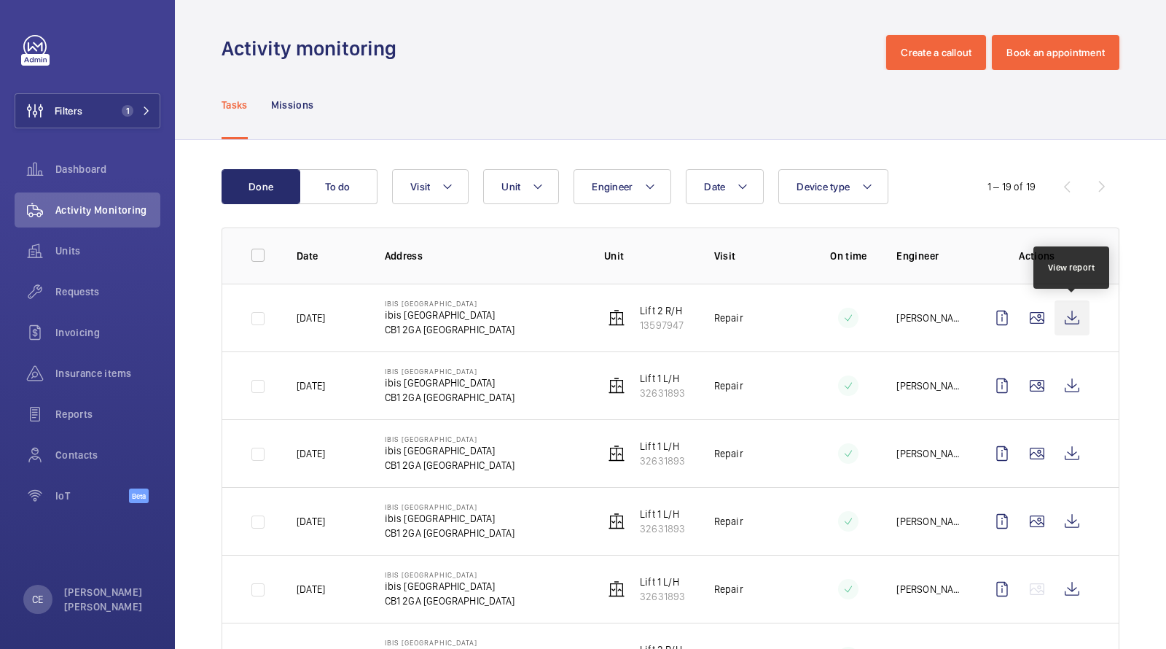
click at [1071, 314] on wm-front-icon-button at bounding box center [1072, 317] width 35 height 35
click at [106, 292] on span "Requests" at bounding box center [107, 291] width 105 height 15
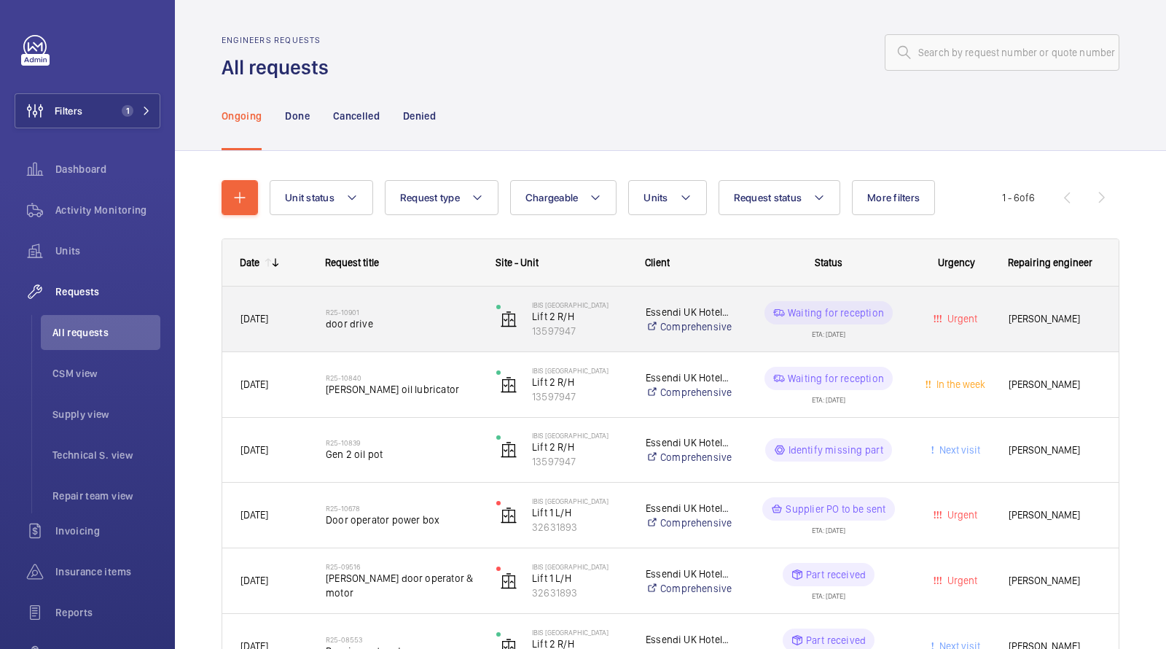
click at [375, 318] on span "door drive" at bounding box center [402, 323] width 152 height 15
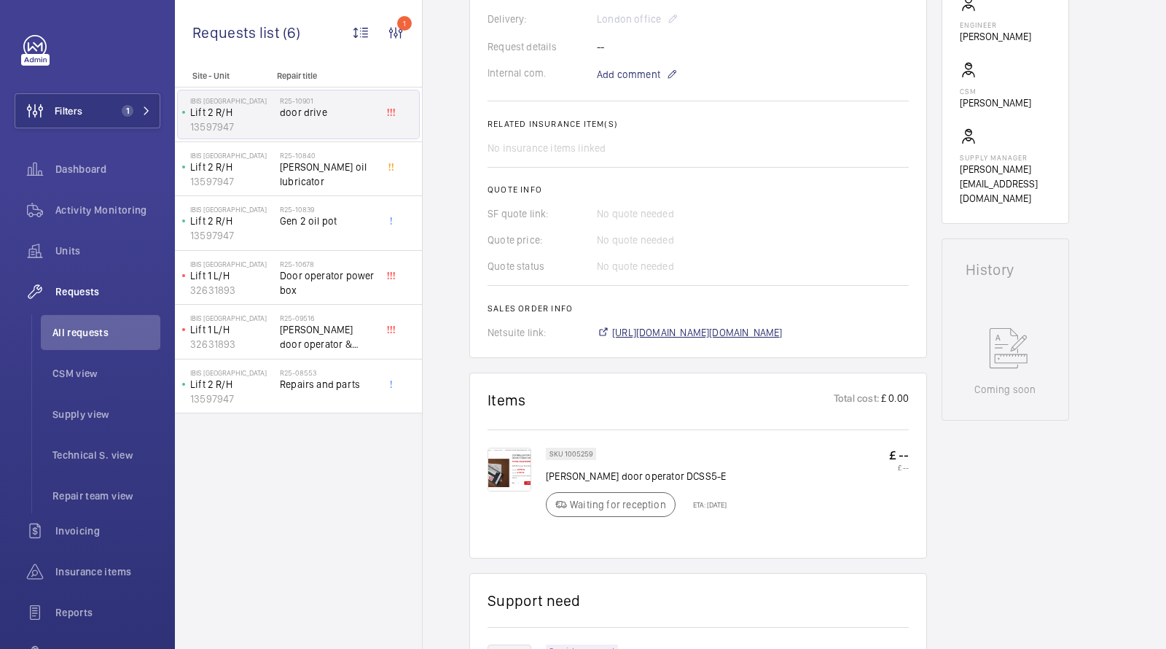
scroll to position [472, 0]
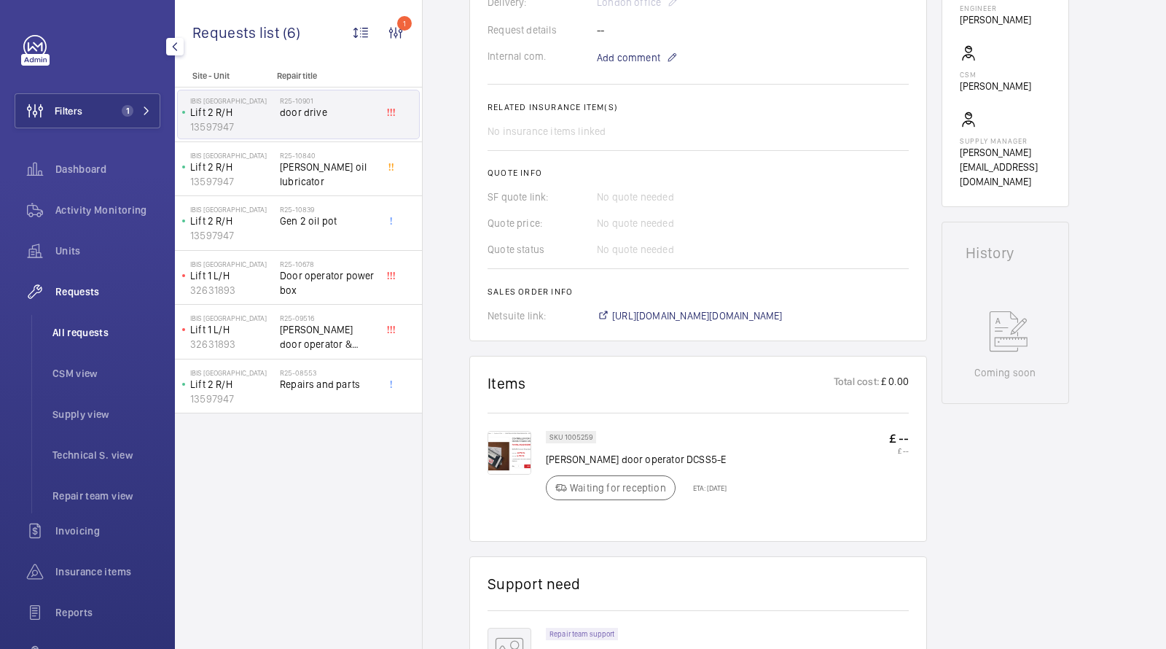
click at [95, 335] on span "All requests" at bounding box center [106, 332] width 108 height 15
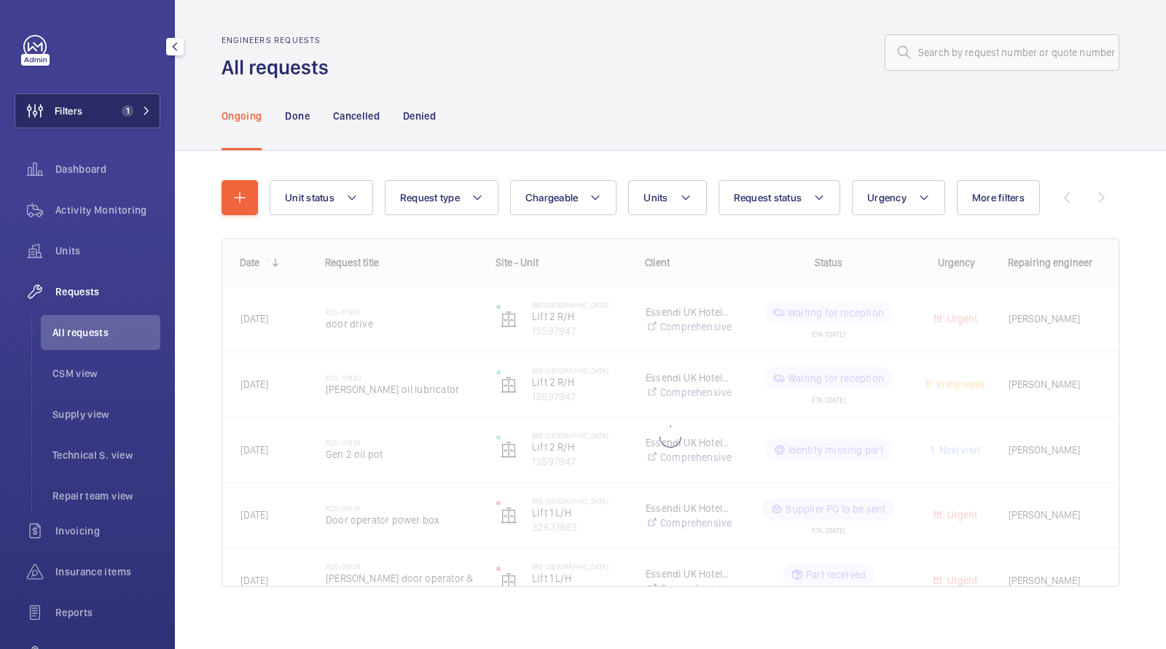
click at [146, 113] on mat-icon at bounding box center [146, 110] width 9 height 9
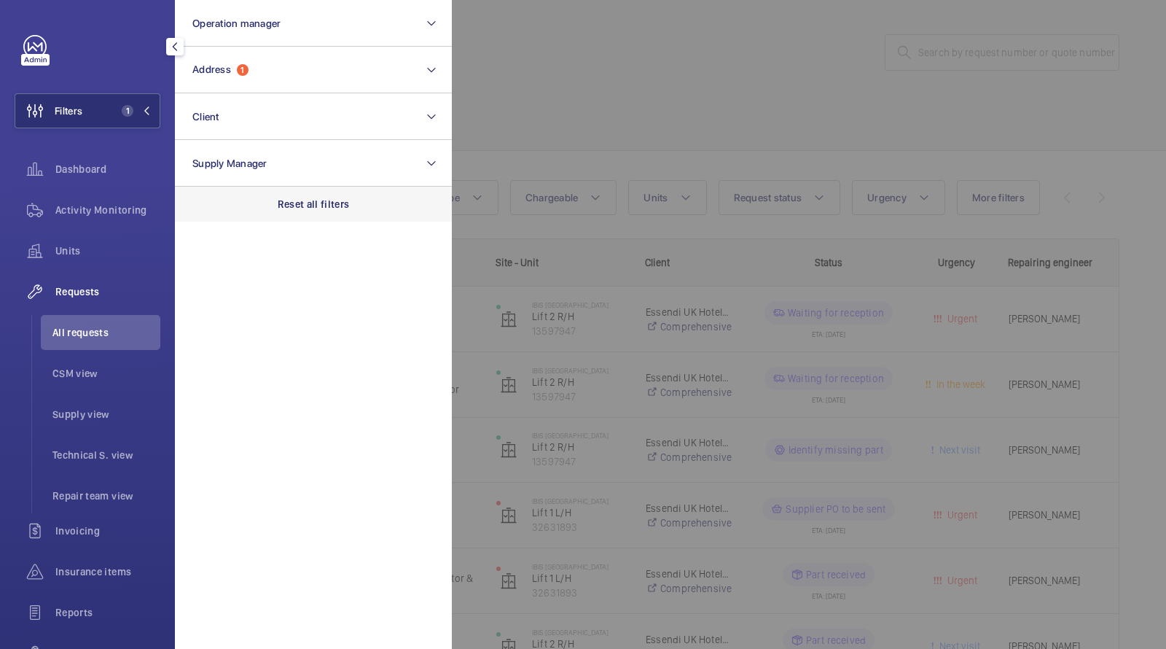
click at [294, 195] on div "Reset all filters" at bounding box center [313, 204] width 277 height 35
click at [679, 55] on div at bounding box center [1035, 324] width 1166 height 649
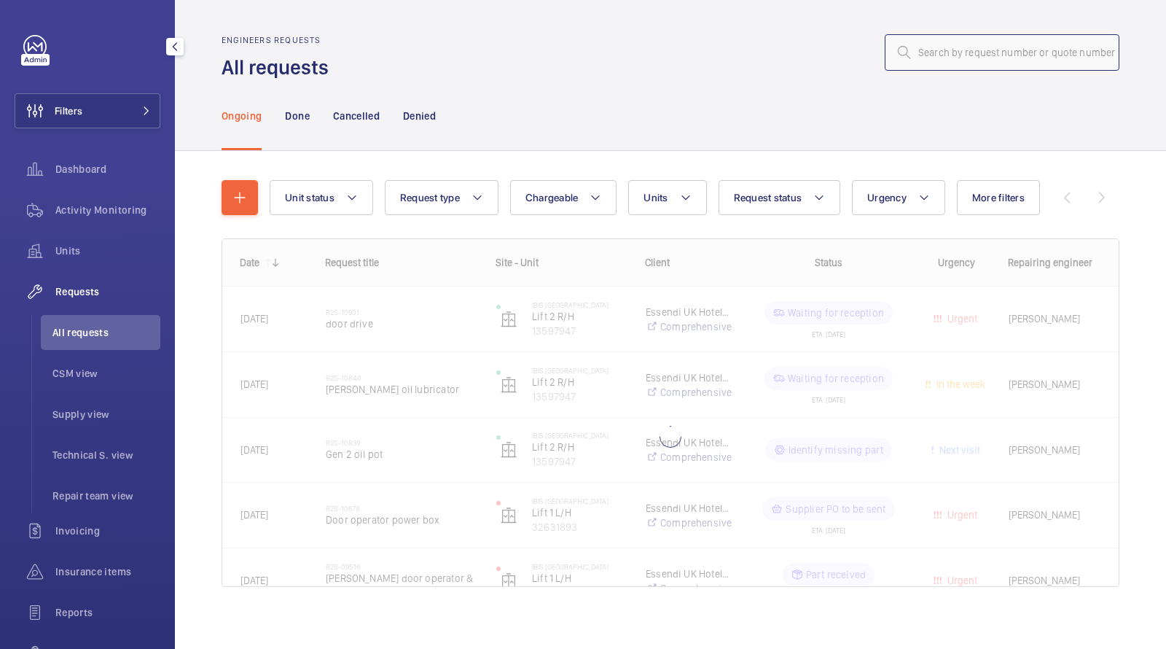
click at [993, 47] on input "text" at bounding box center [1002, 52] width 235 height 36
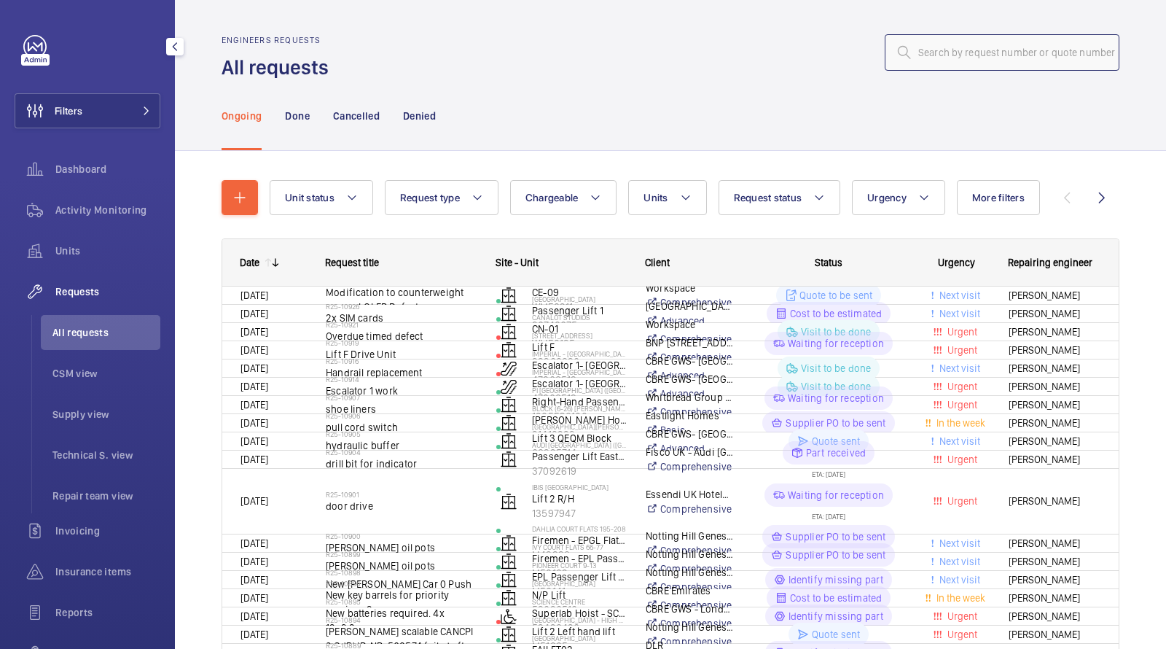
paste input "R25-10680"
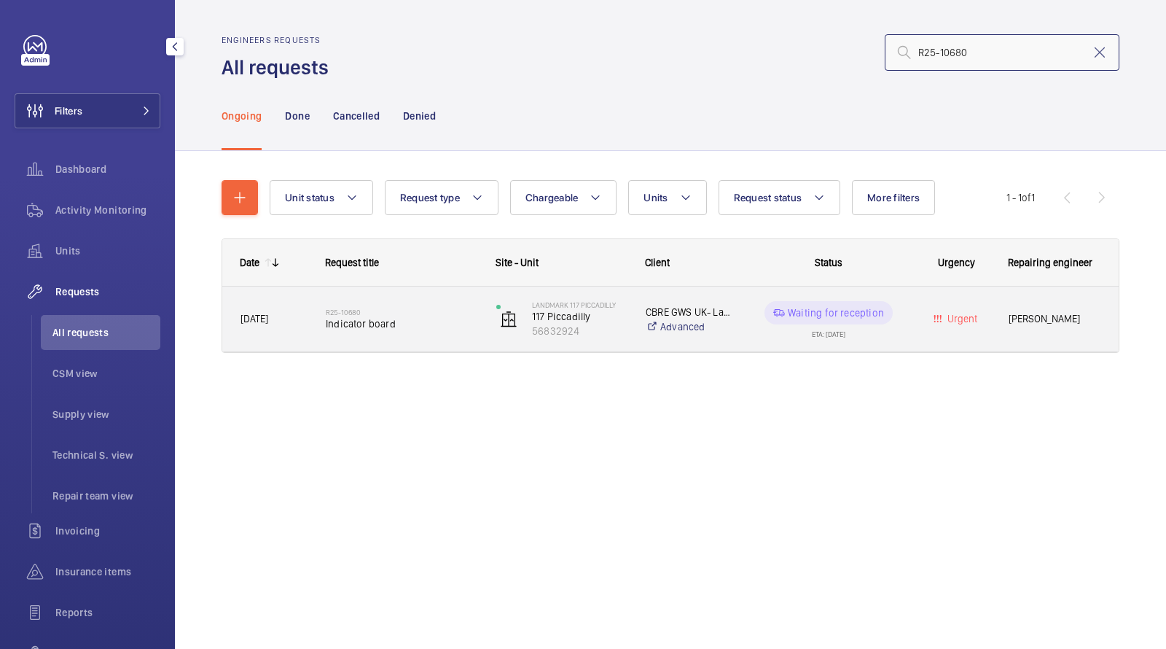
type input "R25-10680"
click at [431, 333] on div "R25-10680 Indicator board" at bounding box center [402, 319] width 152 height 42
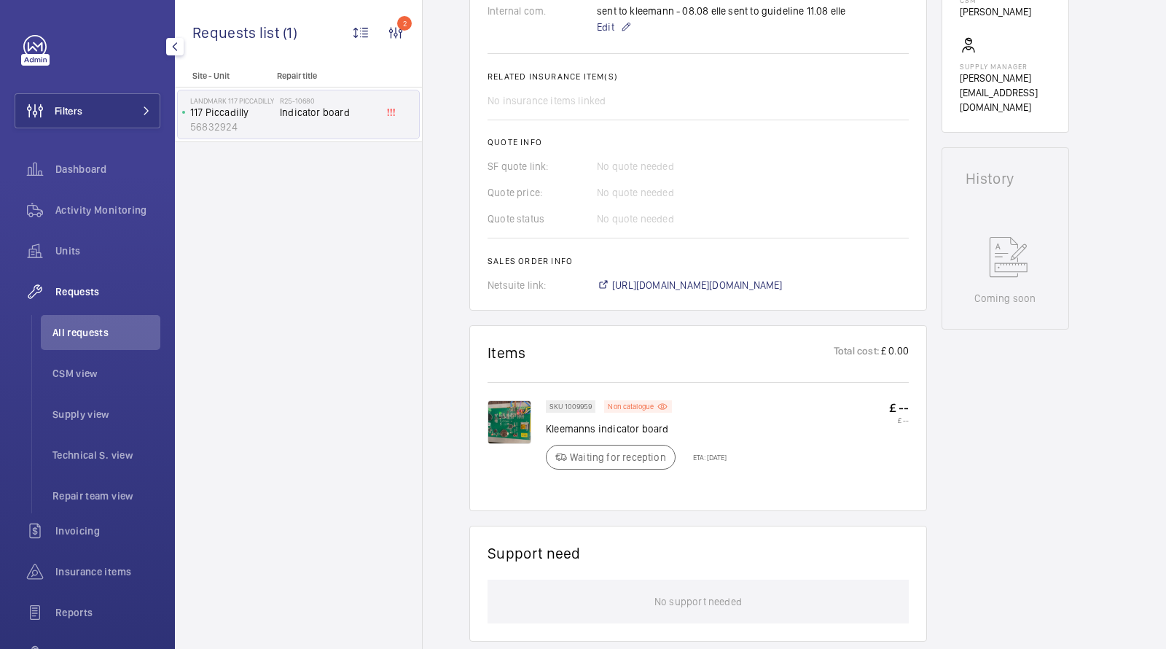
scroll to position [555, 0]
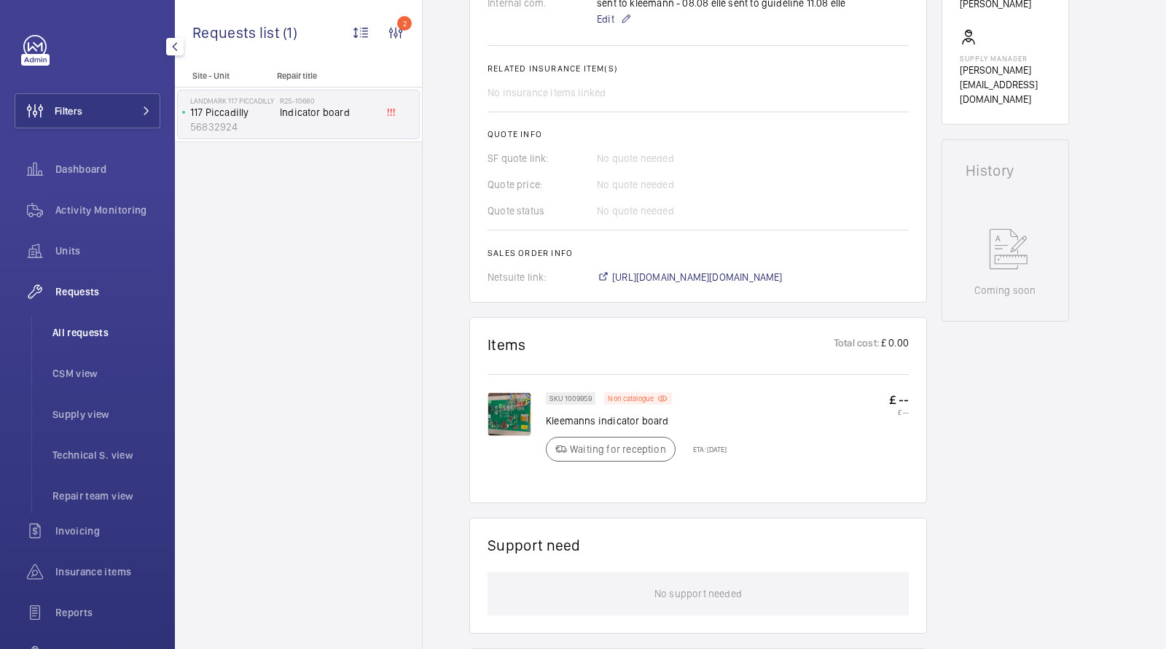
click at [88, 331] on span "All requests" at bounding box center [106, 332] width 108 height 15
